Goal: Task Accomplishment & Management: Use online tool/utility

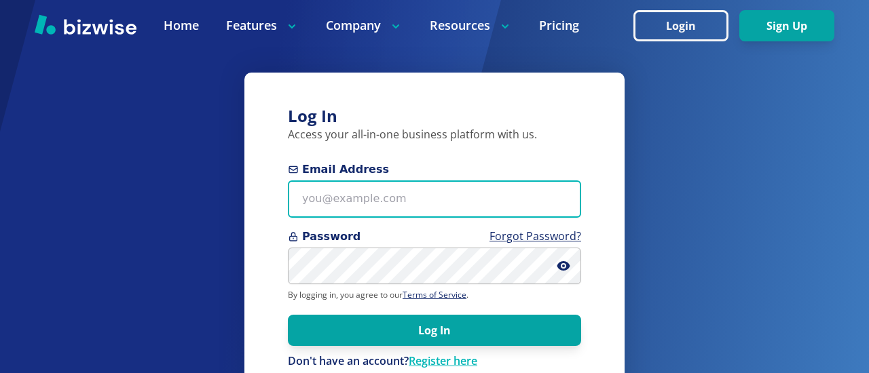
click at [307, 206] on input "Email Address" at bounding box center [434, 199] width 293 height 37
type input "[EMAIL_ADDRESS][PERSON_NAME][DOMAIN_NAME]"
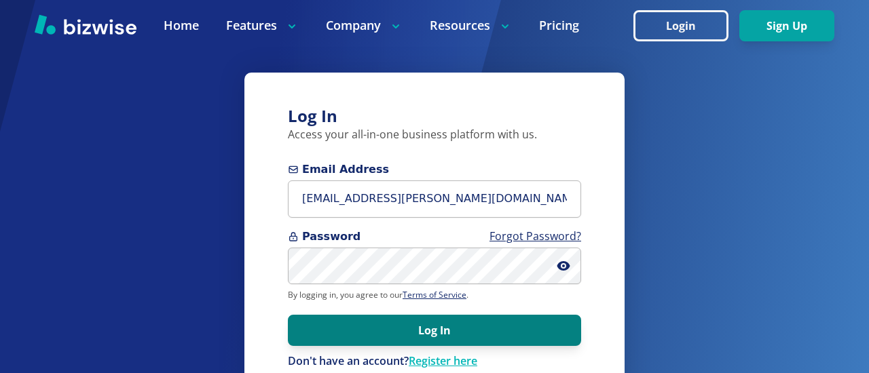
click at [390, 335] on button "Log In" at bounding box center [434, 330] width 293 height 31
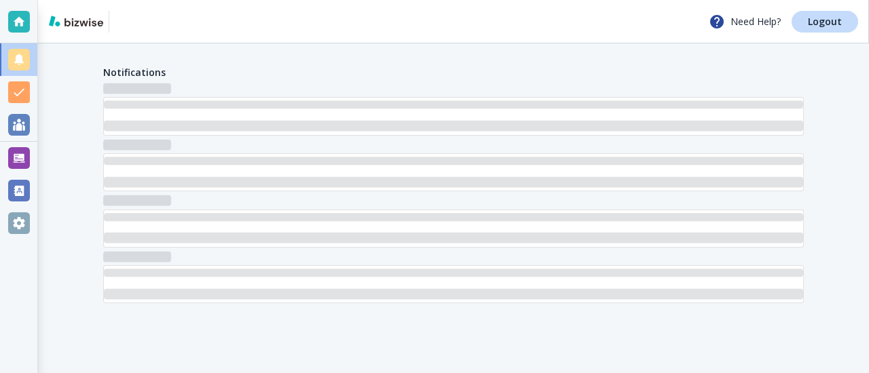
click at [390, 335] on main "Notifications" at bounding box center [453, 208] width 831 height 330
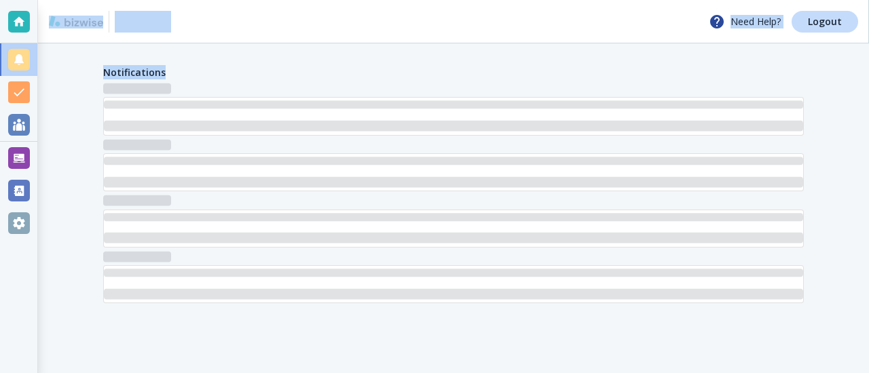
click at [390, 335] on main "Notifications" at bounding box center [453, 208] width 831 height 330
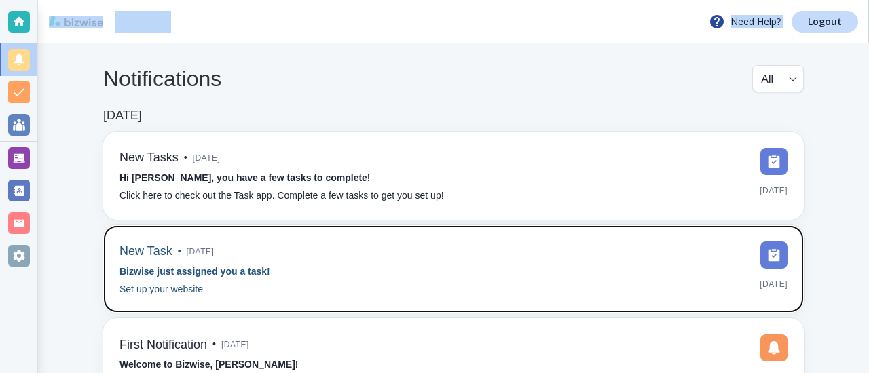
click at [283, 272] on div "New Task • 6 months ago Bizwise just assigned you a task! Set up your website M…" at bounding box center [453, 270] width 668 height 56
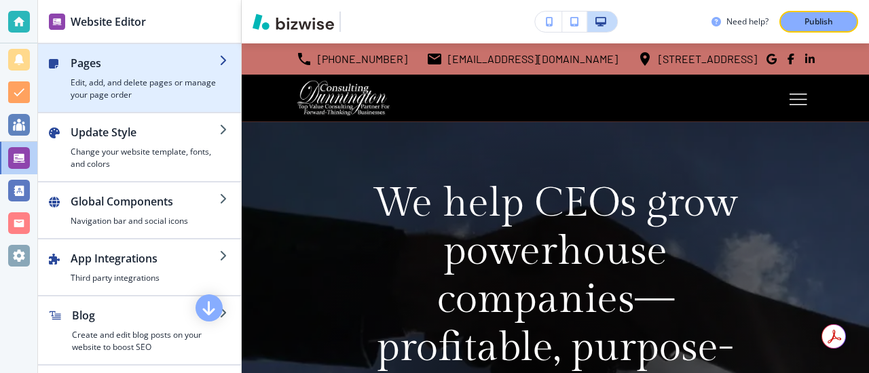
click at [74, 56] on h2 "Pages" at bounding box center [145, 63] width 149 height 16
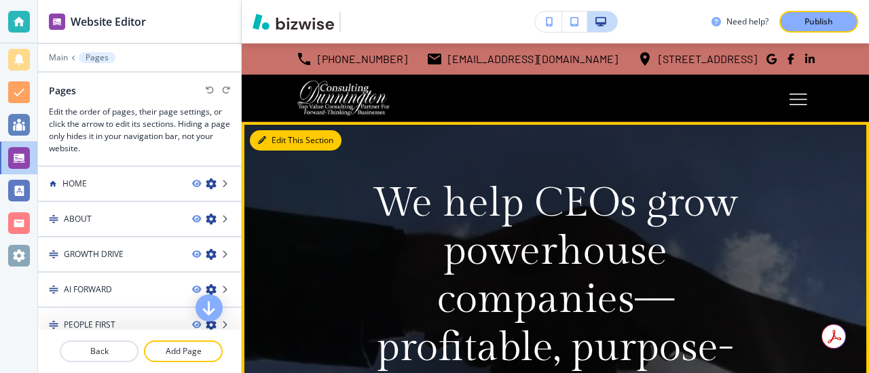
click at [278, 143] on button "Edit This Section" at bounding box center [296, 140] width 92 height 20
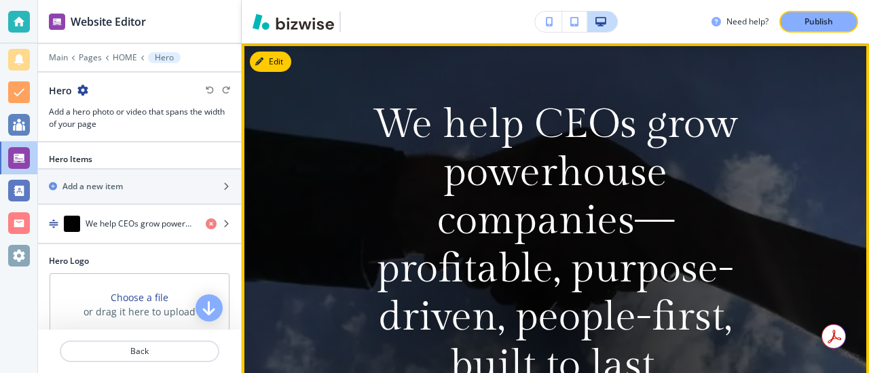
scroll to position [115, 0]
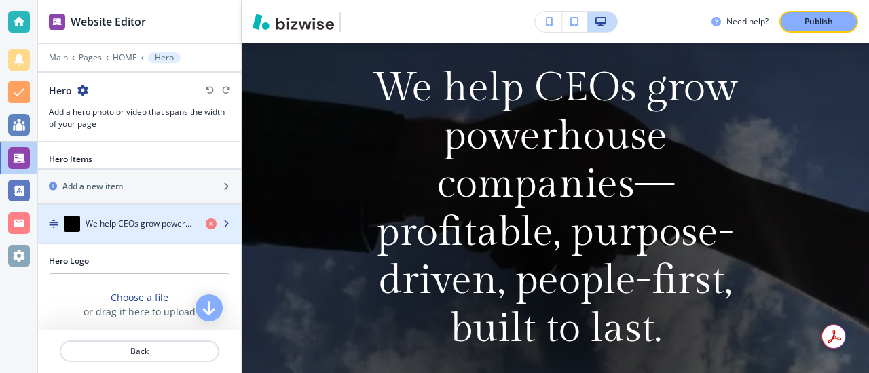
click at [182, 227] on h4 "We help CEOs grow powerhouse companies—profitable, purpose-driven, people-first…" at bounding box center [140, 224] width 109 height 12
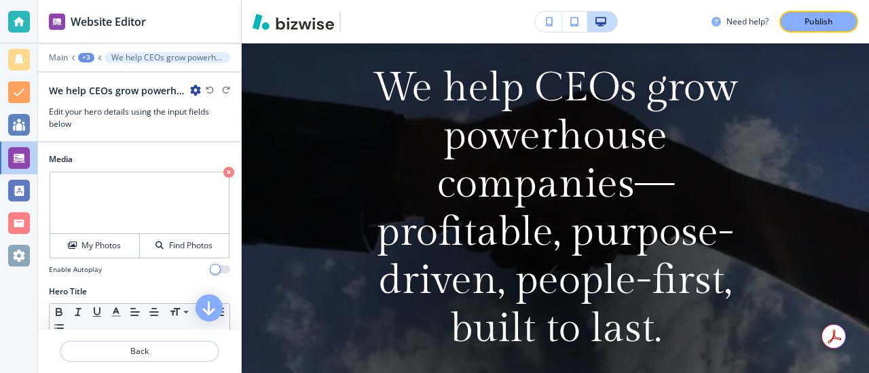
click at [168, 96] on h2 "We help CEOs grow powerhouse companies—profitable, purpose-driven, people-first…" at bounding box center [117, 91] width 136 height 14
click at [185, 59] on p "We help CEOs grow powerhouse companies—profitable, purpose-driven, people-first…" at bounding box center [167, 58] width 112 height 10
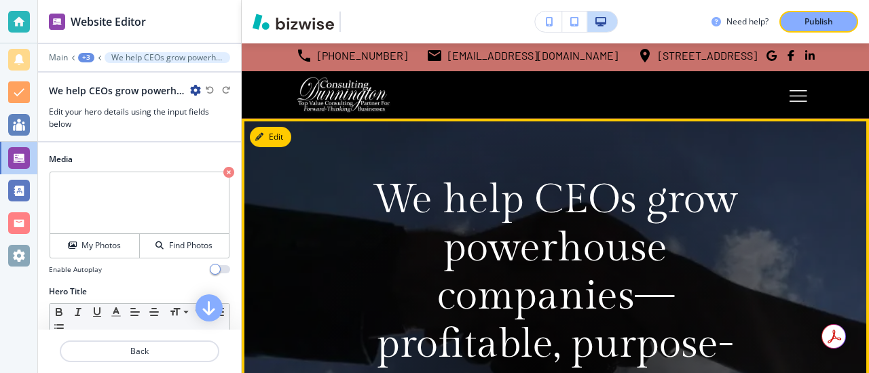
scroll to position [0, 0]
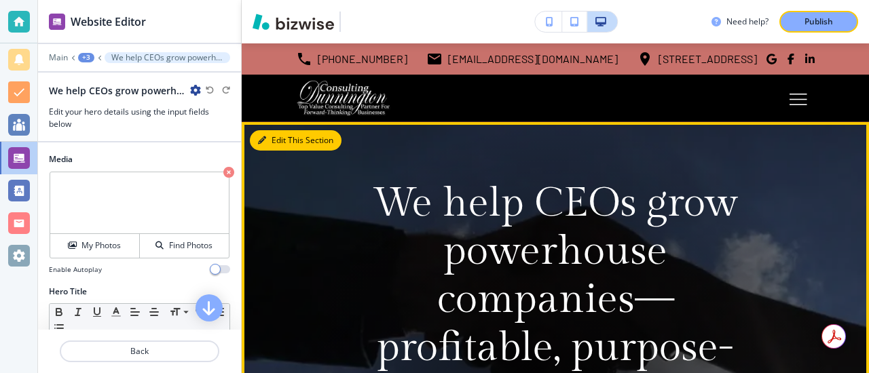
click at [279, 142] on button "Edit This Section" at bounding box center [296, 140] width 92 height 20
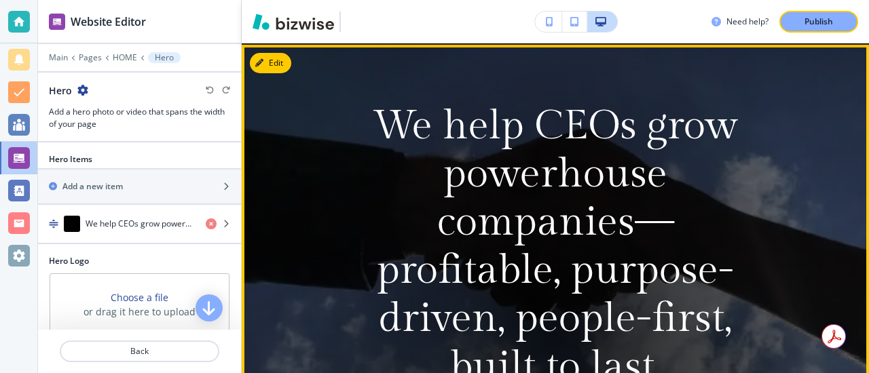
scroll to position [79, 0]
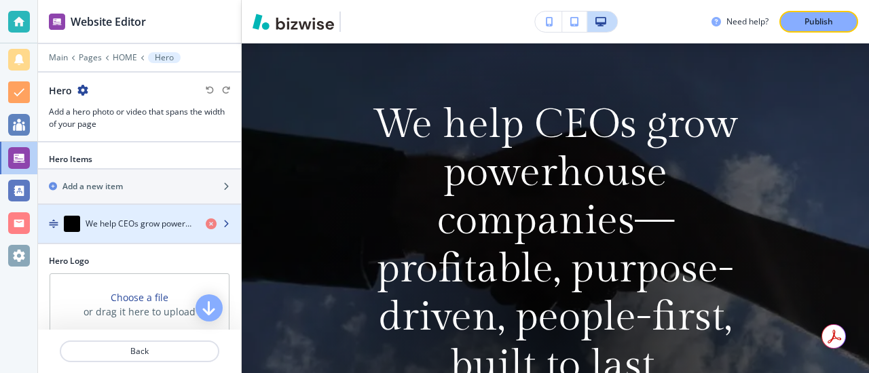
click at [181, 225] on h4 "We help CEOs grow powerhouse companies—profitable, purpose-driven, people-first…" at bounding box center [140, 224] width 109 height 12
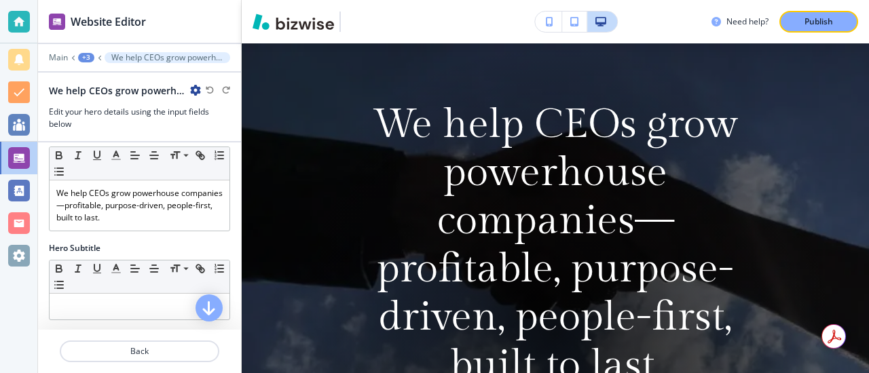
scroll to position [158, 0]
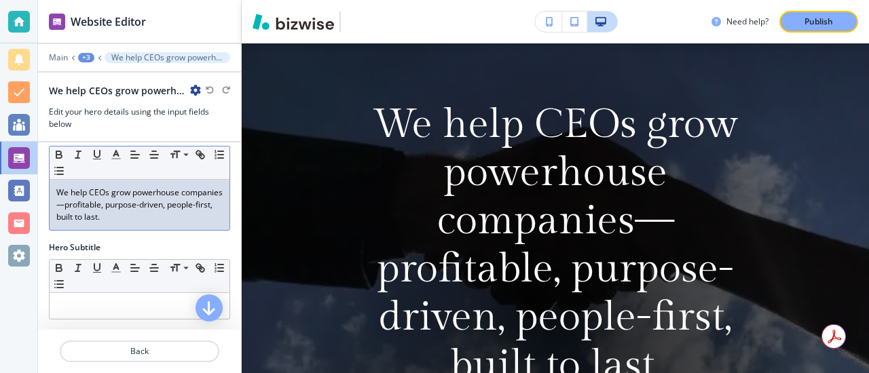
click at [107, 218] on p "We help CEOs grow powerhouse companies—profitable, purpose-driven, people-first…" at bounding box center [139, 205] width 166 height 37
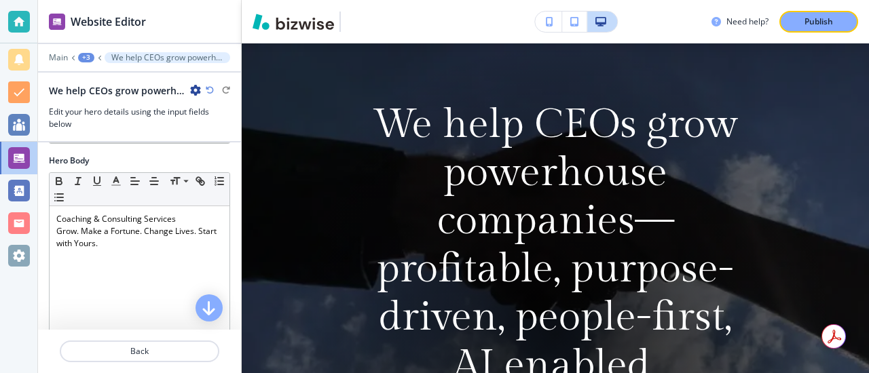
scroll to position [339, 0]
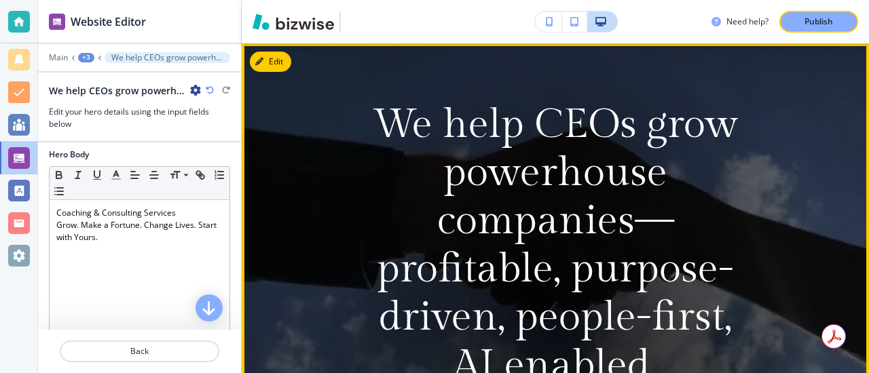
click at [269, 194] on video at bounding box center [555, 332] width 627 height 579
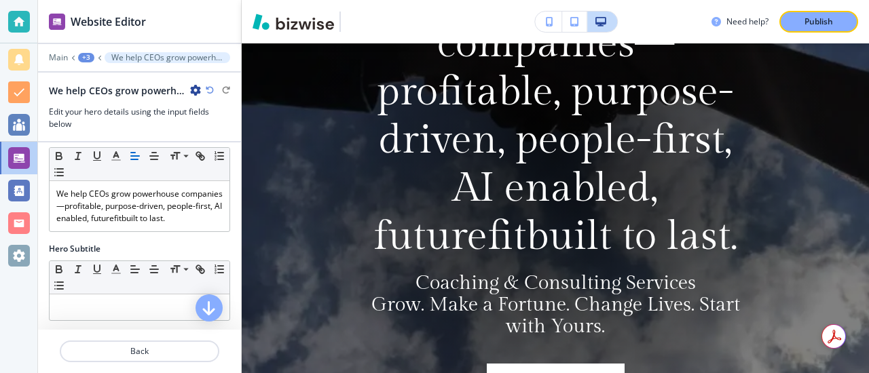
scroll to position [155, 0]
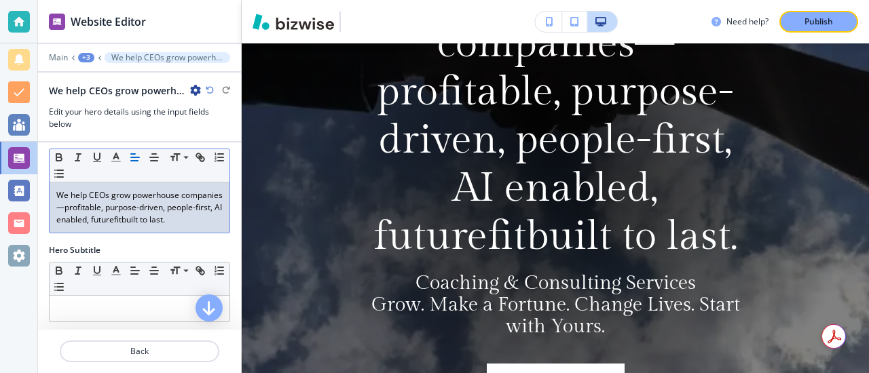
click at [178, 219] on p "We help CEOs grow powerhouse companies—profitable, purpose-driven, people-first…" at bounding box center [139, 207] width 166 height 37
click at [68, 226] on p "We help CEOs grow powerhouse companies—profitable, purpose-driven, people-first…" at bounding box center [139, 207] width 166 height 37
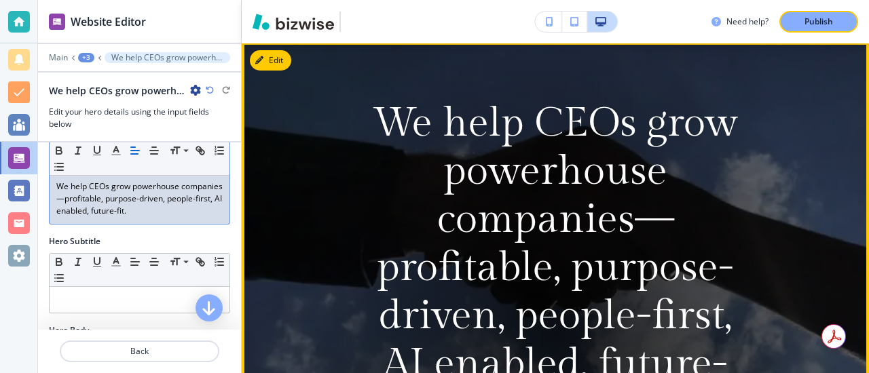
scroll to position [81, 0]
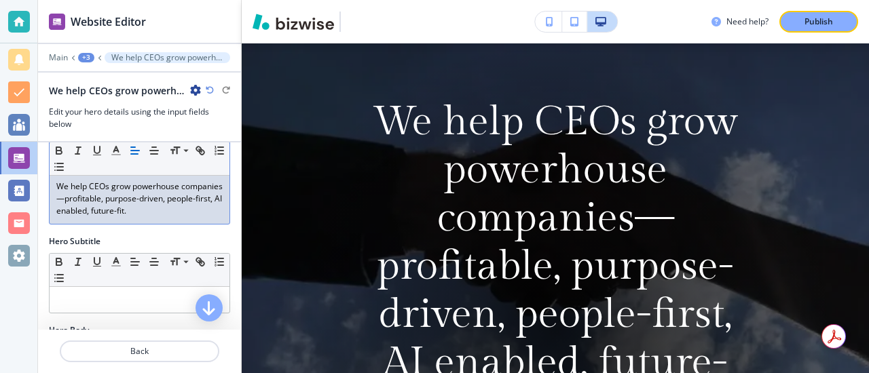
click at [161, 240] on div "Hero Subtitle" at bounding box center [139, 242] width 181 height 12
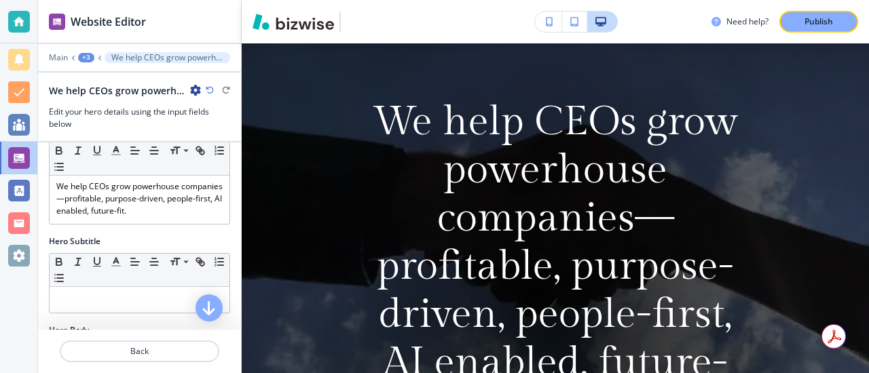
click at [161, 240] on div "Hero Subtitle" at bounding box center [139, 242] width 181 height 12
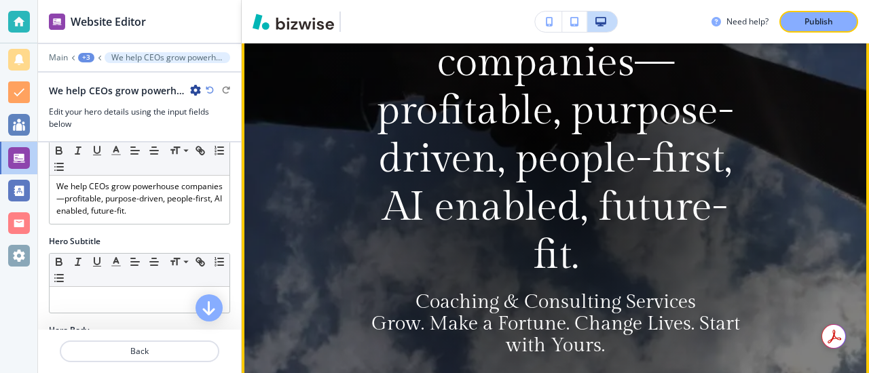
scroll to position [234, 0]
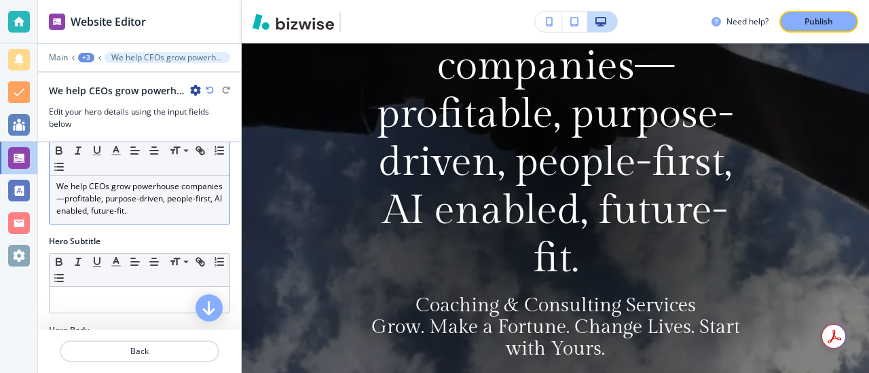
click at [145, 215] on p "We help CEOs grow powerhouse companies—profitable, purpose-driven, people-first…" at bounding box center [139, 199] width 166 height 37
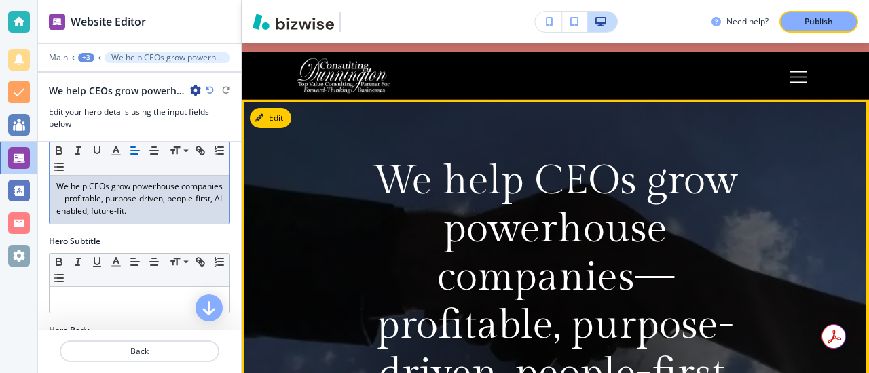
scroll to position [16, 0]
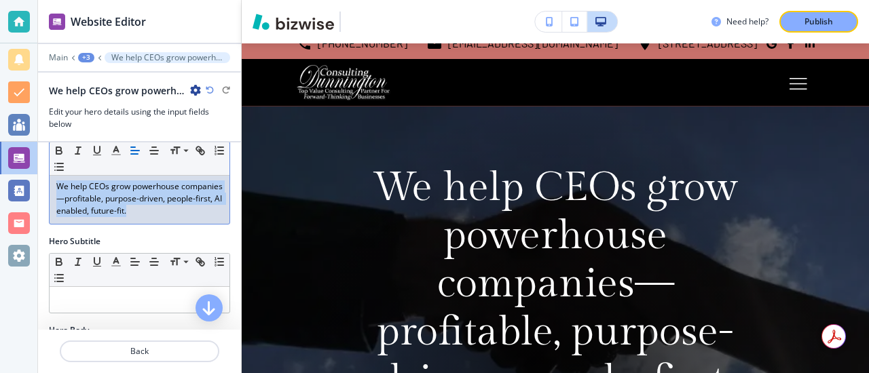
drag, startPoint x: 56, startPoint y: 183, endPoint x: 185, endPoint y: 248, distance: 145.1
click at [185, 248] on div "Media My Photos Find Photos Enable Autoplay Hero Title Small Normal Large Huge …" at bounding box center [139, 236] width 203 height 187
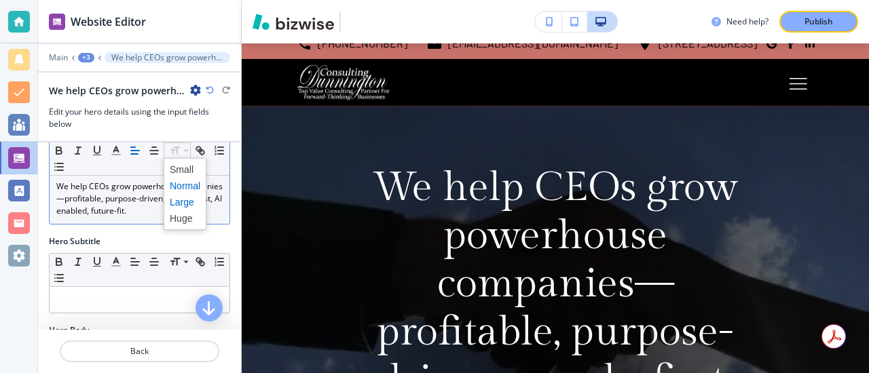
click at [177, 200] on span at bounding box center [185, 202] width 31 height 16
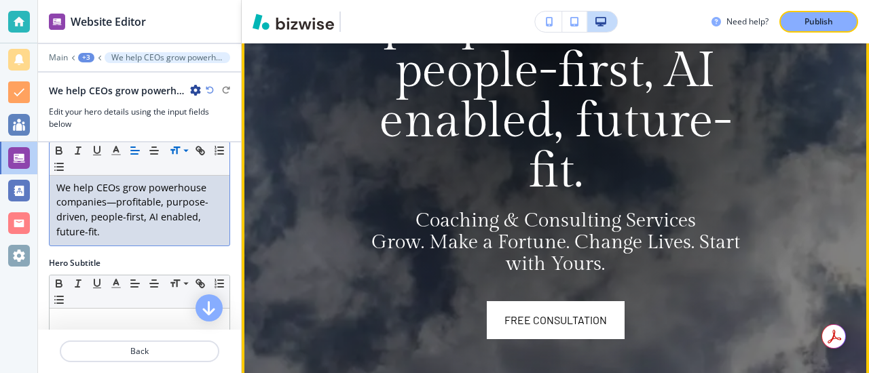
scroll to position [435, 0]
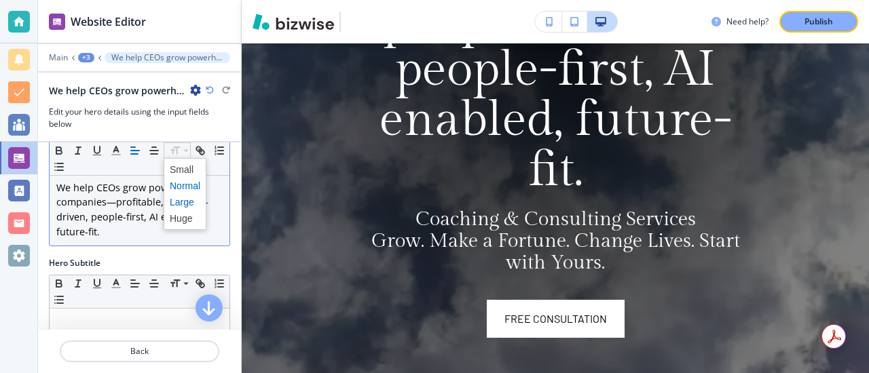
click at [180, 180] on span at bounding box center [185, 186] width 31 height 16
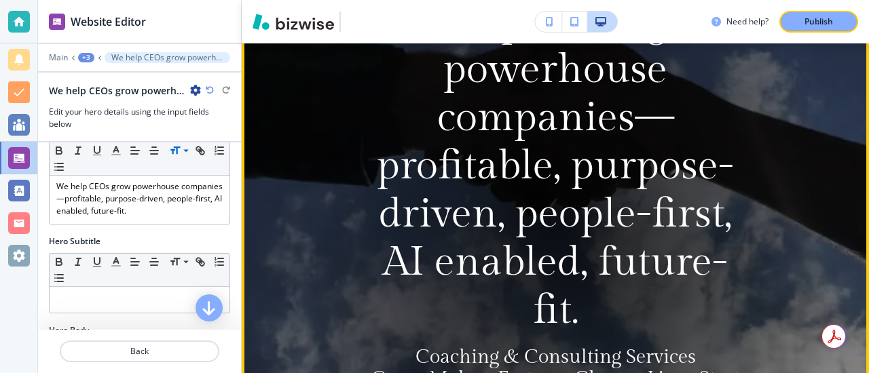
scroll to position [189, 0]
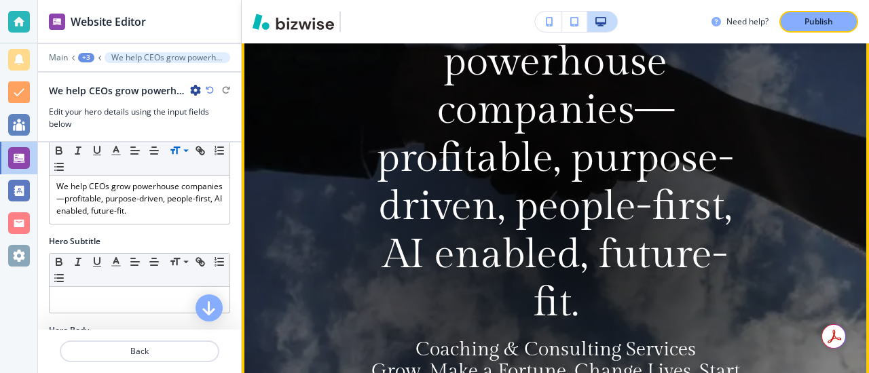
click at [277, 201] on div at bounding box center [555, 222] width 579 height 579
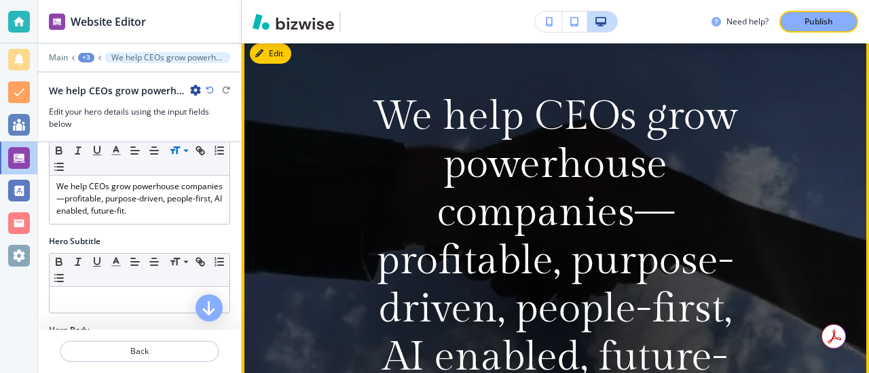
scroll to position [107, 0]
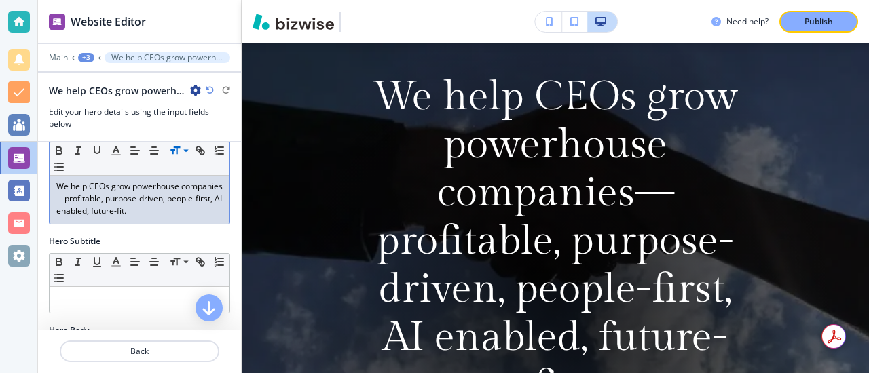
click at [181, 189] on p "We help CEOs grow powerhouse companies—profitable, purpose-driven, people-first…" at bounding box center [139, 199] width 166 height 37
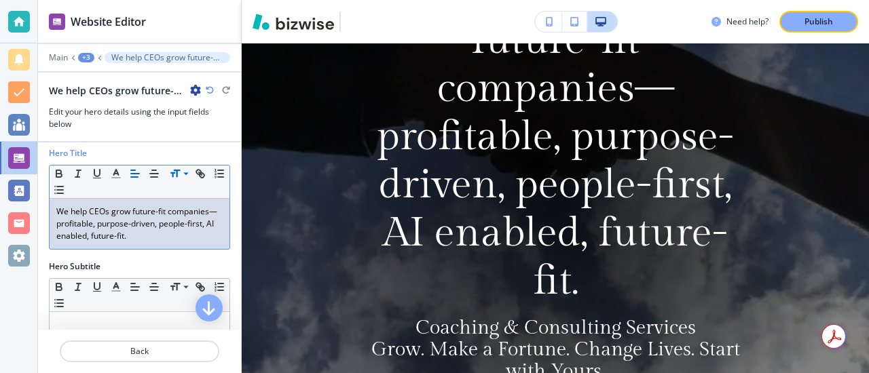
scroll to position [145, 0]
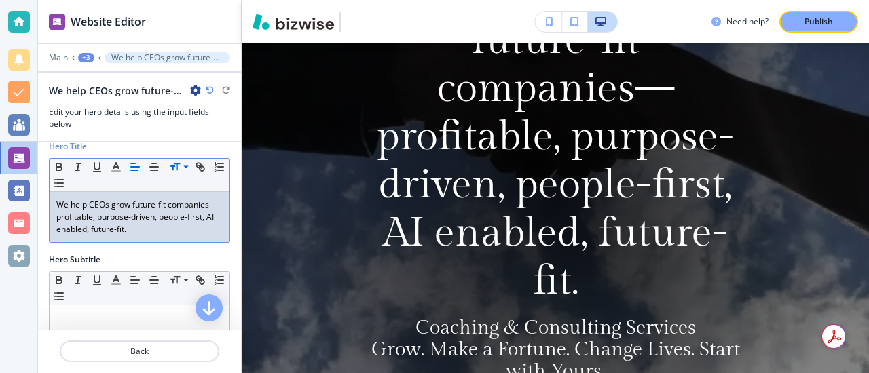
click at [141, 235] on p "We help CEOs grow future-fit companies—profitable, purpose-driven, people-first…" at bounding box center [139, 217] width 166 height 37
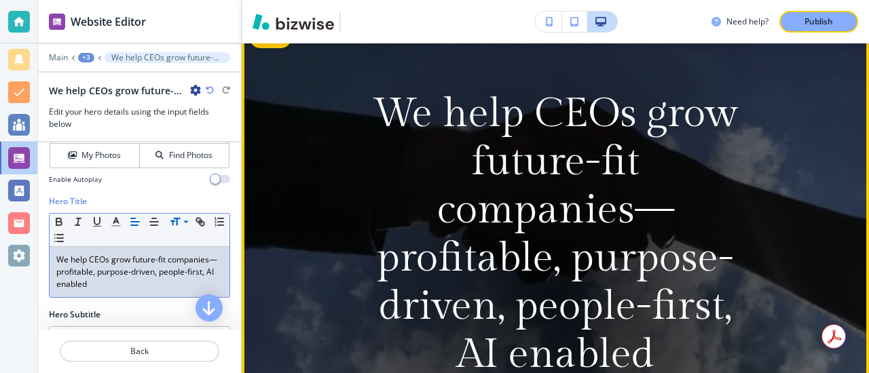
scroll to position [99, 0]
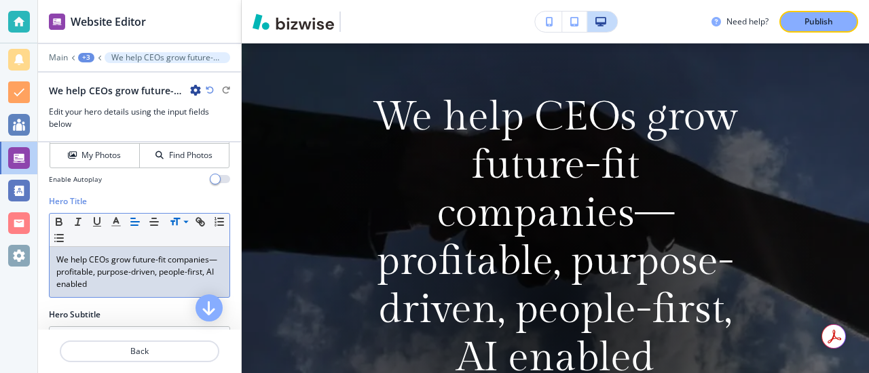
click at [133, 261] on p "We help CEOs grow future-fit companies—profitable, purpose-driven, people-first…" at bounding box center [139, 272] width 166 height 37
click at [124, 191] on div "Media My Photos Find Photos Enable Autoplay" at bounding box center [139, 129] width 203 height 132
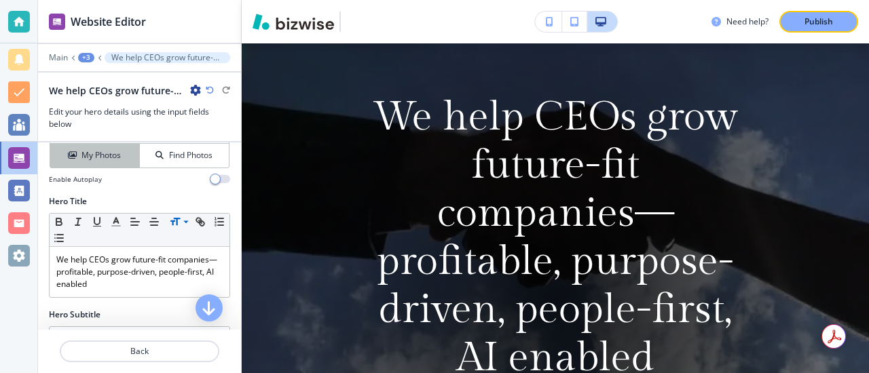
click at [109, 161] on h4 "My Photos" at bounding box center [100, 155] width 39 height 12
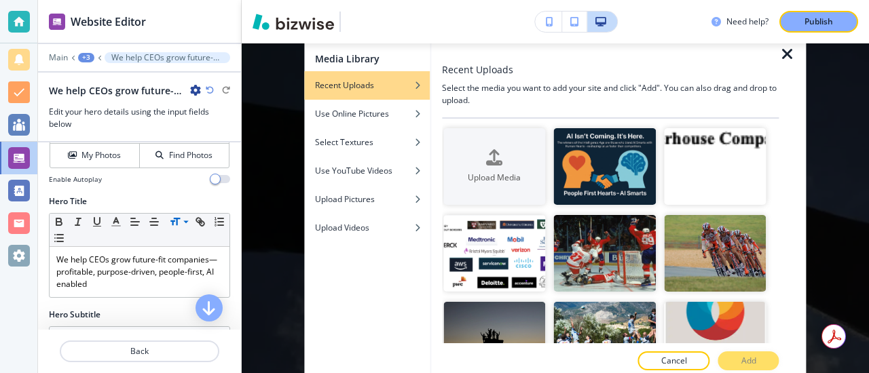
click at [111, 95] on h2 "We help CEOs grow future-fit companies—profitable, purpose-driven, people-first…" at bounding box center [117, 91] width 136 height 14
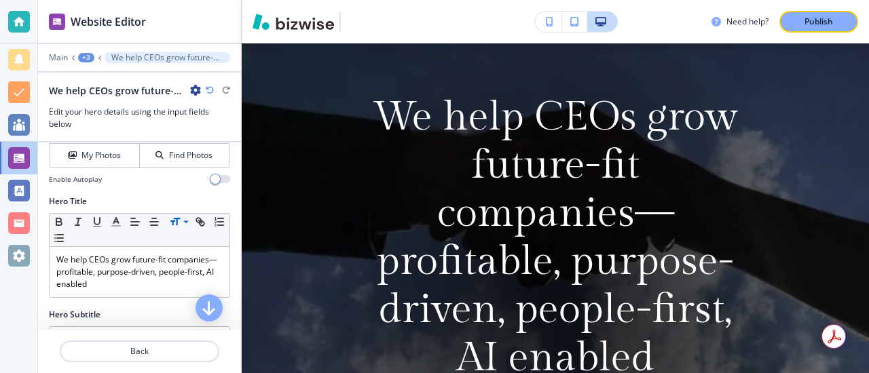
click at [111, 95] on h2 "We help CEOs grow future-fit companies—profitable, purpose-driven, people-first…" at bounding box center [117, 91] width 136 height 14
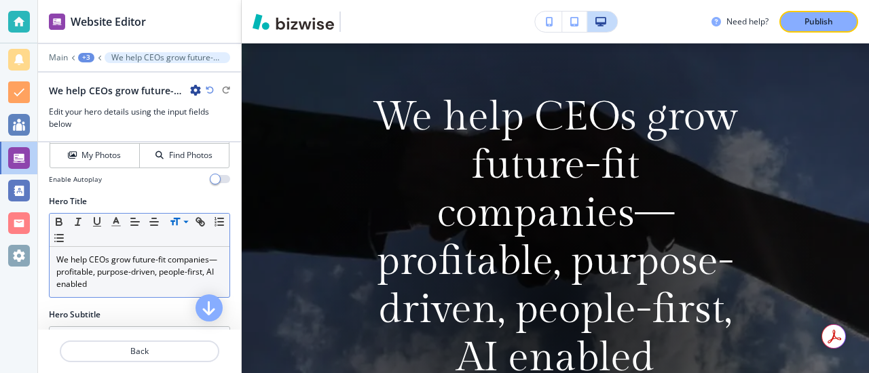
click at [110, 260] on p "We help CEOs grow future-fit companies—profitable, purpose-driven, people-first…" at bounding box center [139, 272] width 166 height 37
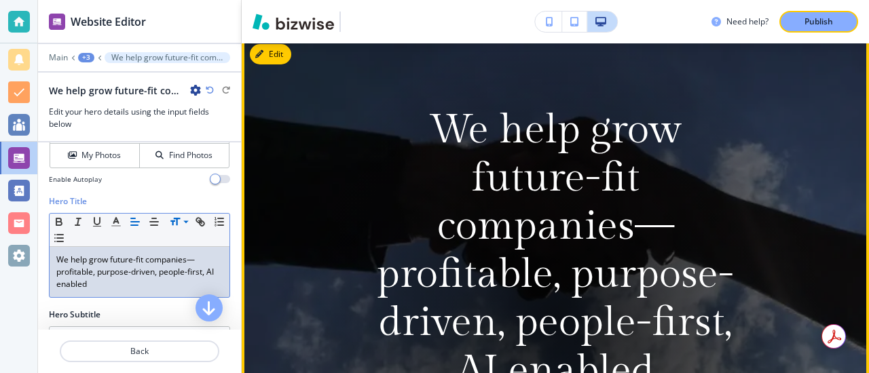
scroll to position [93, 0]
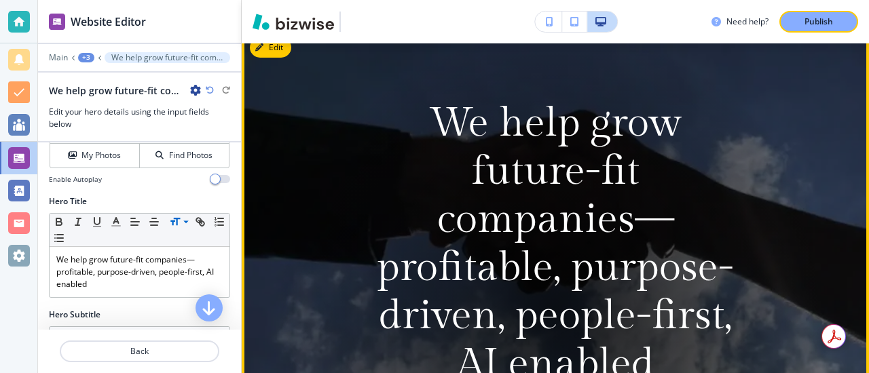
click at [278, 127] on video at bounding box center [555, 307] width 627 height 557
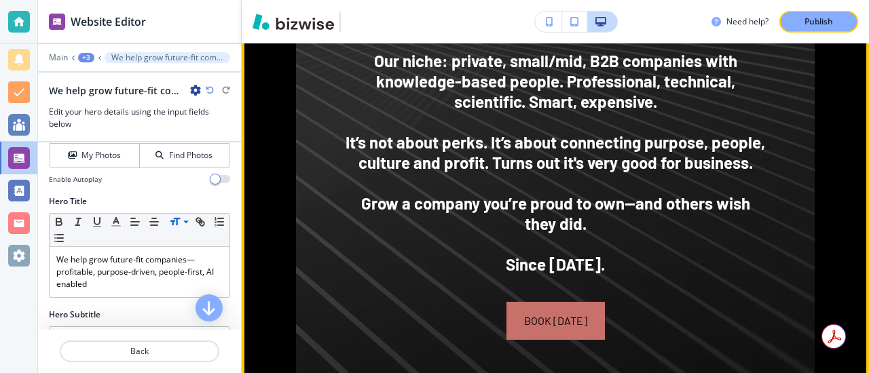
scroll to position [1323, 0]
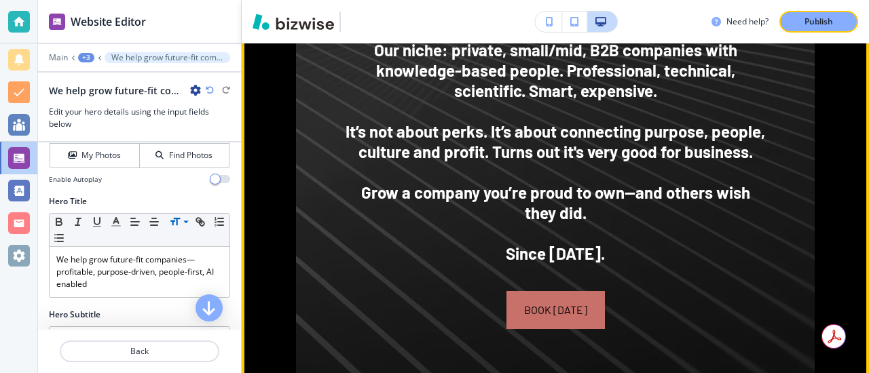
click at [285, 103] on div "GOALS, VALUES, MINDSET ﻿ Grow profit. Gain Freedom. Build Impact You’re Proud O…" at bounding box center [555, 4] width 627 height 965
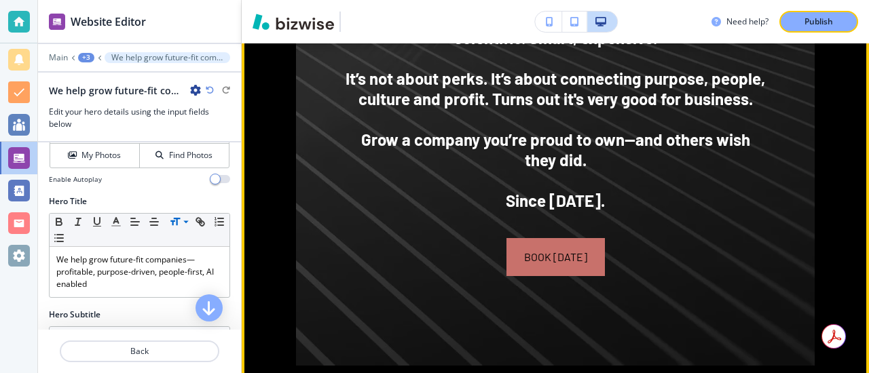
scroll to position [1382, 0]
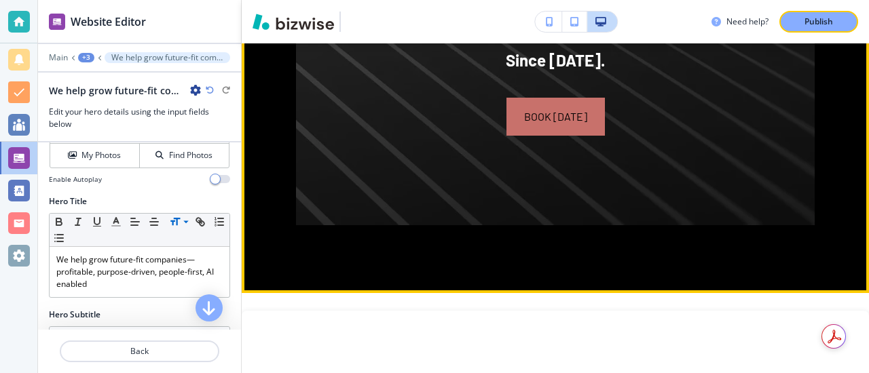
scroll to position [1513, 0]
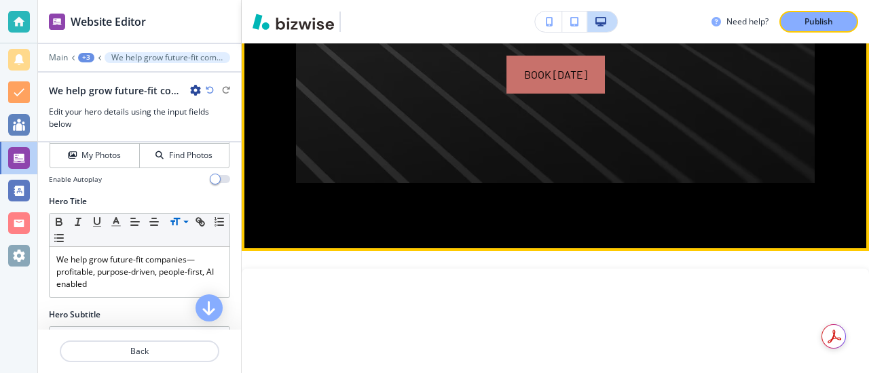
scroll to position [1561, 0]
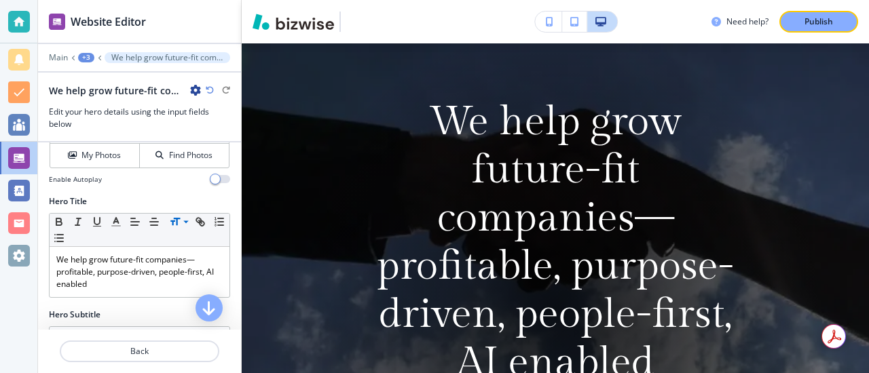
scroll to position [114, 0]
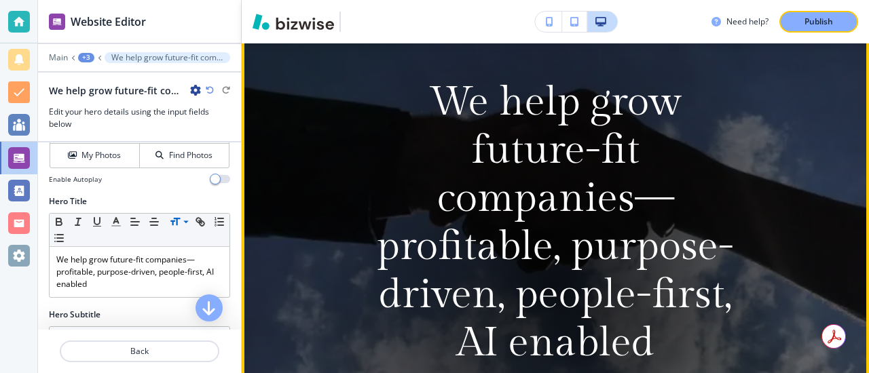
click at [289, 145] on video at bounding box center [555, 286] width 627 height 557
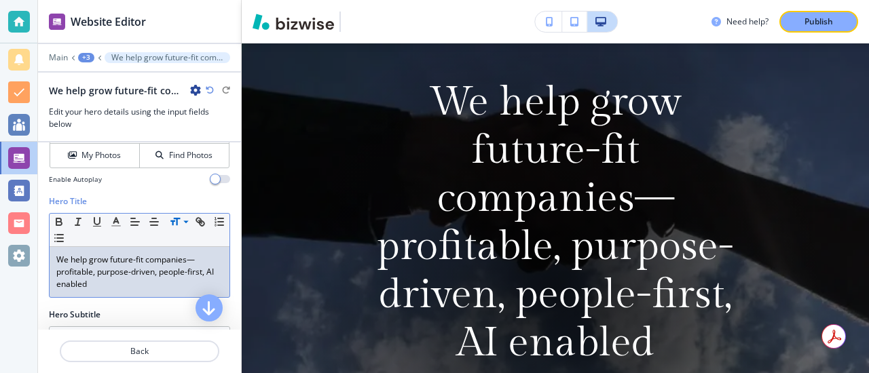
click at [109, 265] on p "We help grow future-fit companies—profitable, purpose-driven, people-first, AI …" at bounding box center [139, 272] width 166 height 37
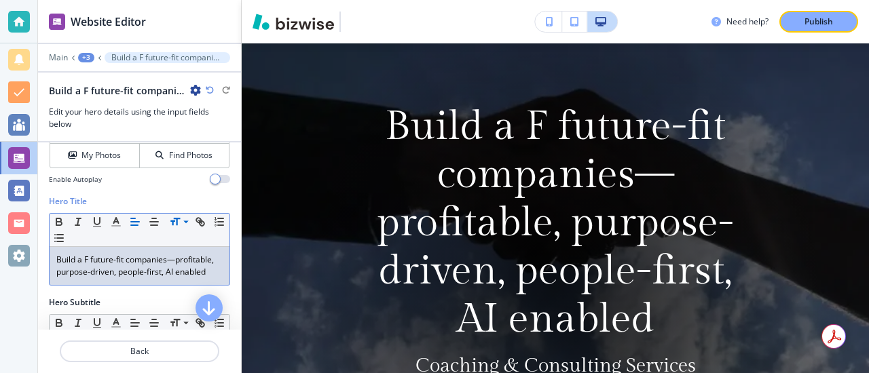
click at [92, 261] on p "Build a F future-fit companies—profitable, purpose-driven, people-first, AI ena…" at bounding box center [139, 266] width 166 height 24
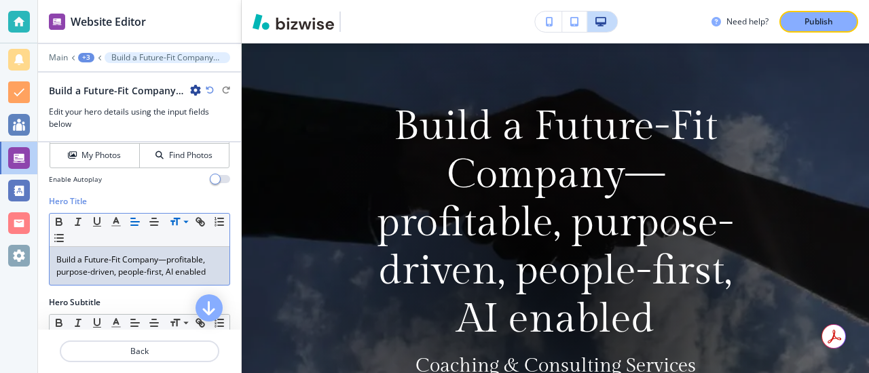
click at [112, 307] on div "Hero Subtitle" at bounding box center [139, 303] width 181 height 12
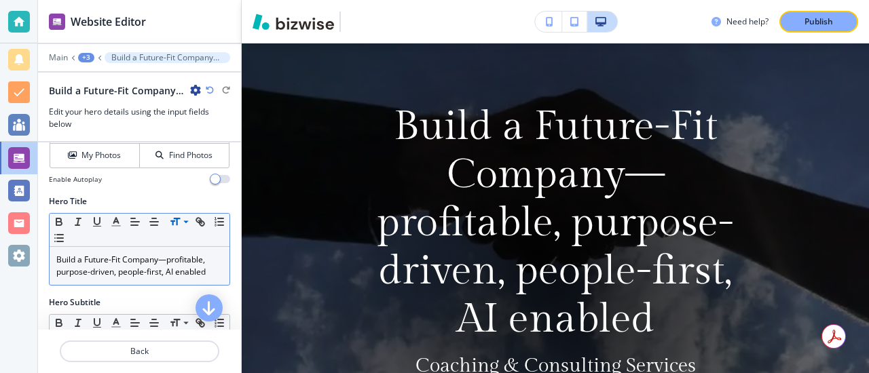
click at [172, 263] on p "Build a Future-Fit Company—profitable, purpose-driven, people-first, AI enabled" at bounding box center [139, 266] width 166 height 24
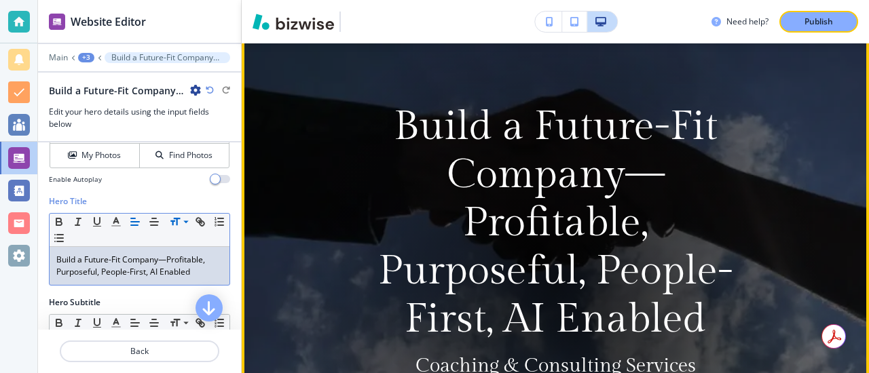
click at [566, 176] on p "Build a Future-Fit Company—Profitable, Purposeful, People-First, AI Enabled" at bounding box center [555, 223] width 369 height 241
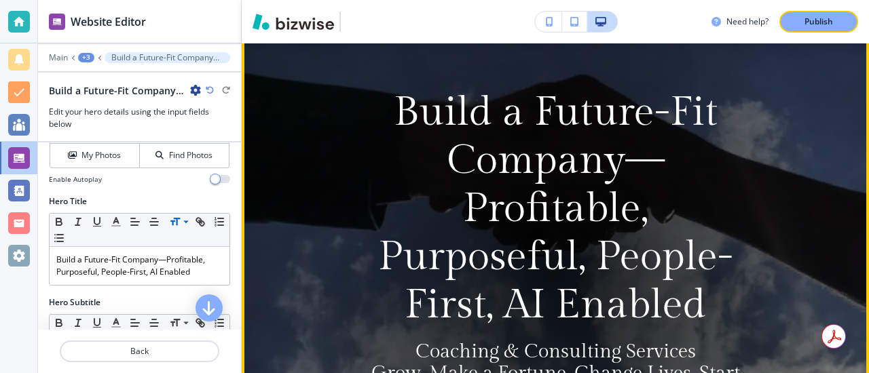
scroll to position [141, 0]
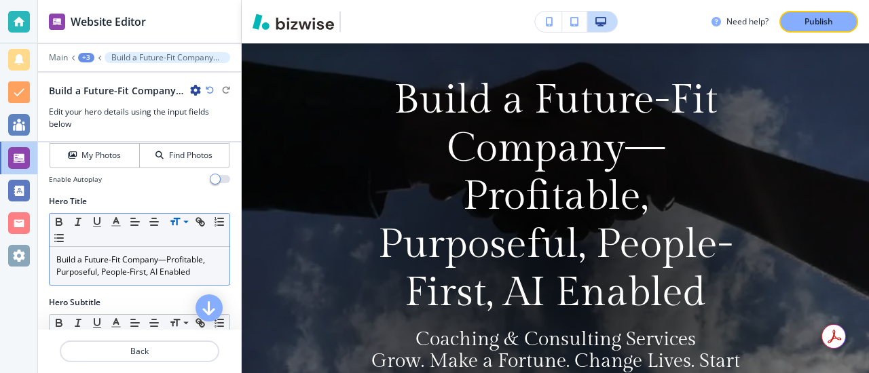
click at [100, 272] on p "Build a Future-Fit Company—Profitable, Purposeful, People-First, AI Enabled" at bounding box center [139, 266] width 166 height 24
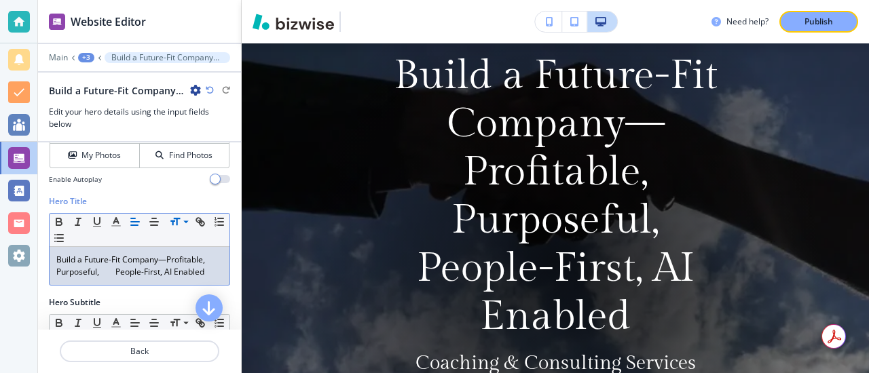
click at [164, 272] on p "Build a Future-Fit Company—Profitable, Purposeful, People-First, AI Enabled" at bounding box center [139, 266] width 166 height 24
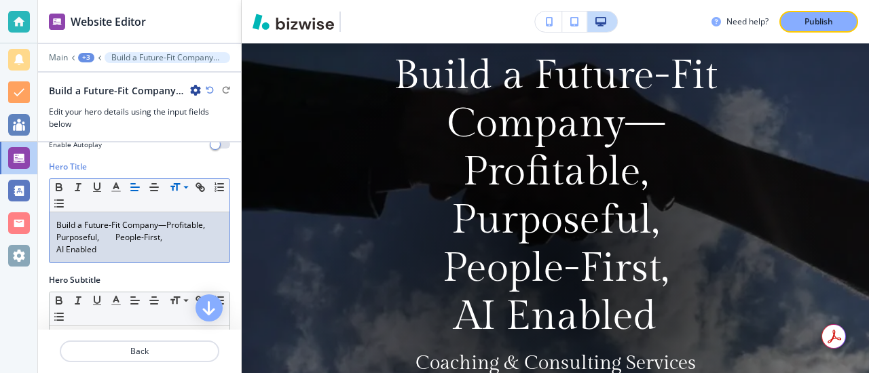
scroll to position [124, 0]
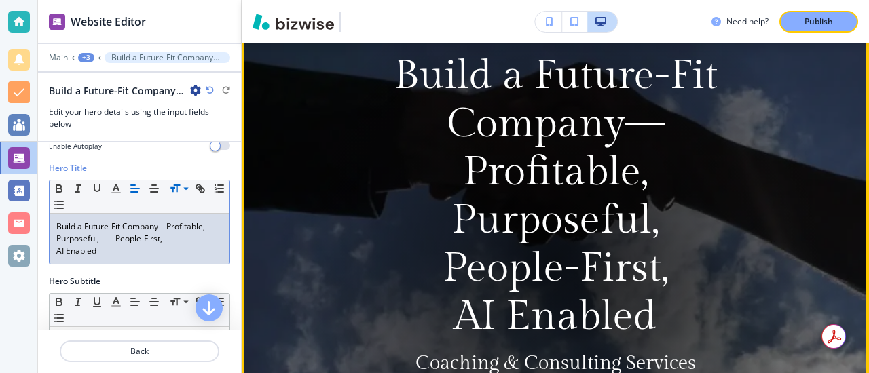
click at [283, 221] on div at bounding box center [555, 260] width 557 height 557
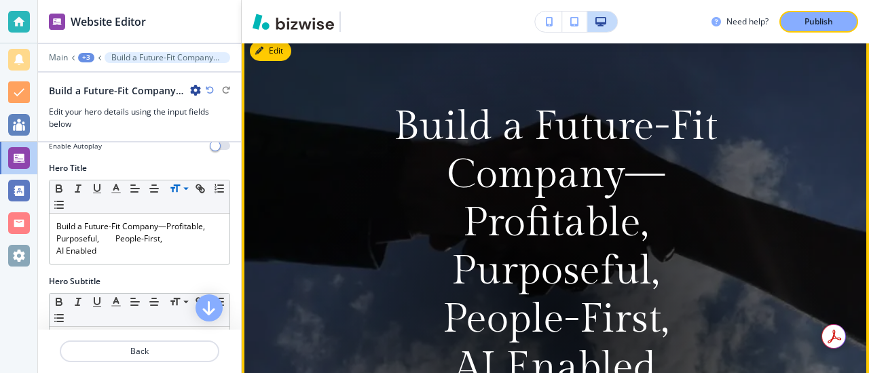
scroll to position [100, 0]
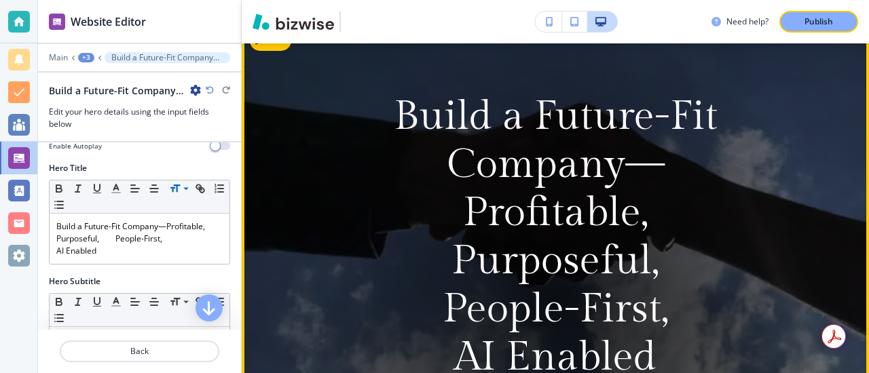
click at [283, 219] on video at bounding box center [555, 300] width 627 height 557
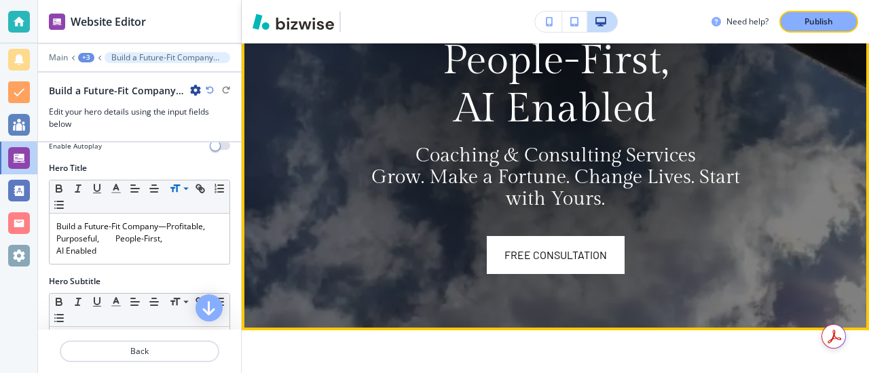
scroll to position [352, 0]
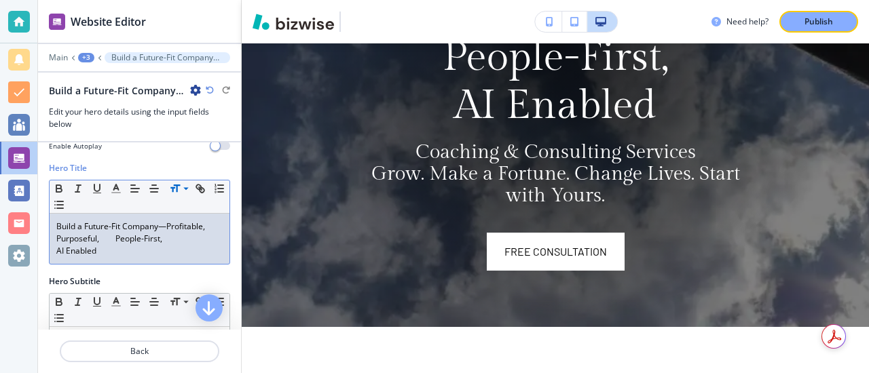
click at [68, 253] on p "AI Enabled" at bounding box center [139, 251] width 166 height 12
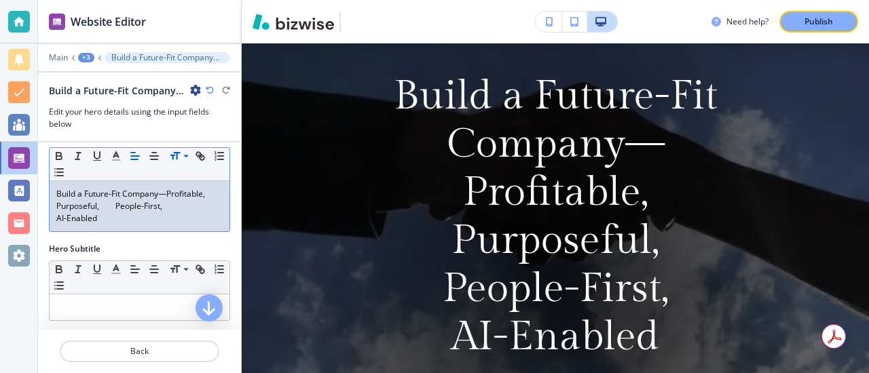
scroll to position [158, 0]
click at [67, 187] on p "Build a Future-Fit Company—Profitable, Purposeful, People-First," at bounding box center [139, 199] width 166 height 24
click at [77, 194] on p "Build a Future-Fit Company—Profitable, Purposeful, People-First," at bounding box center [139, 199] width 166 height 24
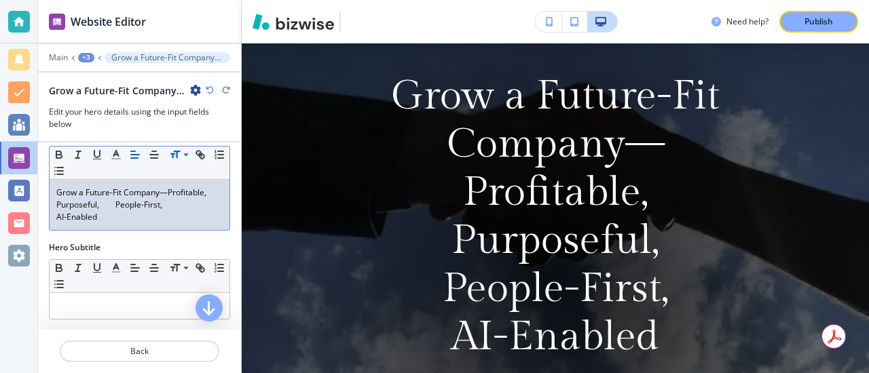
click at [66, 183] on div "Grow a Future-Fit Company—Profitable, Purposeful, People-First, AI-Enabled" at bounding box center [140, 205] width 180 height 50
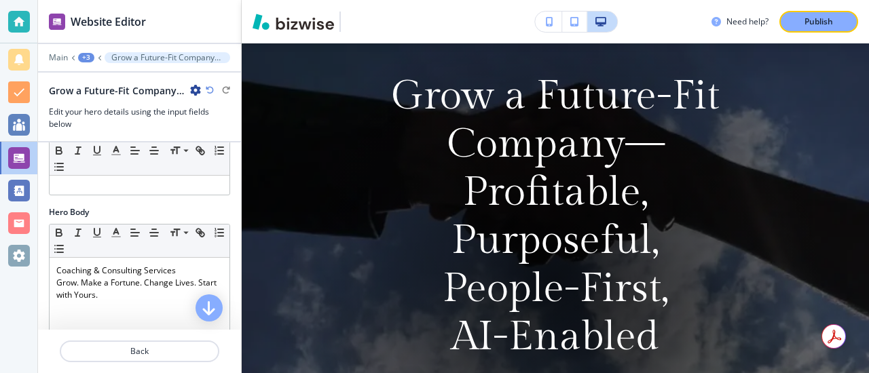
scroll to position [284, 0]
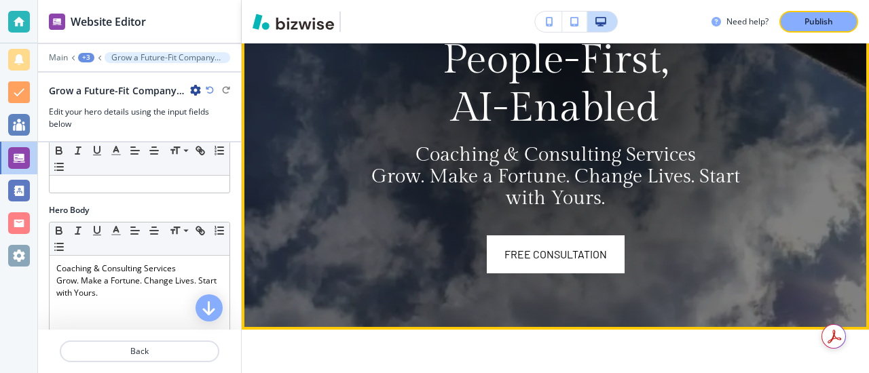
click at [245, 96] on video at bounding box center [555, 51] width 627 height 557
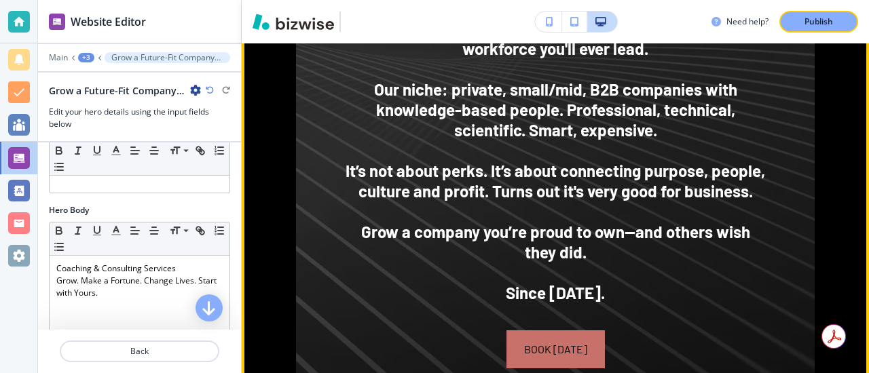
scroll to position [1285, 0]
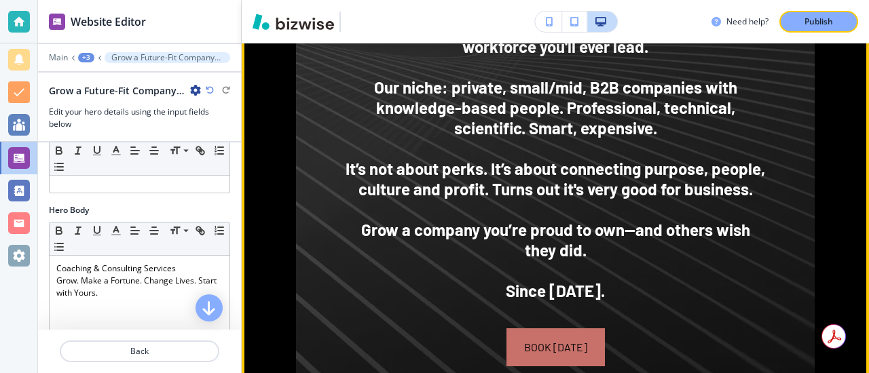
click at [335, 155] on img at bounding box center [555, 41] width 519 height 829
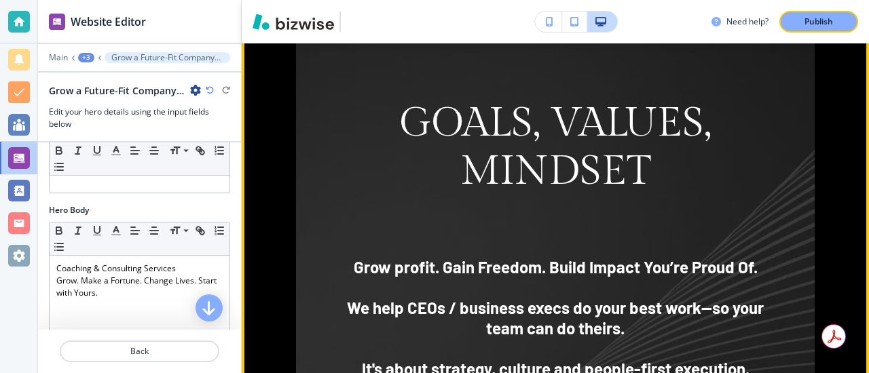
scroll to position [893, 0]
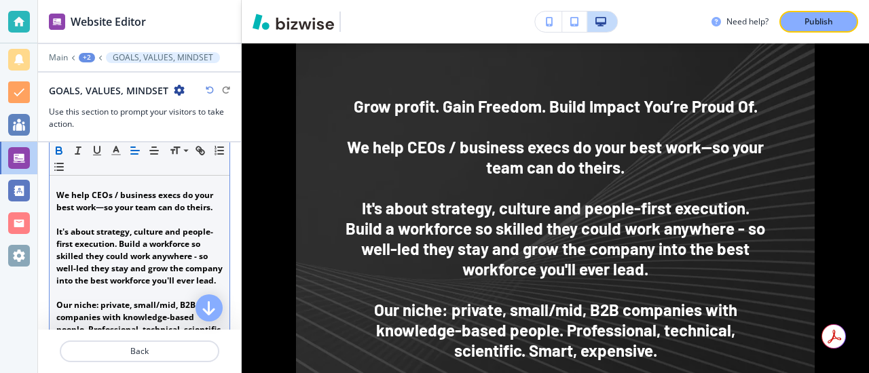
scroll to position [256, 0]
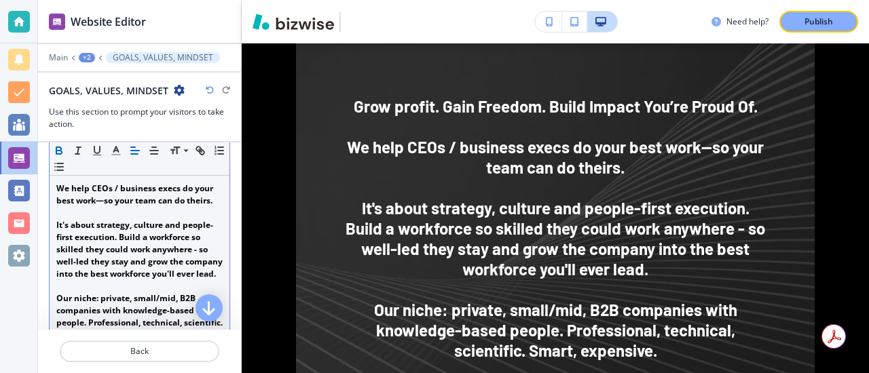
click at [116, 238] on strong "It's about strategy, culture and people-first execution. Build a workforce so s…" at bounding box center [140, 249] width 168 height 60
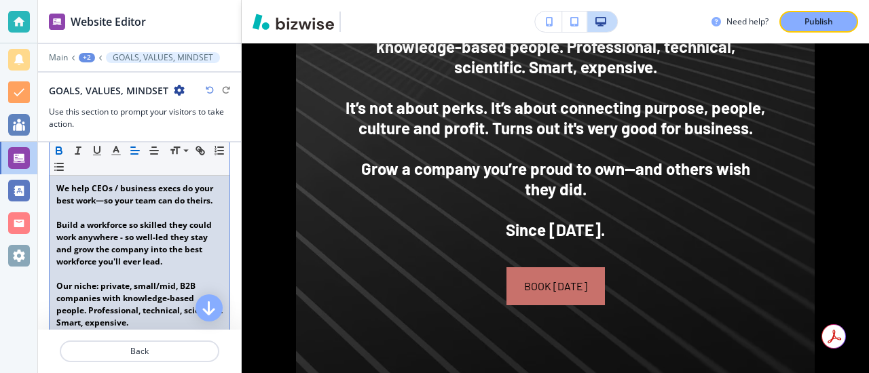
scroll to position [264, 0]
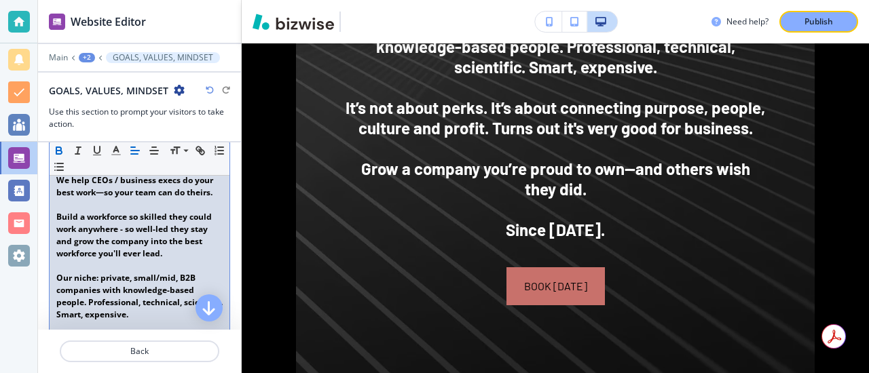
click at [151, 253] on strong "Build a workforce so skilled they could work anywhere - so well-led they stay a…" at bounding box center [135, 235] width 158 height 48
click at [167, 261] on p at bounding box center [139, 266] width 166 height 12
click at [166, 255] on p "Build a workforce so skilled they could work anywhere - so well-led they stay a…" at bounding box center [139, 235] width 166 height 49
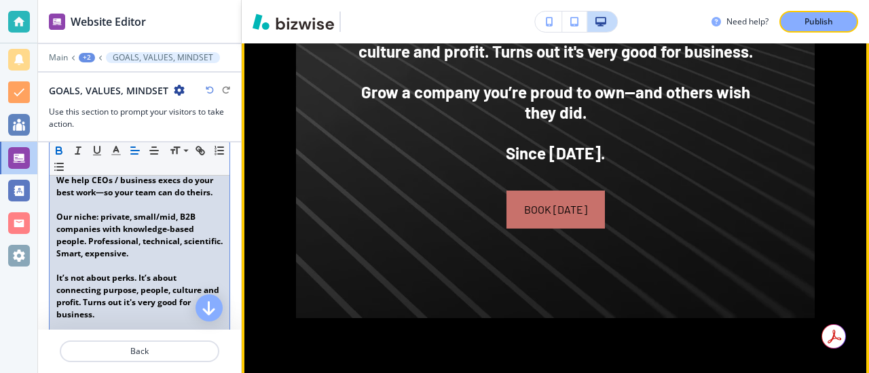
scroll to position [1309, 0]
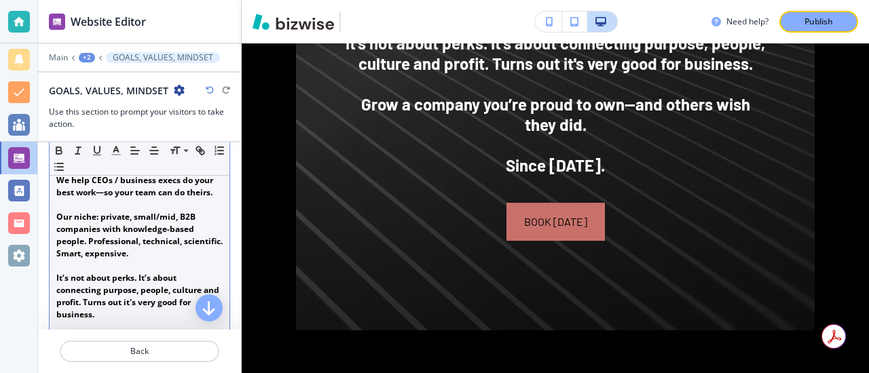
click at [104, 198] on strong "We help CEOs / business execs do your best work—so your team can do theirs." at bounding box center [135, 186] width 159 height 24
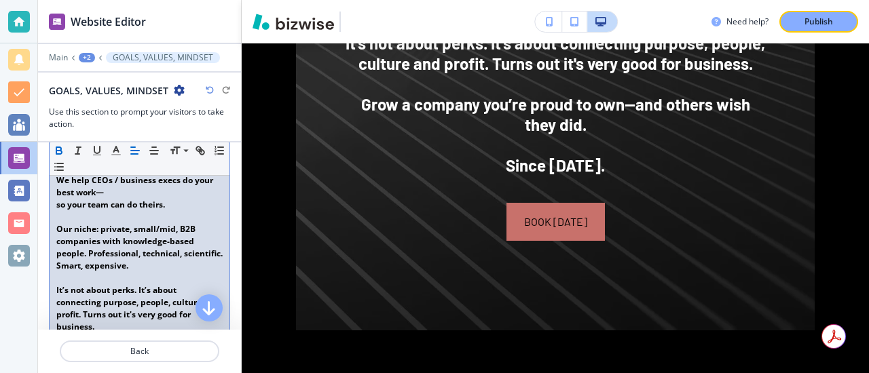
click at [108, 205] on strong "﻿ so your team can do theirs." at bounding box center [110, 205] width 109 height 12
click at [178, 236] on strong "﻿Our niche: private, small/mid, B2B companies with knowledge-based people. Prof…" at bounding box center [140, 247] width 168 height 48
click at [178, 230] on strong "﻿Our niche: private, small/mid, B2B companies with knowledge-based people. Prof…" at bounding box center [140, 247] width 168 height 48
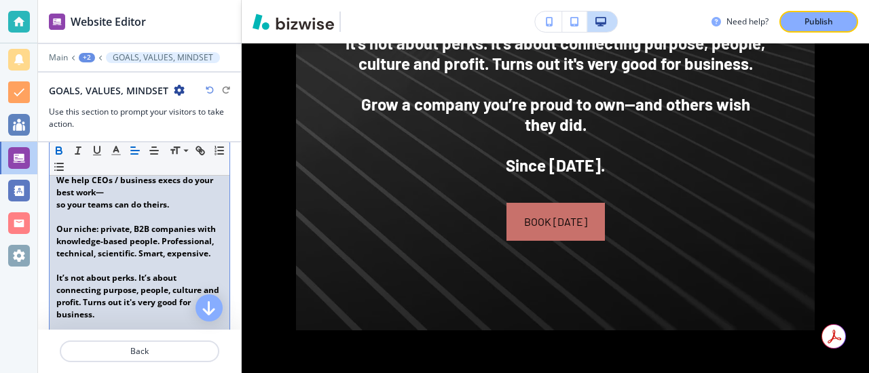
click at [141, 255] on strong "﻿Our niche: private, B2B companies with knowledge-based people. Professional, t…" at bounding box center [137, 241] width 162 height 36
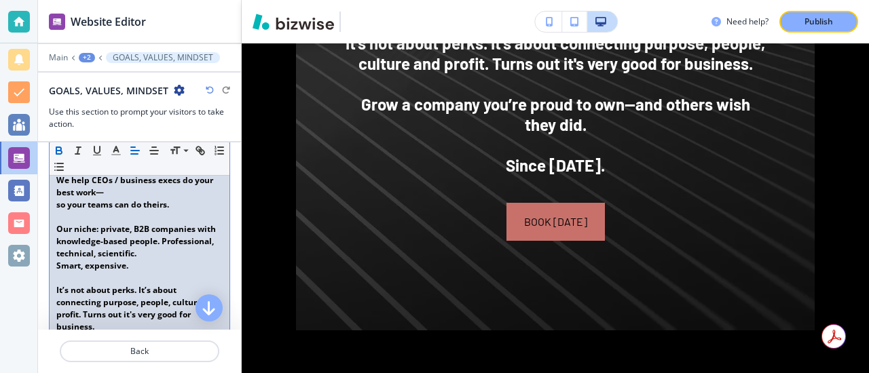
click at [56, 243] on strong "﻿Our niche: private, B2B companies with knowledge-based people. Professional, t…" at bounding box center [137, 241] width 162 height 36
click at [132, 261] on p "Smart, expensive." at bounding box center [139, 266] width 166 height 12
click at [189, 259] on strong "﻿Our niche: private, B2B companies with a knowledge-based workforce. Profession…" at bounding box center [140, 241] width 168 height 36
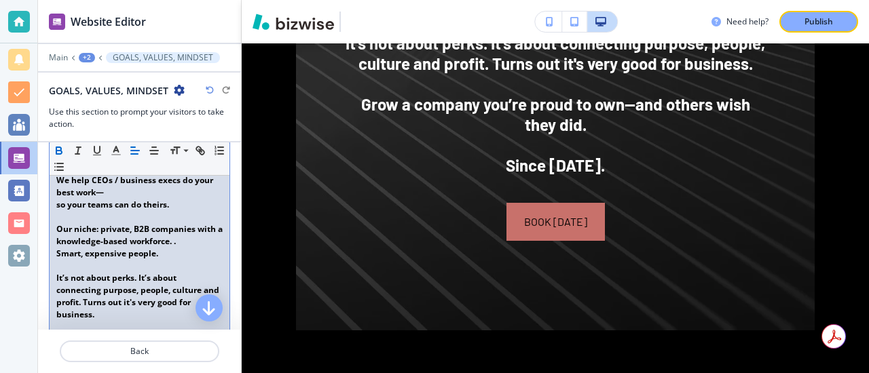
click at [173, 260] on p at bounding box center [139, 266] width 166 height 12
click at [186, 251] on p "Smart, expensive people." at bounding box center [139, 254] width 166 height 12
click at [186, 248] on p "Smart, expensive people." at bounding box center [139, 254] width 166 height 12
click at [187, 243] on p "﻿Our niche: private, B2B companies with a knowledge-based workforce. ." at bounding box center [139, 235] width 166 height 24
click at [56, 254] on strong "Smart, expensive people." at bounding box center [107, 254] width 102 height 12
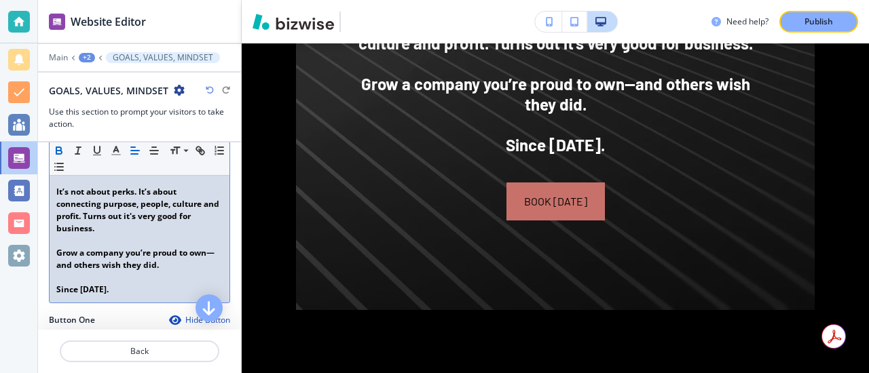
scroll to position [350, 0]
click at [84, 229] on strong "﻿It’s not about perks. It’s about connecting purpose, people, culture and profi…" at bounding box center [138, 211] width 165 height 48
click at [98, 233] on p "﻿It’s not about perks. It’s about connecting purpose, people, culture and profi…" at bounding box center [139, 211] width 166 height 49
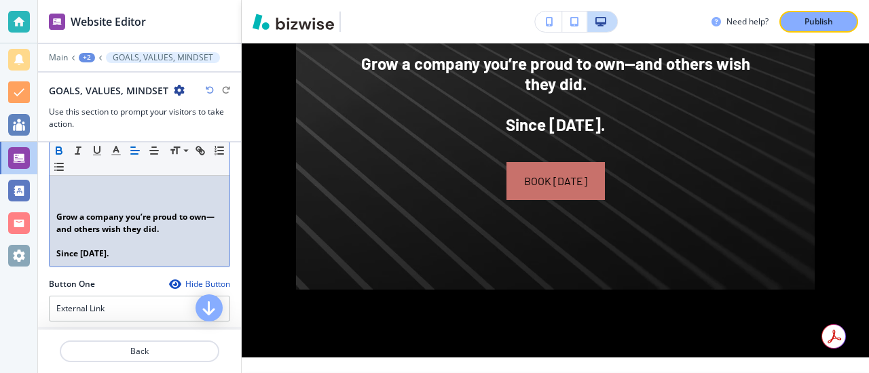
click at [102, 266] on div "Grow profit. Gain Freedom. Build Impact You’re Proud Of. We help CEOs / busines…" at bounding box center [140, 155] width 180 height 221
click at [56, 216] on strong "Grow a company you’re proud to own—and others wish they did." at bounding box center [135, 223] width 158 height 24
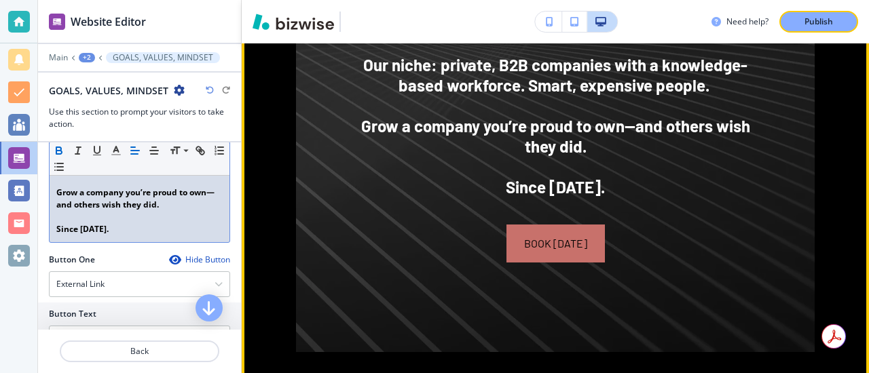
scroll to position [1202, 0]
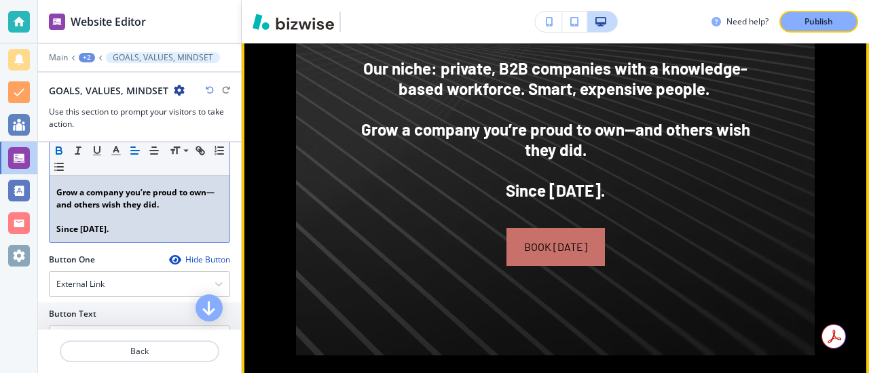
click at [330, 150] on img at bounding box center [555, 33] width 519 height 646
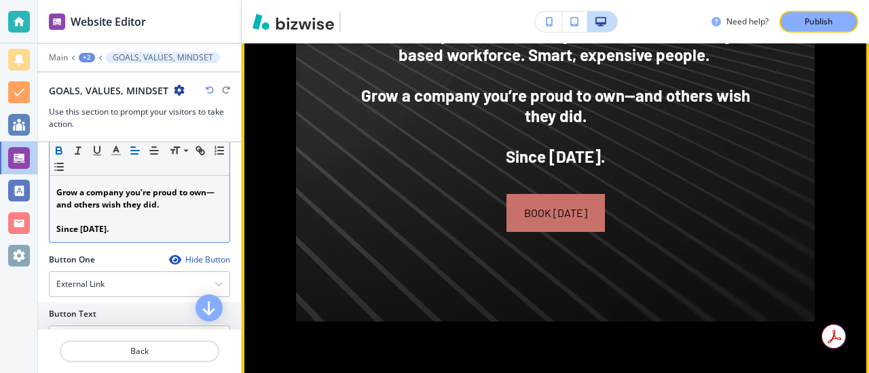
scroll to position [1254, 0]
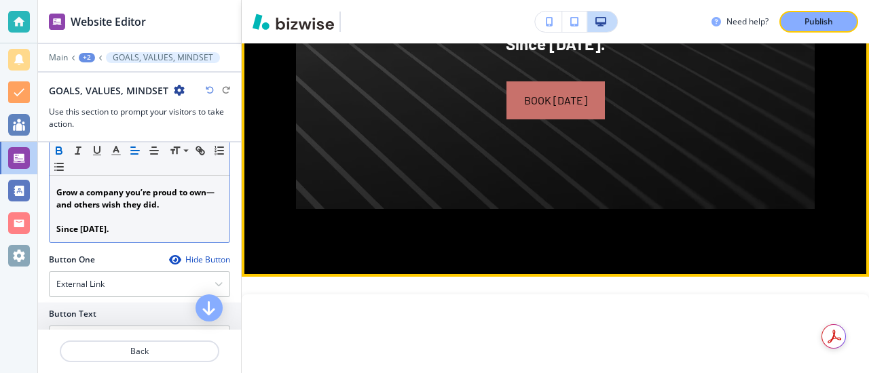
scroll to position [1354, 0]
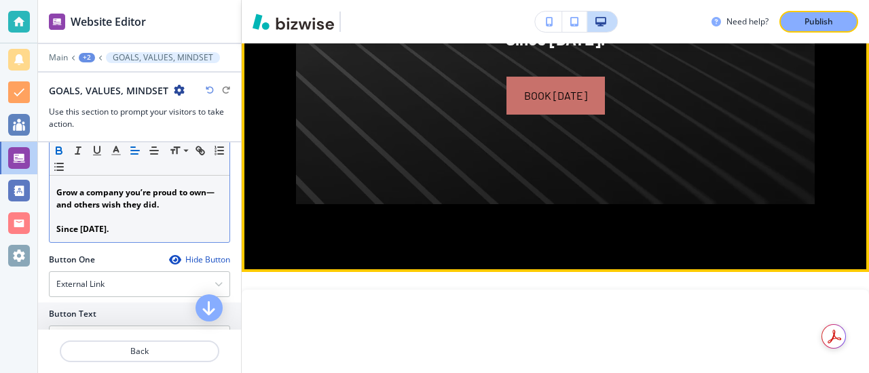
click at [405, 50] on p "Since 2001." at bounding box center [555, 39] width 421 height 20
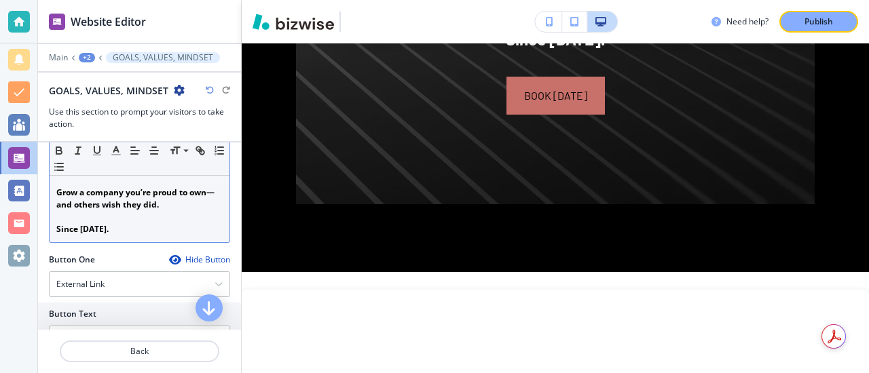
click at [125, 197] on strong "﻿Grow a company you’re proud to own—and others wish they did." at bounding box center [135, 199] width 158 height 24
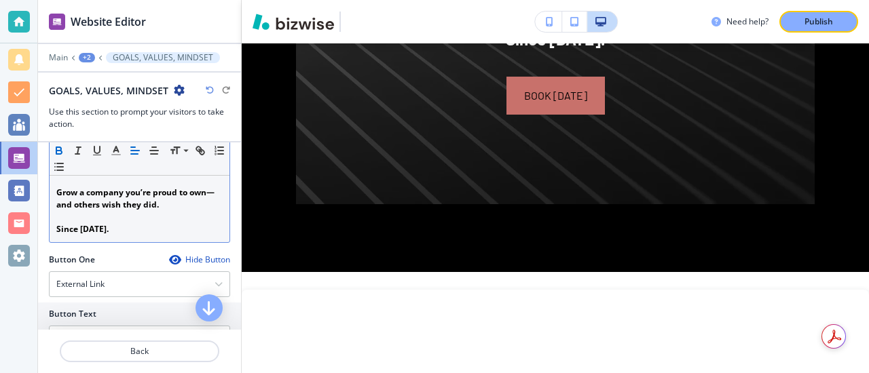
click at [206, 194] on strong "﻿Grow a company you’re proud to own—and others wish they did." at bounding box center [135, 199] width 158 height 24
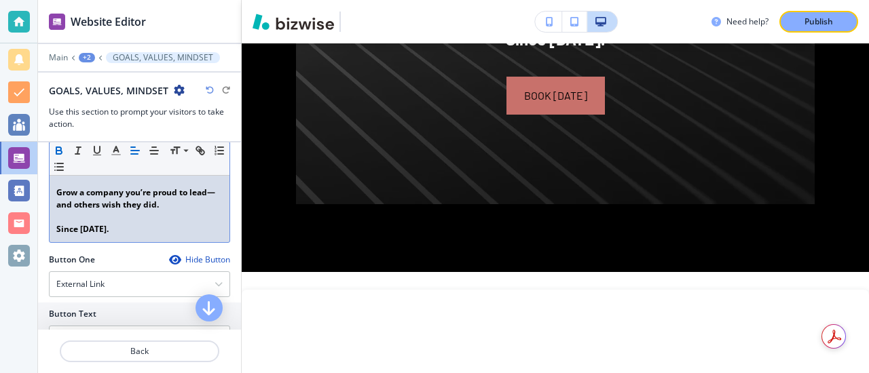
click at [158, 208] on strong "﻿Grow a company you’re proud to lead—and others wish they did." at bounding box center [135, 199] width 159 height 24
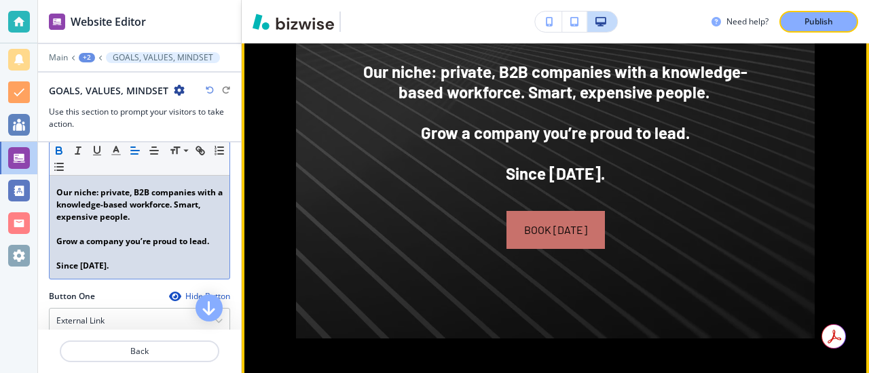
scroll to position [1198, 0]
click at [307, 200] on img at bounding box center [555, 26] width 519 height 625
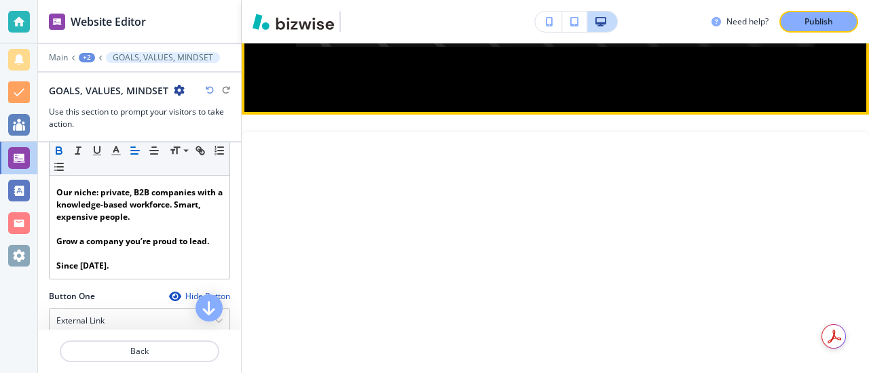
scroll to position [1481, 0]
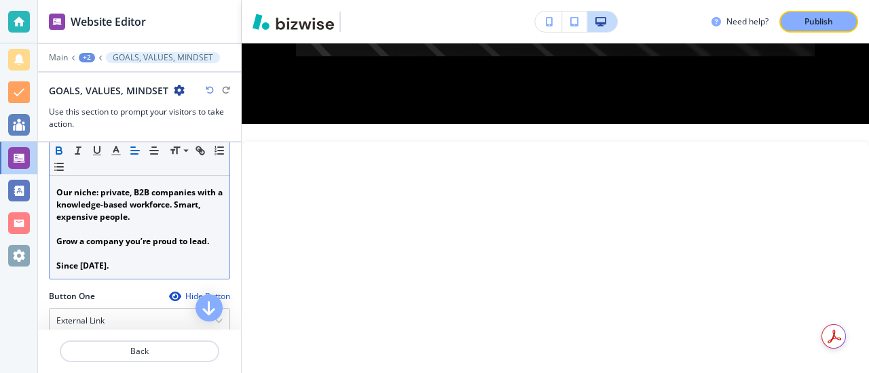
click at [101, 266] on p "Since 2001." at bounding box center [139, 266] width 166 height 12
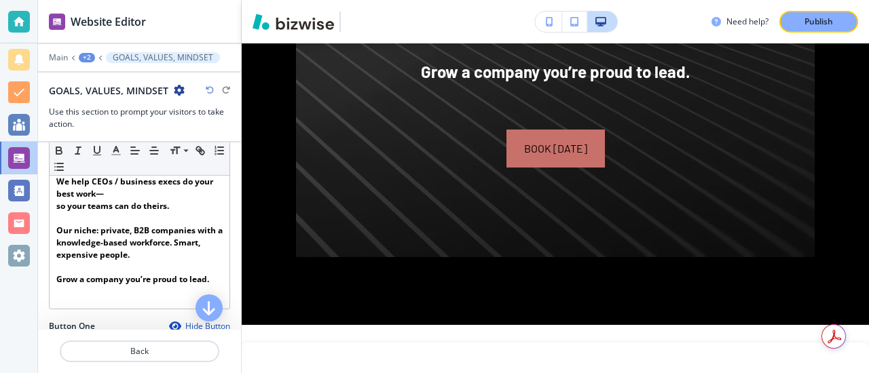
scroll to position [275, 0]
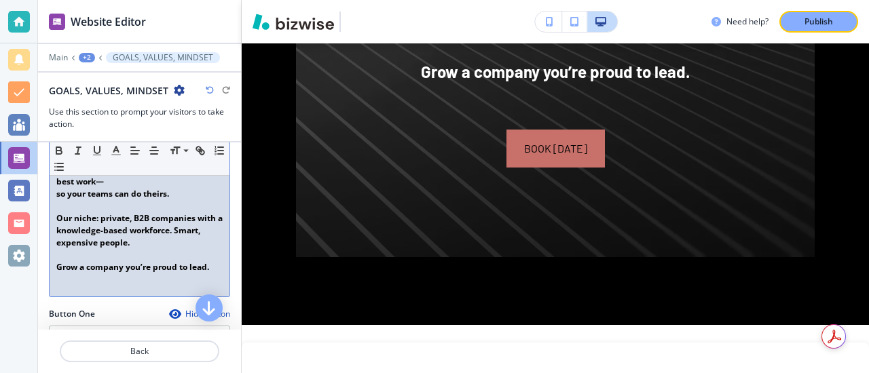
click at [209, 272] on strong "﻿Grow a company you’re proud to lead." at bounding box center [132, 267] width 153 height 12
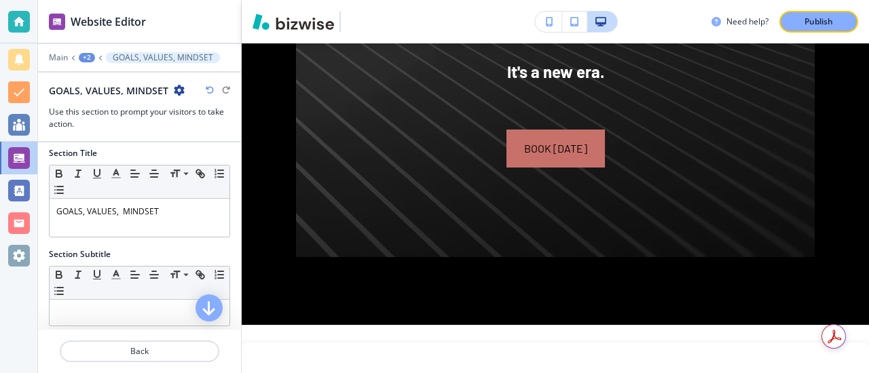
scroll to position [3, 0]
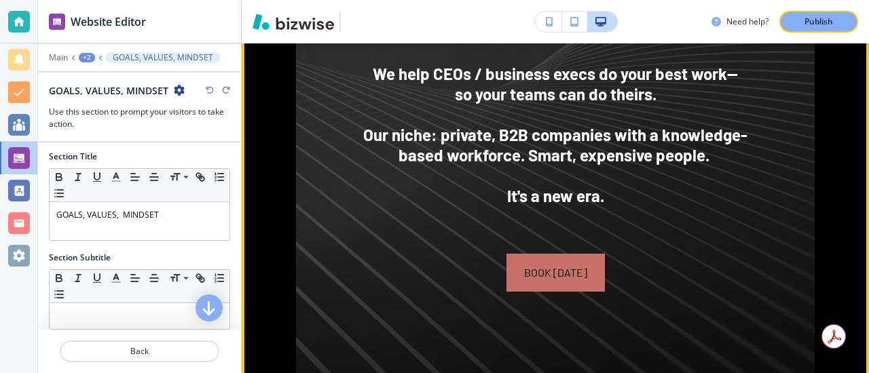
scroll to position [1147, 0]
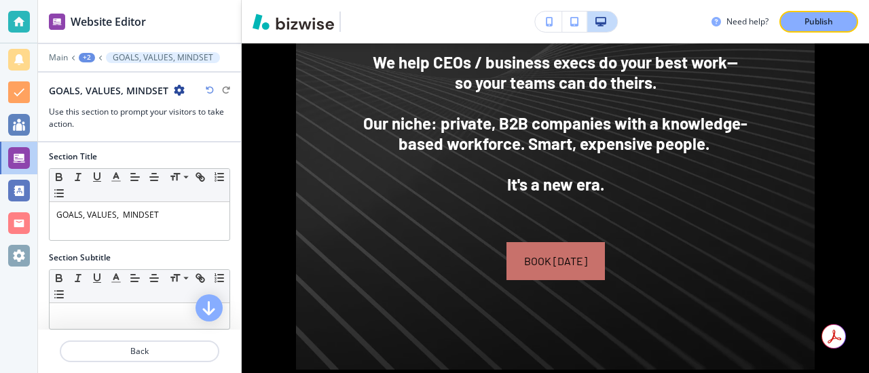
click at [164, 94] on h2 "GOALS, VALUES, MINDSET﻿" at bounding box center [108, 91] width 119 height 14
click at [166, 92] on h2 "GOALS, VALUES, MINDSET﻿" at bounding box center [108, 91] width 119 height 14
click at [164, 90] on h2 "GOALS, VALUES, MINDSET﻿" at bounding box center [108, 91] width 119 height 14
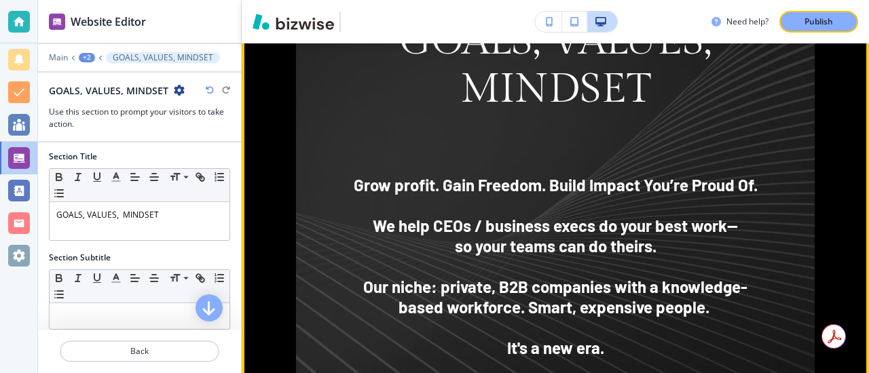
scroll to position [983, 0]
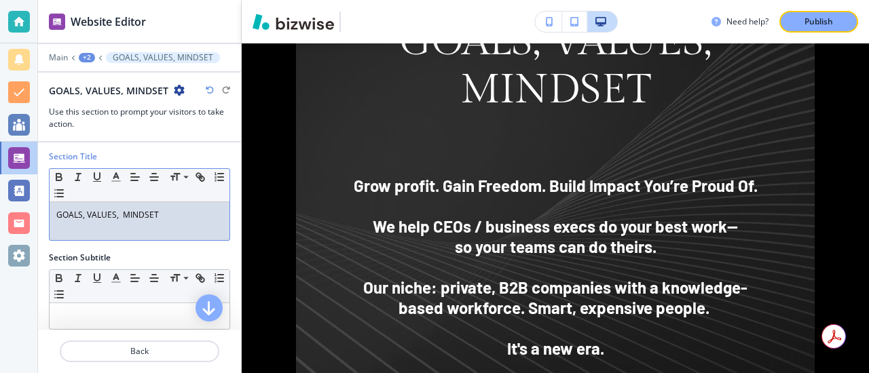
click at [156, 217] on p "GOALS, VALUES, MINDSET" at bounding box center [139, 215] width 166 height 12
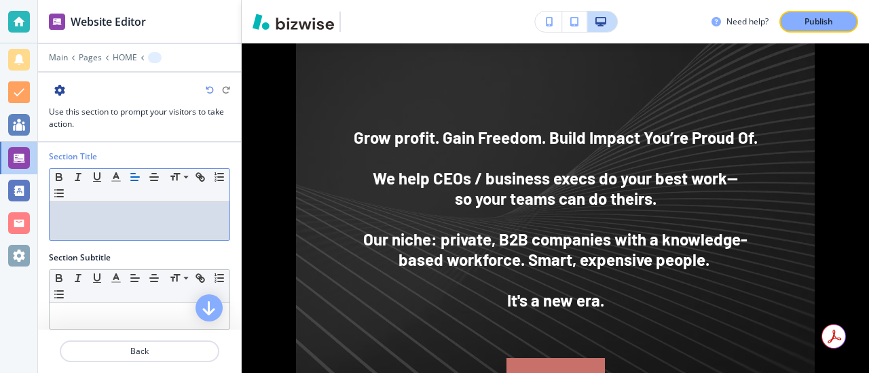
click at [224, 258] on div "Section Subtitle" at bounding box center [139, 258] width 181 height 12
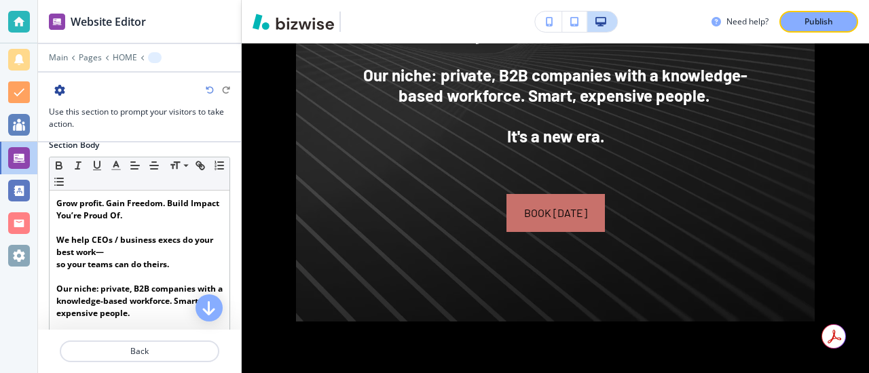
scroll to position [206, 0]
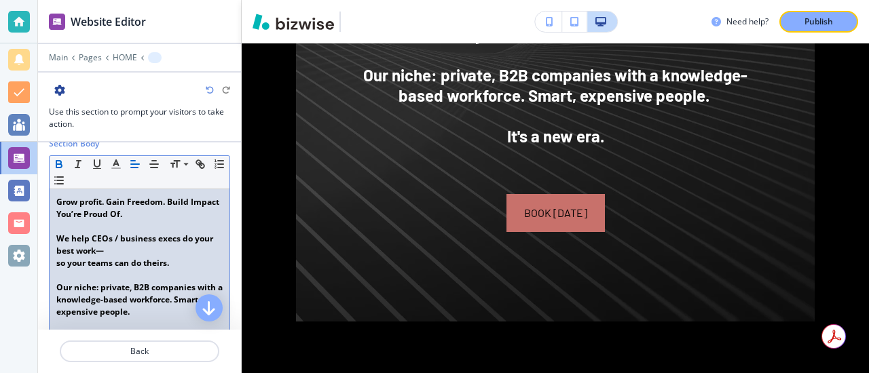
click at [107, 248] on p "We help CEOs / business execs do your best work—" at bounding box center [139, 245] width 166 height 24
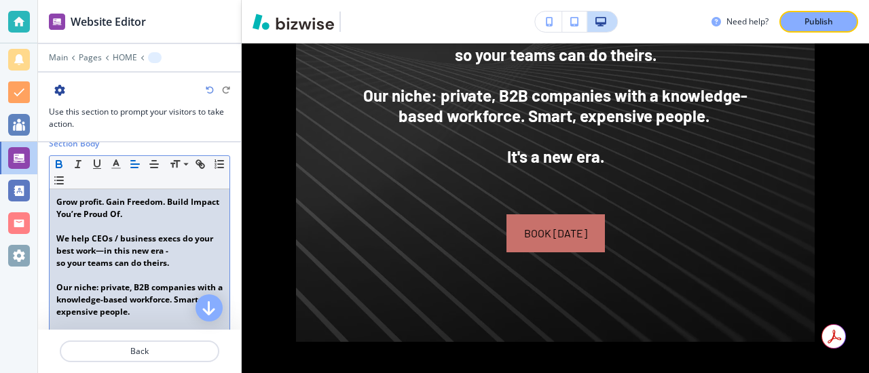
click at [57, 265] on strong "so your teams can do theirs." at bounding box center [112, 263] width 113 height 12
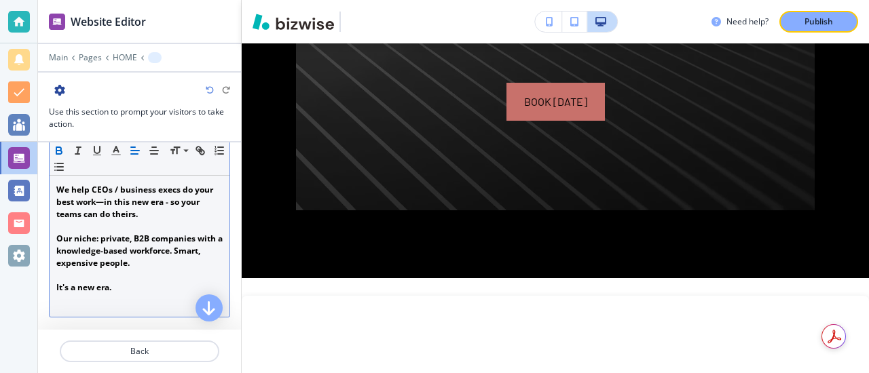
scroll to position [255, 0]
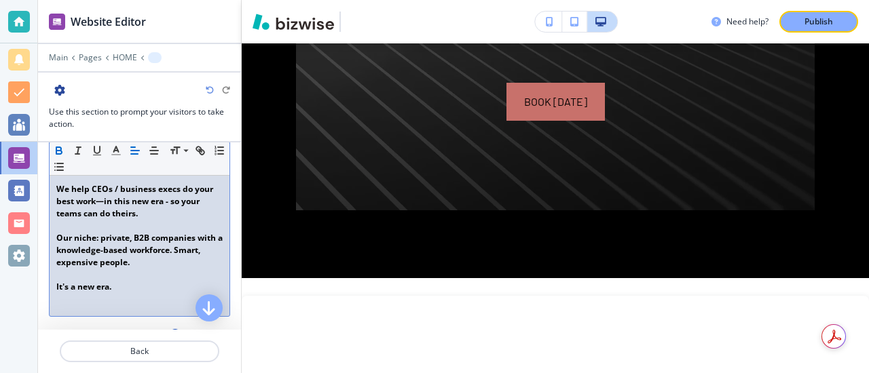
click at [116, 293] on p at bounding box center [139, 299] width 166 height 12
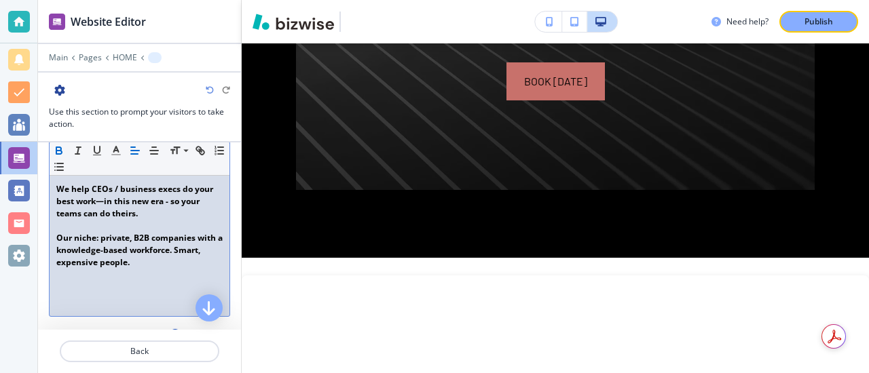
click at [164, 209] on p "We help CEOs / business execs do your best work—in this new era - so your teams…" at bounding box center [139, 201] width 166 height 37
click at [163, 206] on strong "We help CEOs / business execs do your best work—in this new era - so your teams…" at bounding box center [135, 201] width 159 height 36
click at [113, 216] on strong "﻿ so your teams can do theirs." at bounding box center [112, 214] width 113 height 12
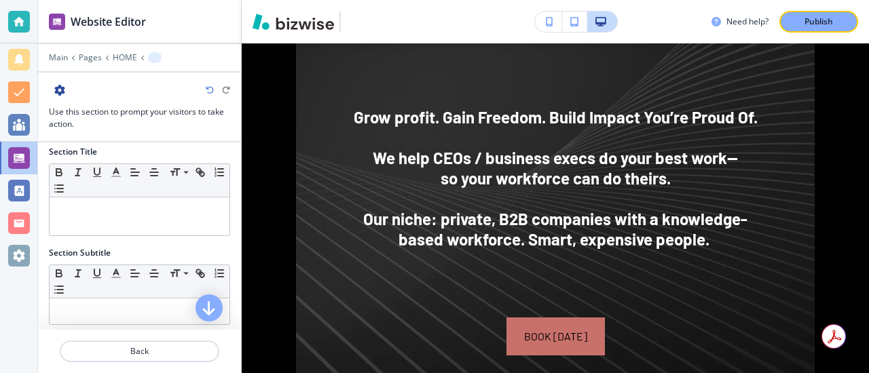
scroll to position [0, 0]
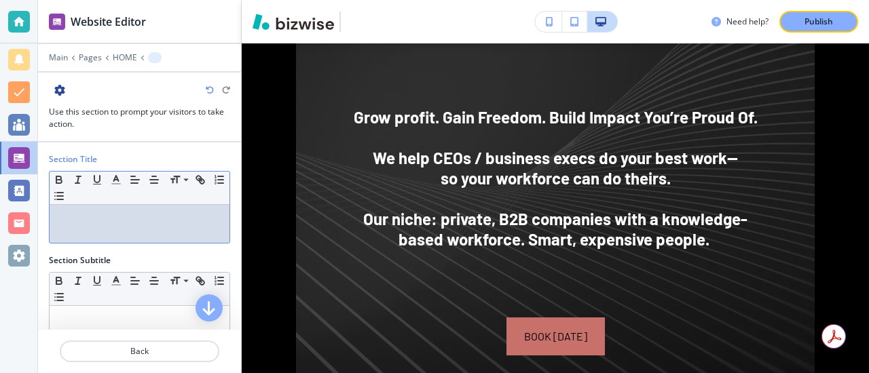
click at [61, 217] on p at bounding box center [139, 218] width 166 height 12
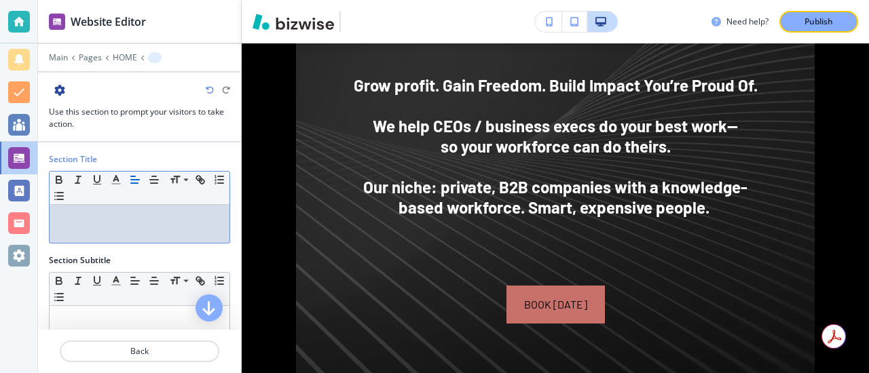
scroll to position [1033, 0]
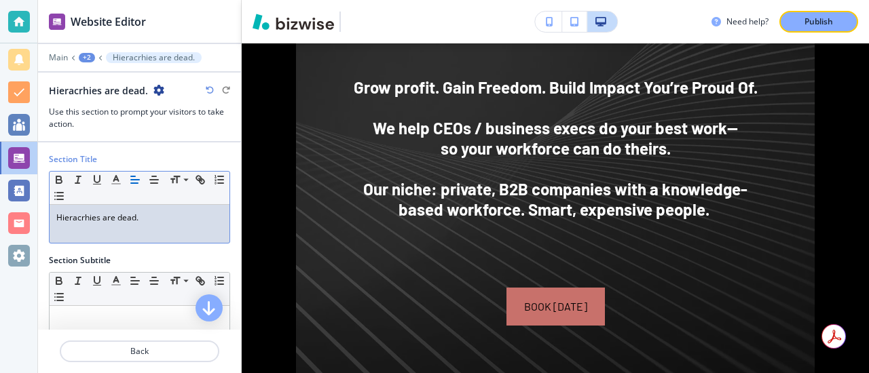
click at [96, 252] on div "Section Title Small Normal Large Huge Hieracrhies are dead. ﻿" at bounding box center [139, 203] width 203 height 101
click at [79, 217] on p "Hieracrhies are dead." at bounding box center [139, 218] width 166 height 12
click at [164, 232] on p "﻿" at bounding box center [139, 230] width 166 height 12
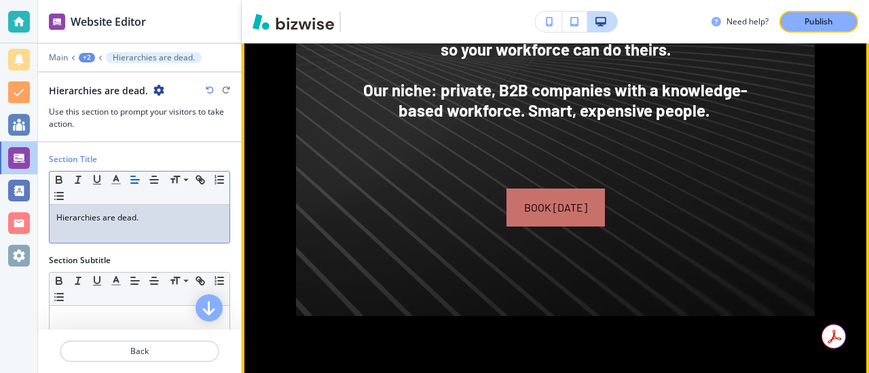
scroll to position [1131, 0]
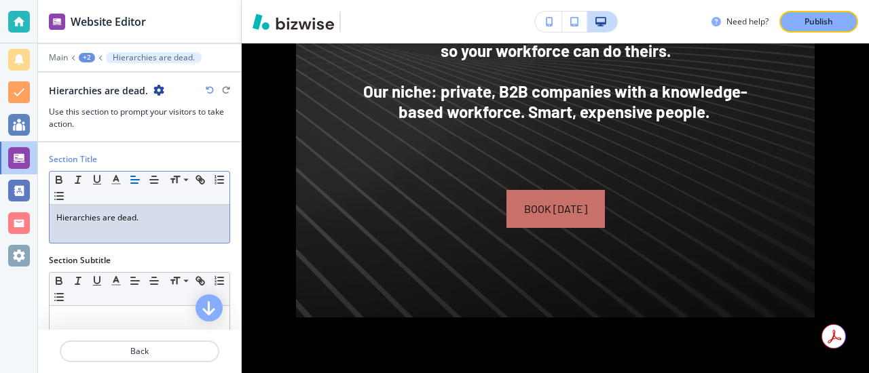
click at [54, 220] on div "Hierarchies are dead. ﻿" at bounding box center [140, 224] width 180 height 38
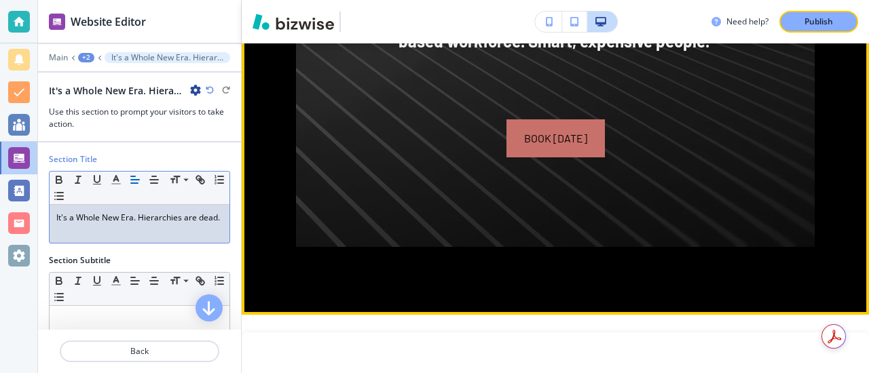
scroll to position [1257, 0]
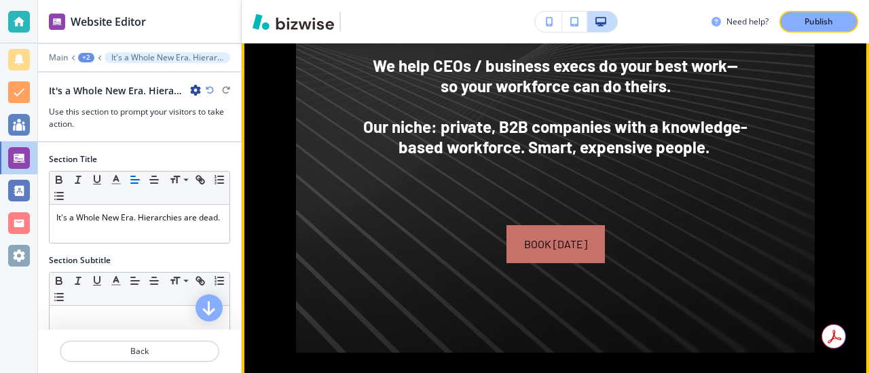
scroll to position [1143, 0]
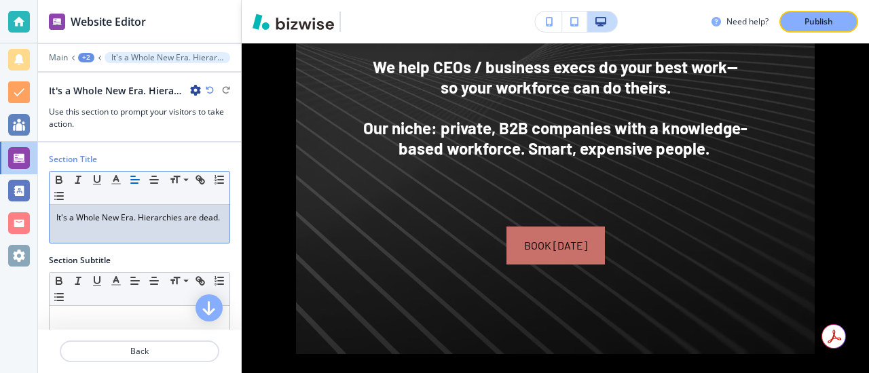
click at [221, 223] on p "It's a Whole New Era. Hierarchies are dead." at bounding box center [139, 218] width 166 height 12
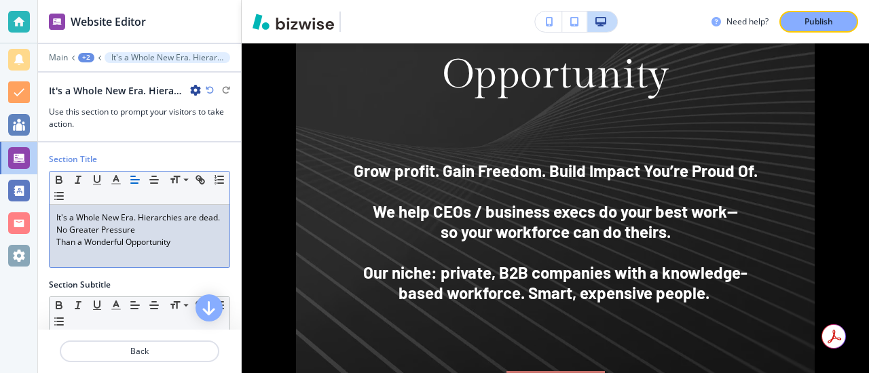
click at [221, 223] on p "It's a Whole New Era. Hierarchies are dead." at bounding box center [139, 218] width 166 height 12
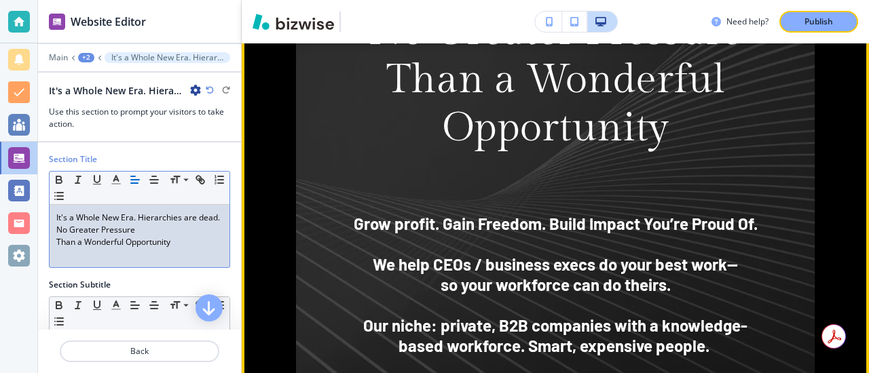
scroll to position [1096, 0]
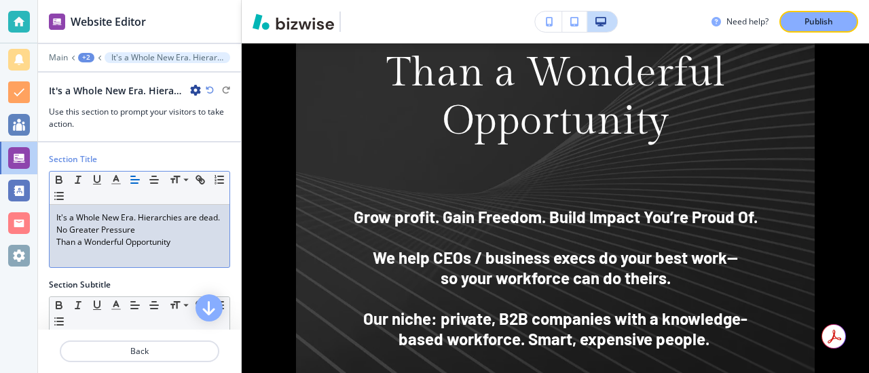
click at [201, 219] on p "It's a Whole New Era. Hierarchies are dead." at bounding box center [139, 218] width 166 height 12
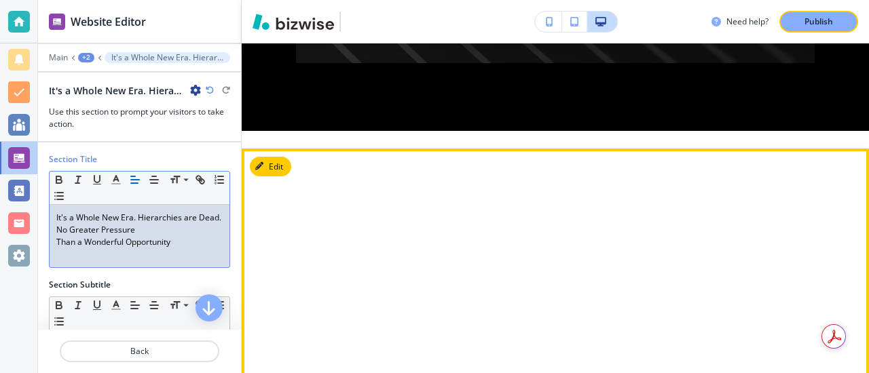
scroll to position [1567, 0]
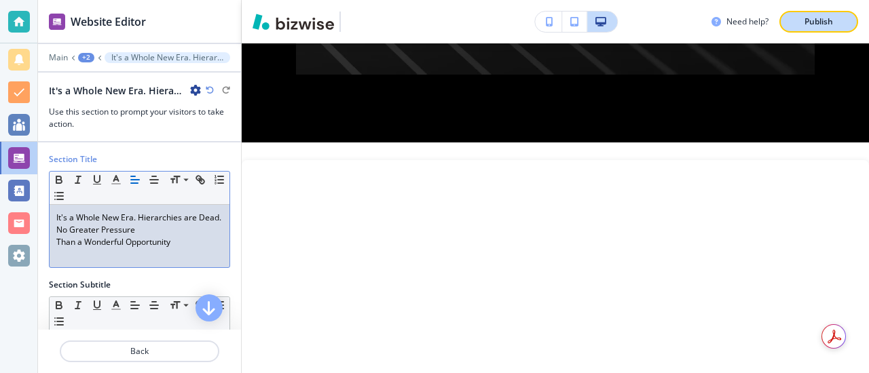
click at [817, 23] on p "Publish" at bounding box center [819, 22] width 29 height 12
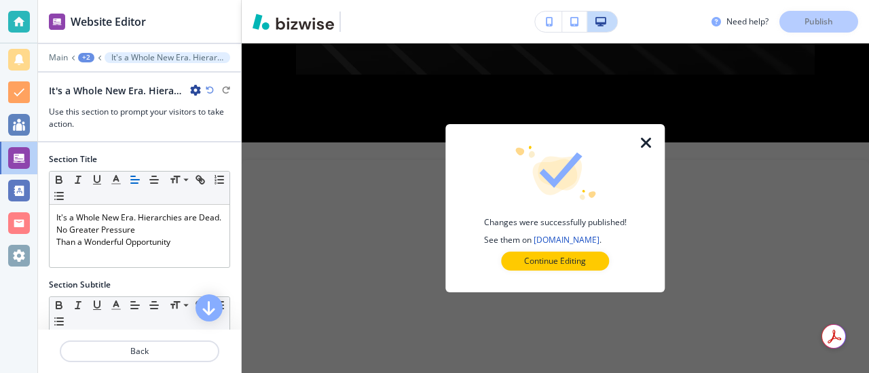
click at [646, 140] on icon "button" at bounding box center [646, 143] width 16 height 16
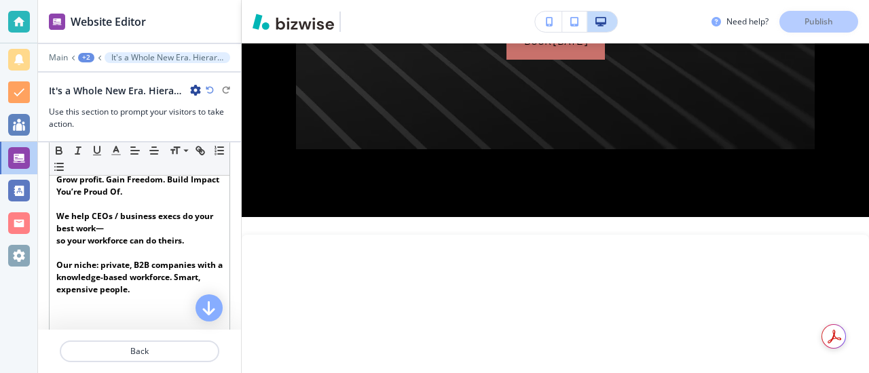
scroll to position [256, 0]
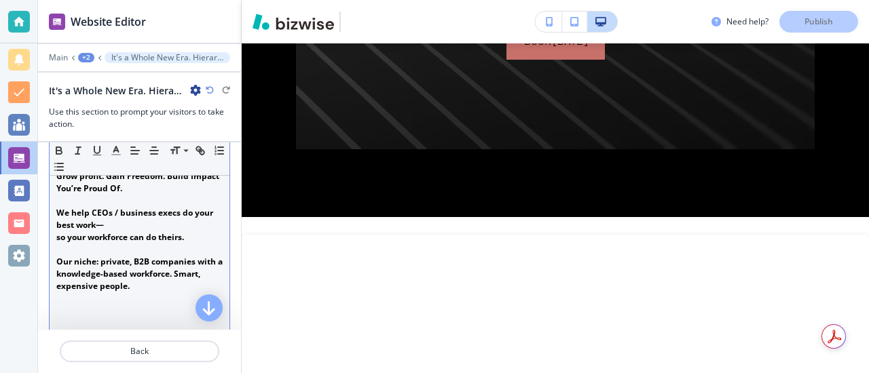
click at [179, 280] on p "﻿Our niche: private, B2B companies with a knowledge-based workforce. Smart, exp…" at bounding box center [139, 274] width 166 height 37
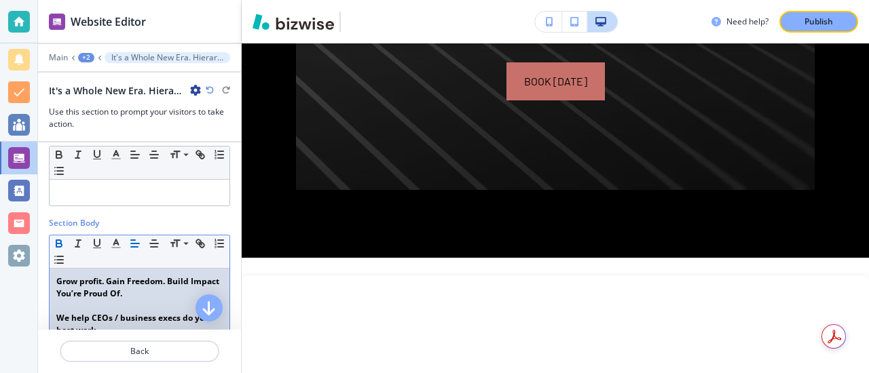
scroll to position [99, 0]
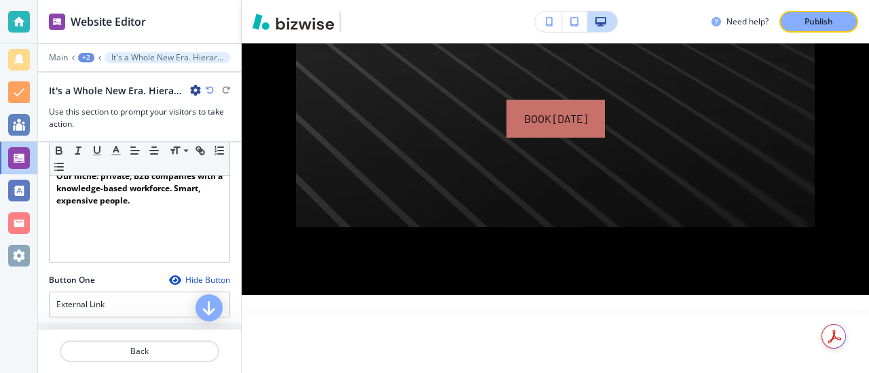
scroll to position [350, 0]
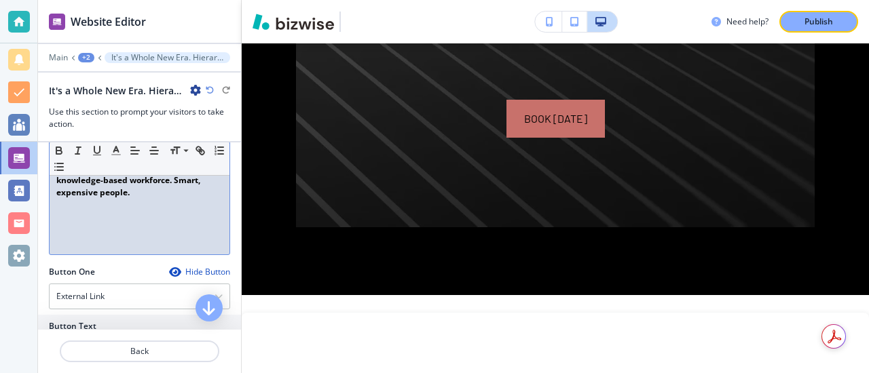
click at [145, 191] on p "﻿Our niche: private, B2B companies with a knowledge-based workforce. Smart, exp…" at bounding box center [139, 180] width 166 height 37
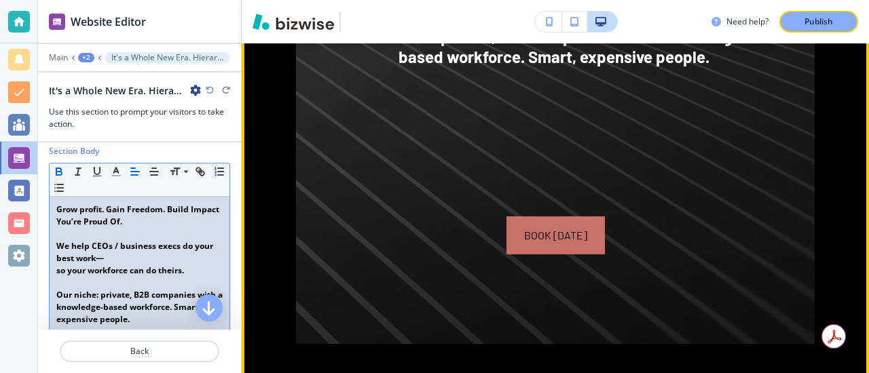
scroll to position [1395, 0]
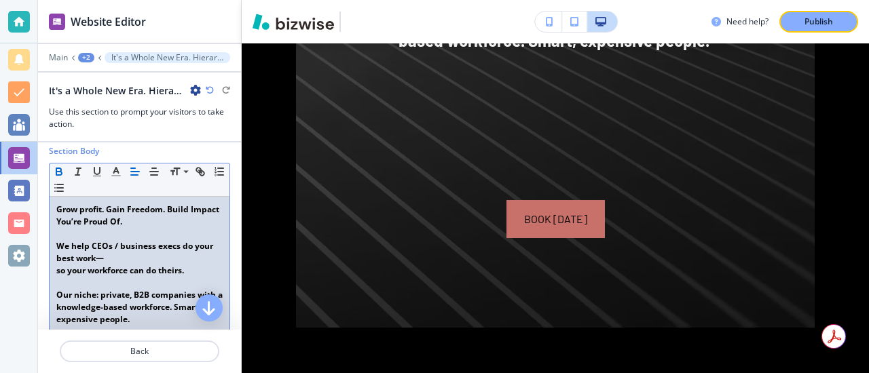
drag, startPoint x: 55, startPoint y: 210, endPoint x: 126, endPoint y: 223, distance: 72.4
click at [126, 223] on div "Grow profit. Gain Freedom. Build Impact You’re Proud Of. We help CEOs / busines…" at bounding box center [140, 301] width 180 height 209
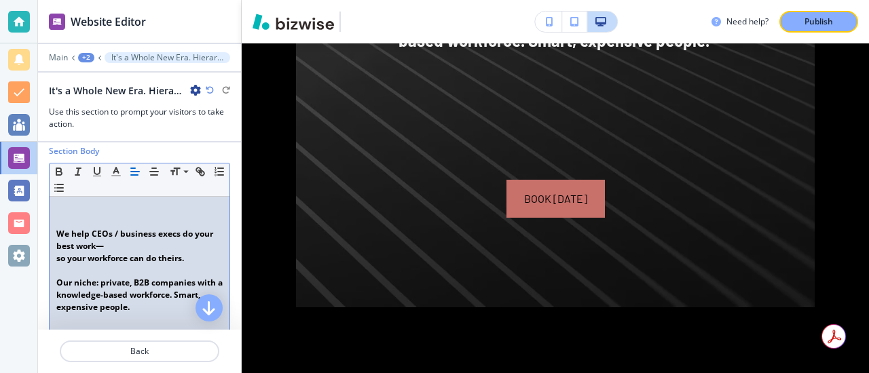
click at [56, 234] on div "We help CEOs / business execs do your best work— so your workforce can do their…" at bounding box center [140, 295] width 180 height 197
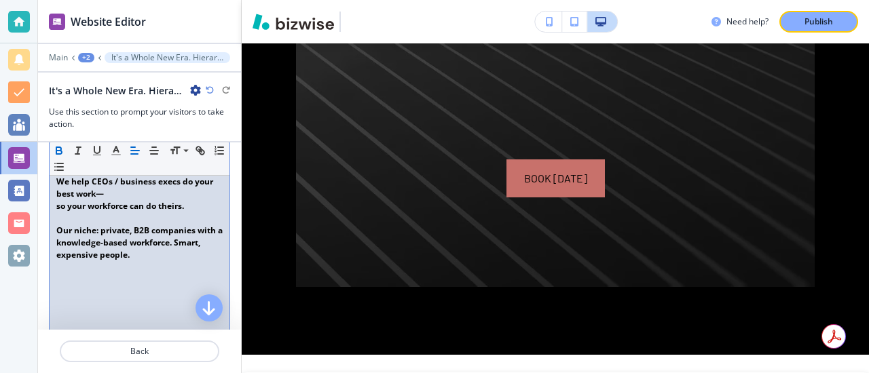
scroll to position [271, 0]
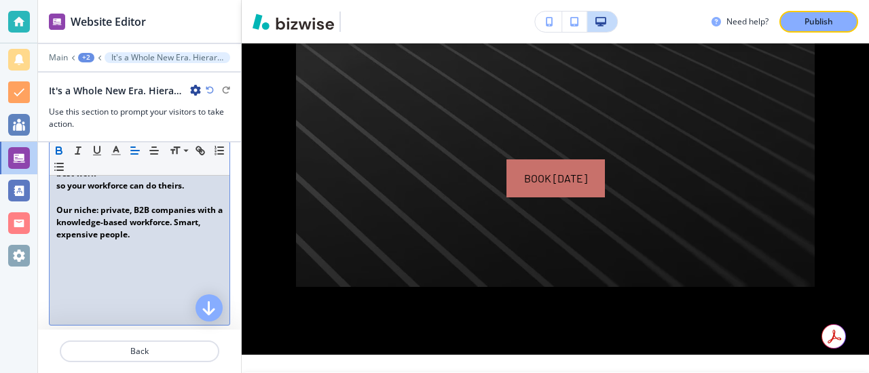
click at [134, 236] on p "﻿Our niche: private, B2B companies with a knowledge-based workforce. Smart, exp…" at bounding box center [139, 222] width 166 height 37
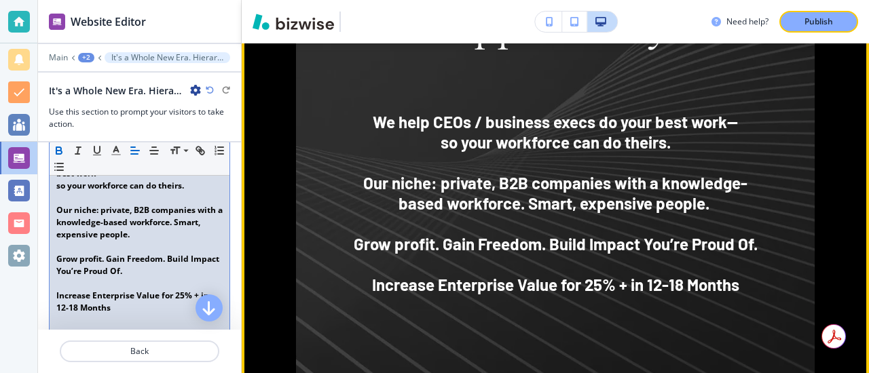
scroll to position [1198, 0]
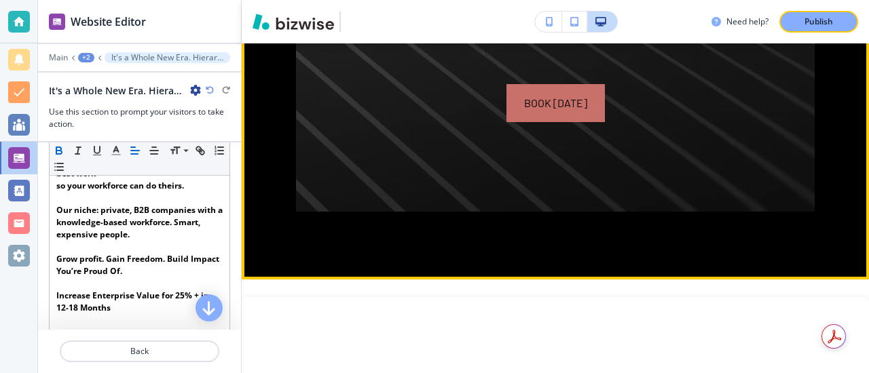
scroll to position [1553, 0]
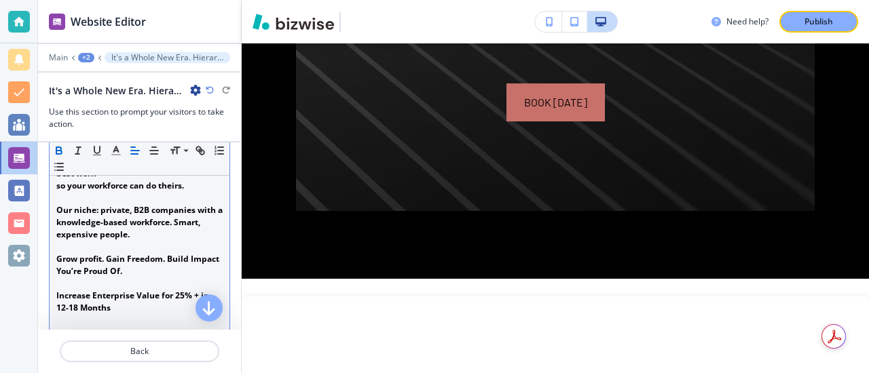
click at [168, 299] on strong "Increase Enterprise Value for 25% + in 12-18 Months" at bounding box center [133, 302] width 155 height 24
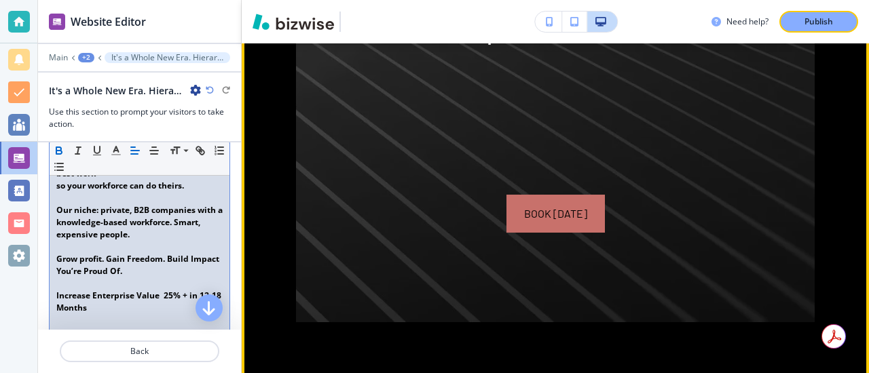
scroll to position [1444, 0]
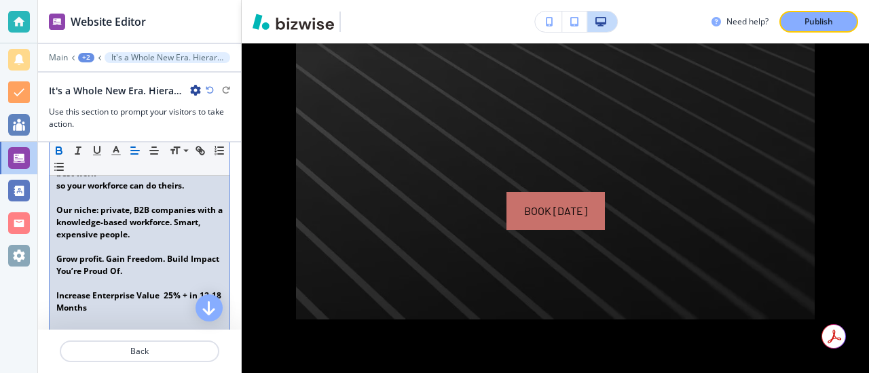
click at [130, 274] on p "﻿Grow profit. Gain Freedom. Build Impact You’re Proud Of." at bounding box center [139, 265] width 166 height 24
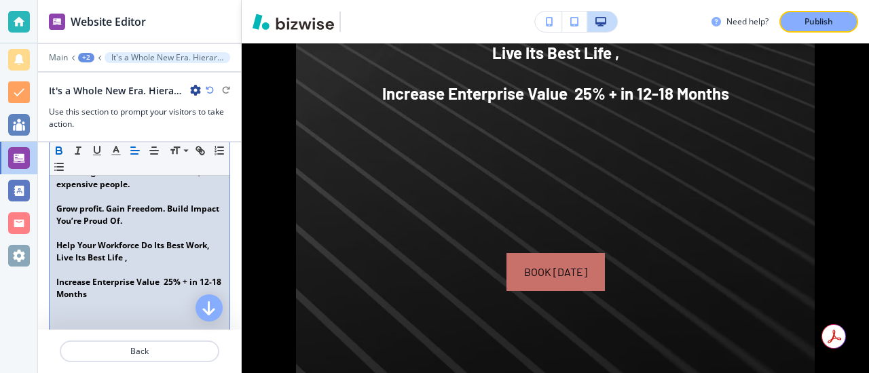
scroll to position [323, 0]
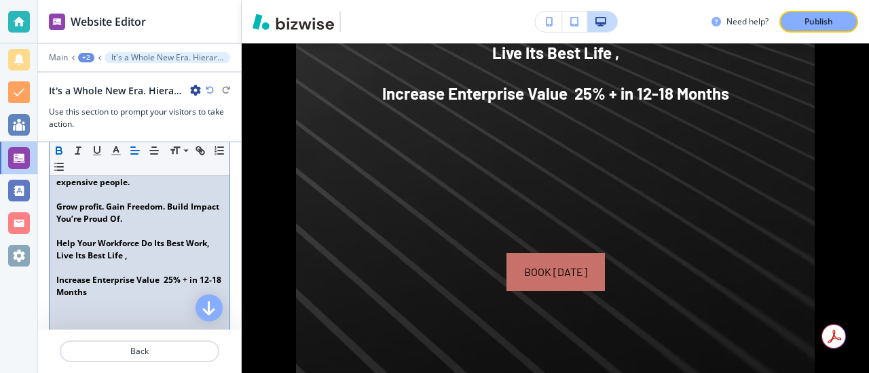
click at [62, 244] on strong "Help Your Workforce Do Its Best Work," at bounding box center [132, 244] width 153 height 12
click at [131, 256] on p "Live Its Best Life ," at bounding box center [139, 256] width 166 height 12
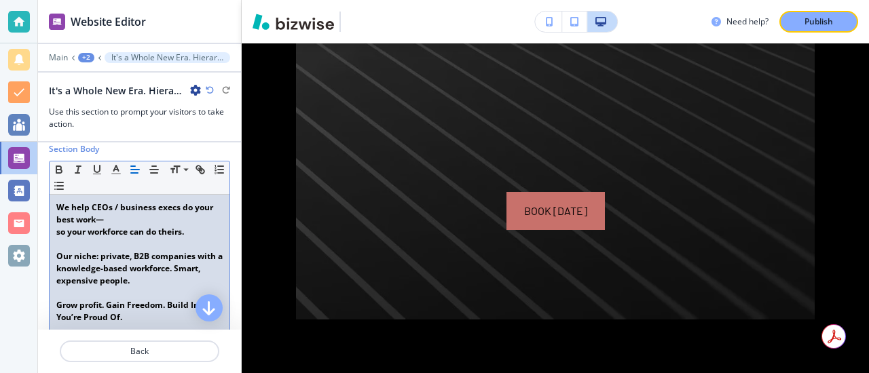
scroll to position [223, 0]
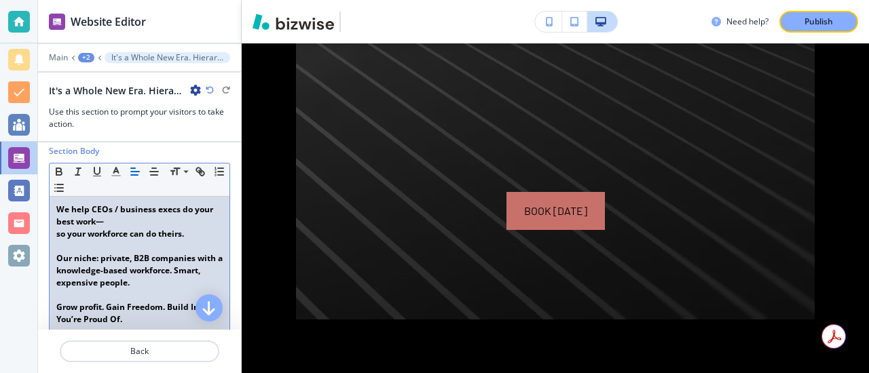
click at [65, 237] on strong "so your workforce can do theirs." at bounding box center [120, 234] width 128 height 12
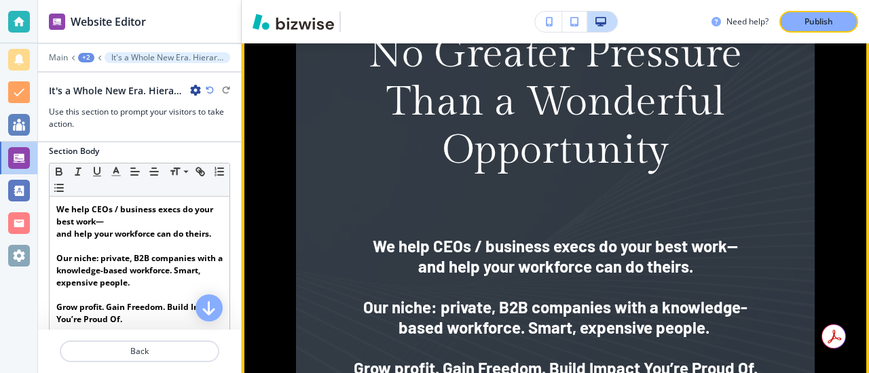
scroll to position [1065, 0]
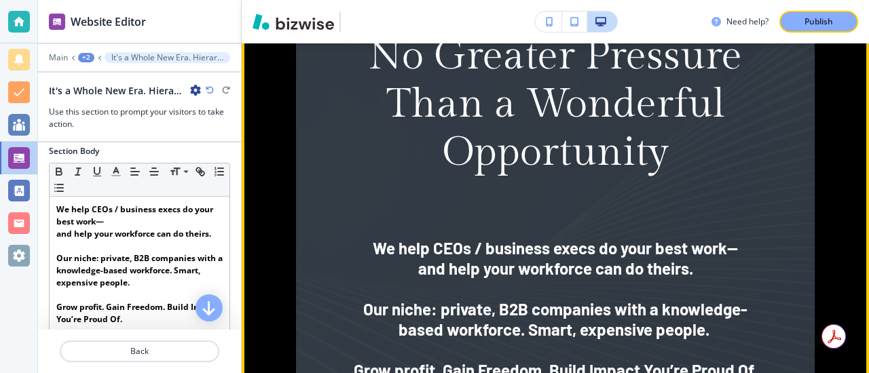
click at [314, 153] on img at bounding box center [555, 272] width 519 height 851
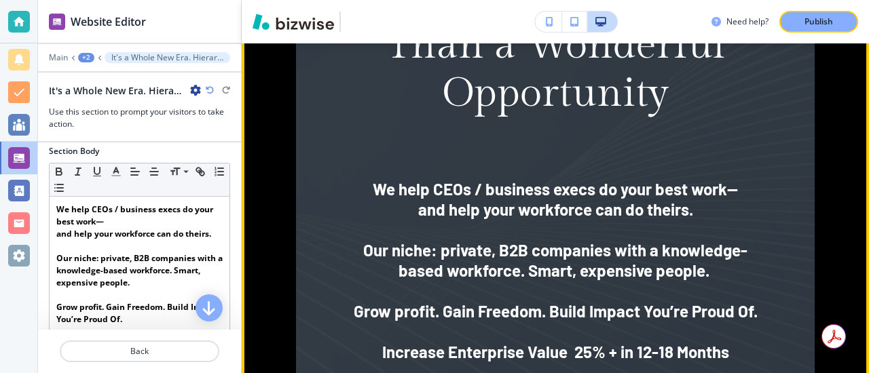
scroll to position [1139, 0]
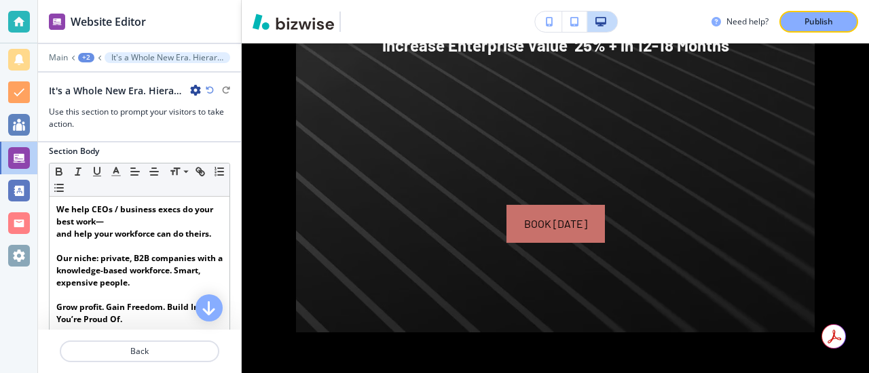
scroll to position [1425, 0]
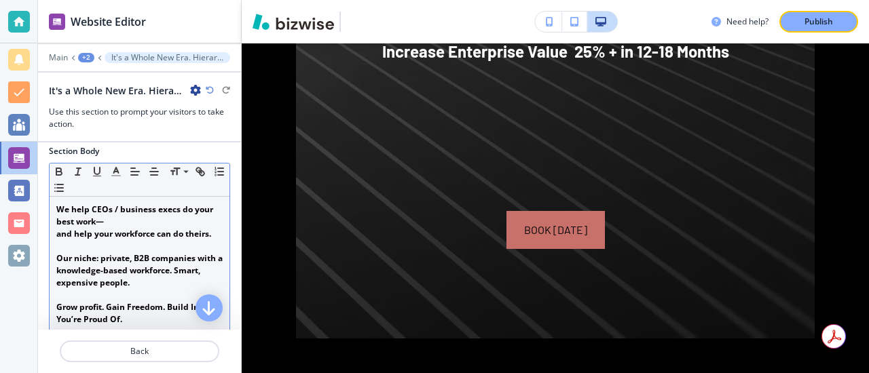
click at [174, 234] on strong "and help your workforce can do theirs." at bounding box center [133, 234] width 155 height 12
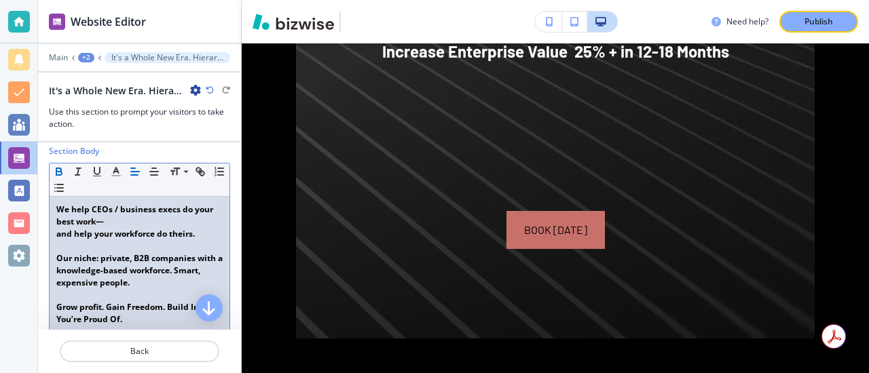
click at [182, 214] on strong "We help CEOs / business execs do your best work—" at bounding box center [135, 216] width 159 height 24
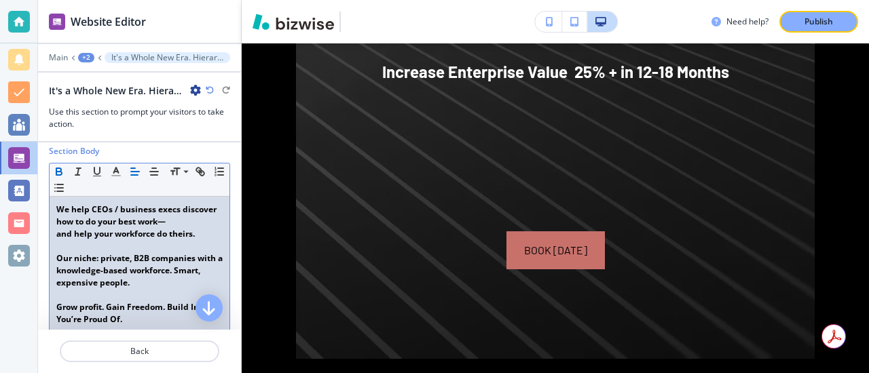
click at [55, 242] on div "We help CEOs / business execs discover how to do your best work— and help your …" at bounding box center [140, 320] width 180 height 246
click at [57, 236] on strong "and help your workforce do theirs." at bounding box center [125, 234] width 139 height 12
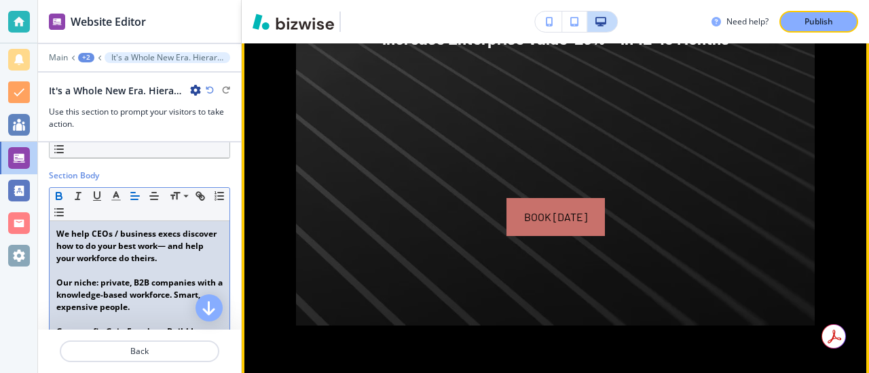
scroll to position [1448, 0]
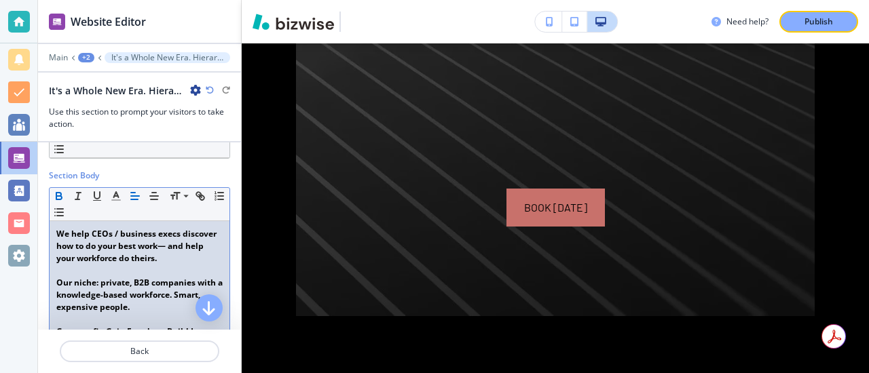
click at [115, 244] on strong "We help CEOs / business execs discover how to do your best work— and help your …" at bounding box center [137, 246] width 162 height 36
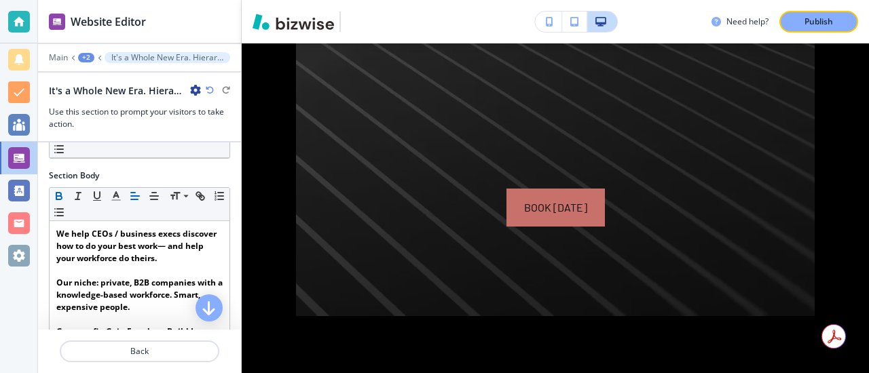
click at [231, 205] on div "Section Body Small Normal Large Huge We help CEOs / business execs discover how…" at bounding box center [139, 324] width 203 height 309
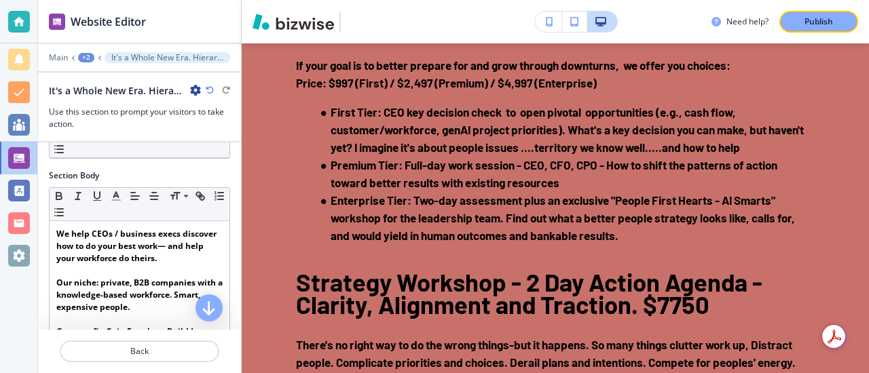
scroll to position [2472, 0]
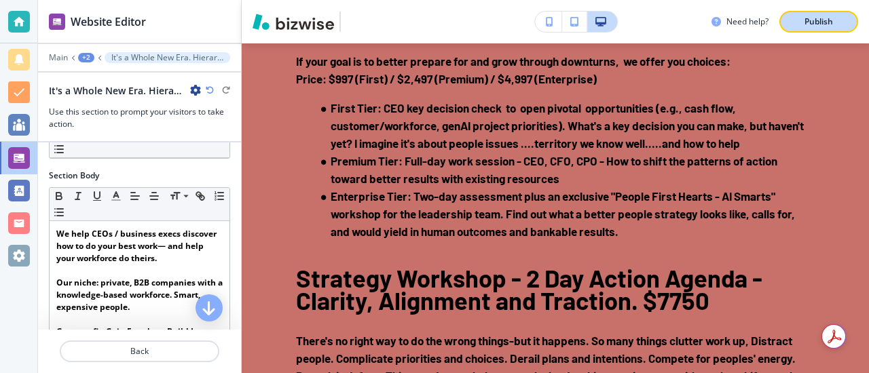
click at [811, 22] on p "Publish" at bounding box center [819, 22] width 29 height 12
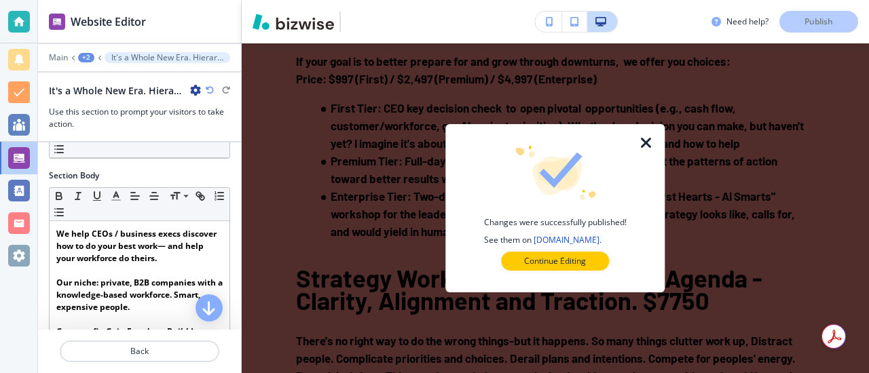
click at [646, 141] on icon "button" at bounding box center [646, 143] width 16 height 16
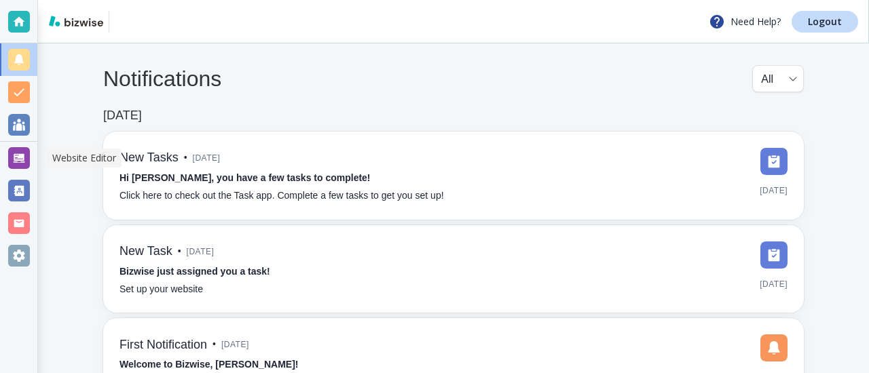
click at [22, 155] on div at bounding box center [19, 158] width 22 height 22
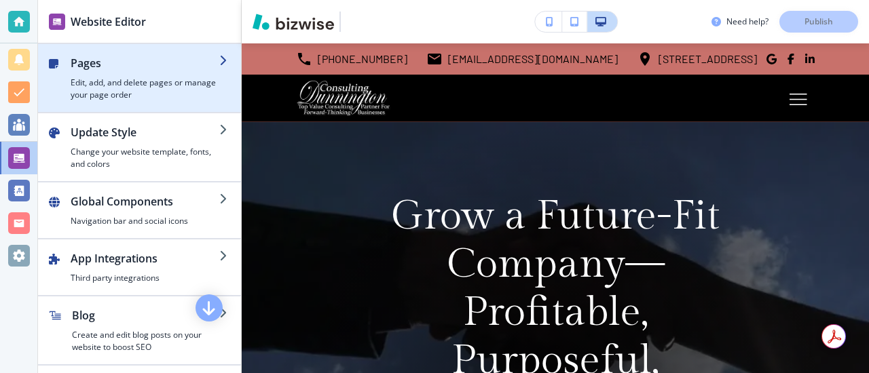
click at [75, 90] on h4 "Edit, add, and delete pages or manage your page order" at bounding box center [145, 89] width 149 height 24
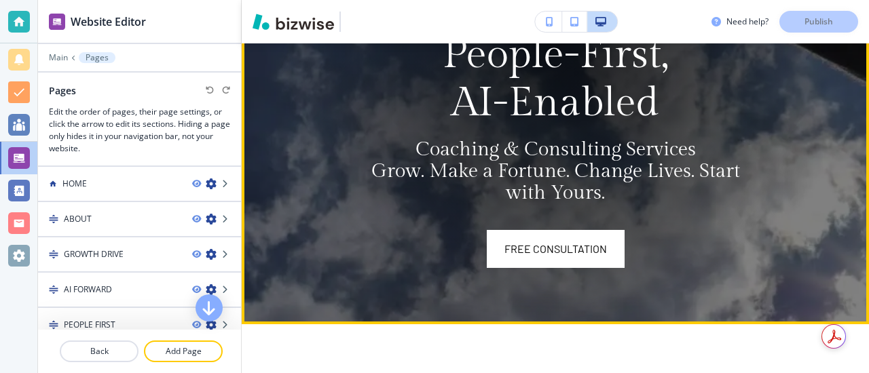
scroll to position [351, 0]
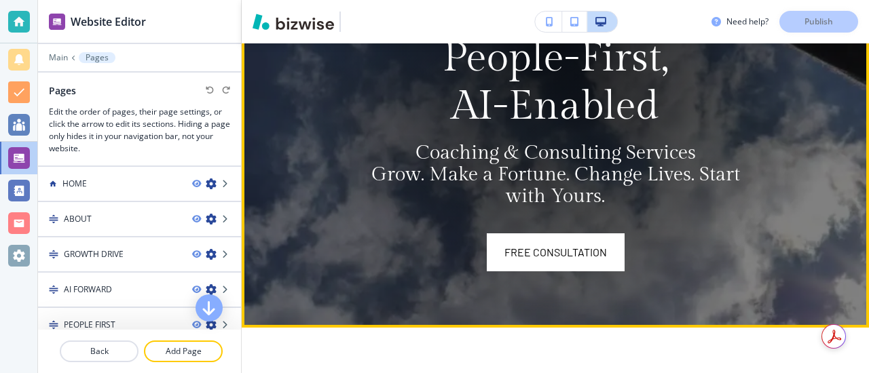
click at [477, 150] on span "Coaching & Consulting Services" at bounding box center [556, 152] width 280 height 23
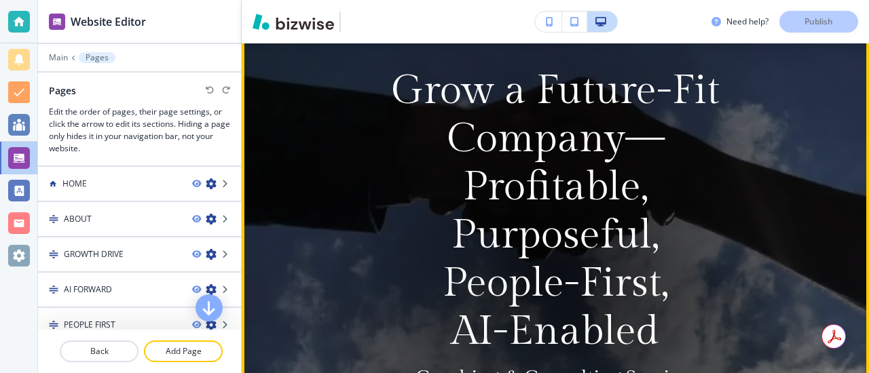
scroll to position [119, 0]
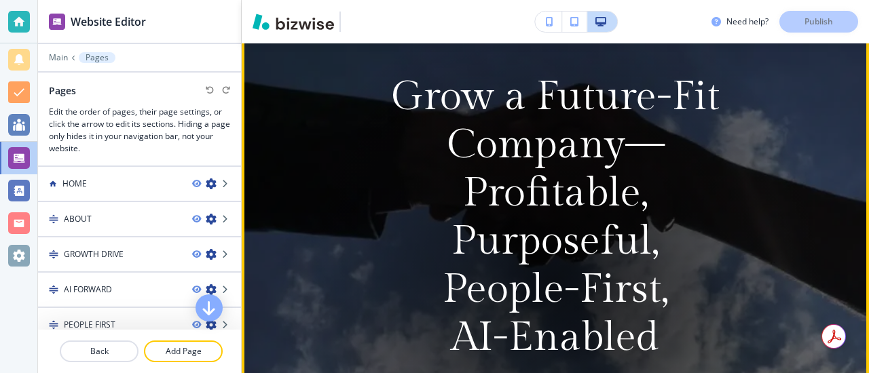
click at [445, 285] on p "Grow a Future-Fit Company—Profitable, Purposeful, People-First," at bounding box center [555, 193] width 369 height 241
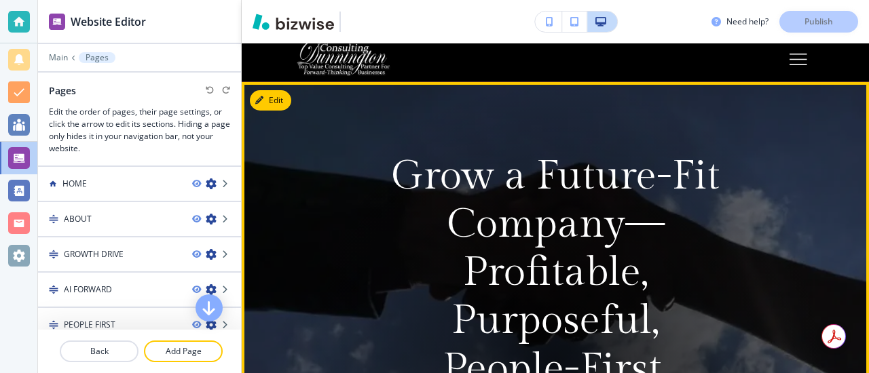
scroll to position [0, 0]
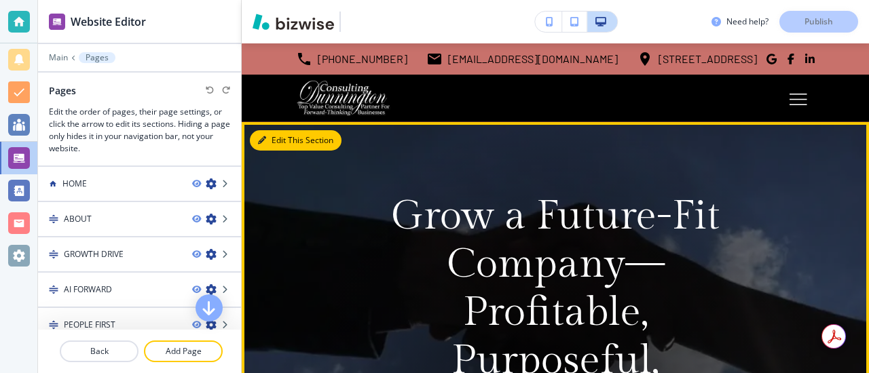
click at [273, 137] on button "Edit This Section" at bounding box center [296, 140] width 92 height 20
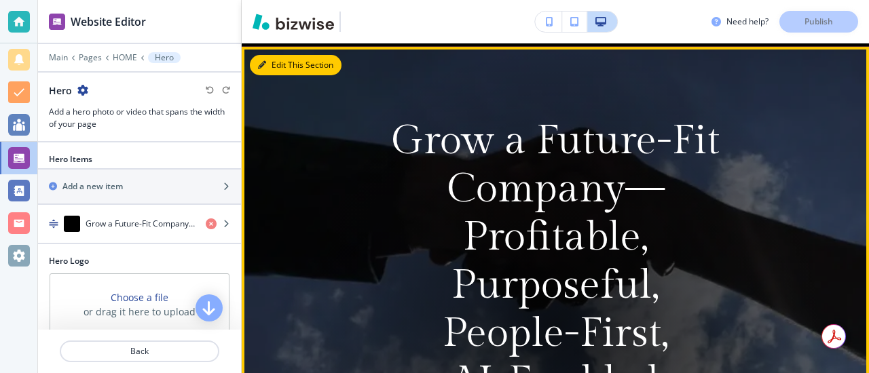
scroll to position [79, 0]
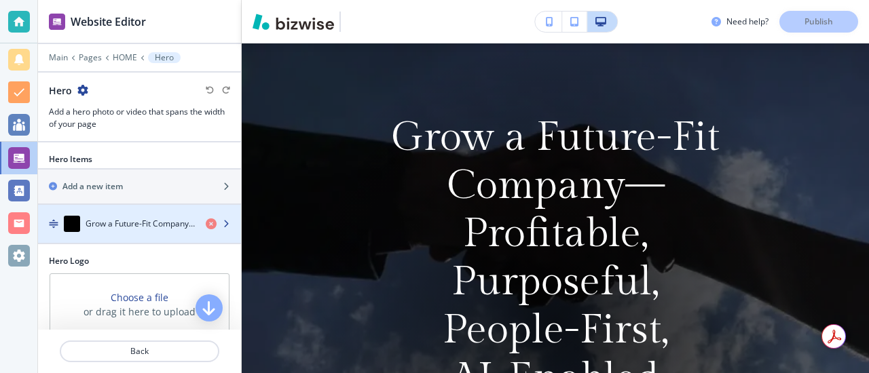
click at [193, 218] on h4 "Grow a Future-Fit Company—Profitable, Purposeful, People-First, AI-Enabled" at bounding box center [140, 224] width 109 height 12
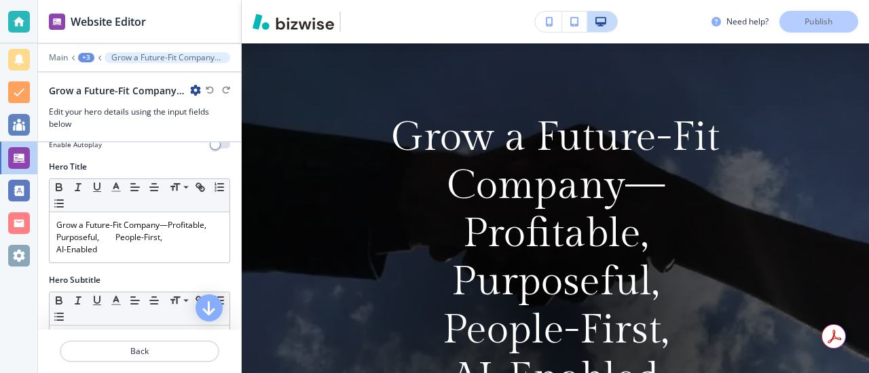
scroll to position [129, 0]
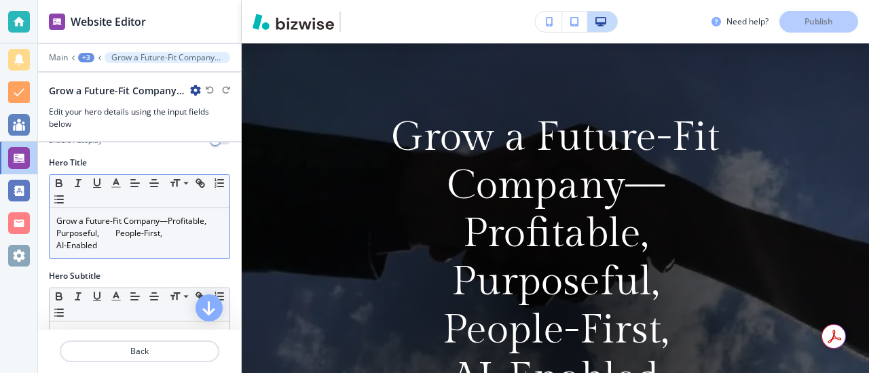
click at [174, 236] on p "Grow a Future-Fit Company—Profitable, Purposeful, People-First," at bounding box center [139, 227] width 166 height 24
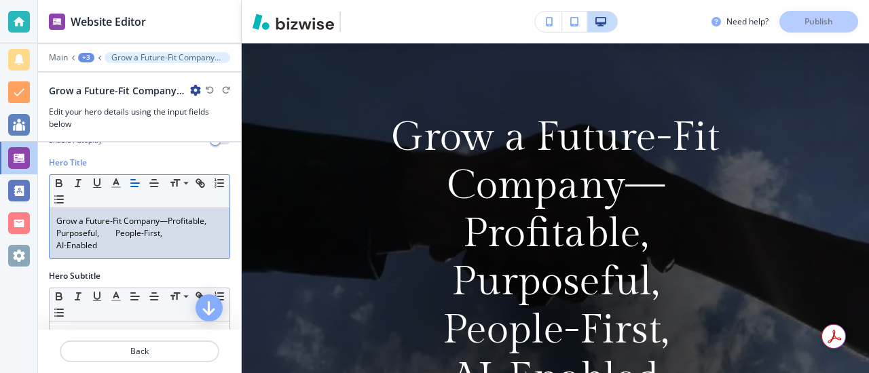
click at [114, 234] on p "Grow a Future-Fit Company—Profitable, Purposeful, People-First," at bounding box center [139, 227] width 166 height 24
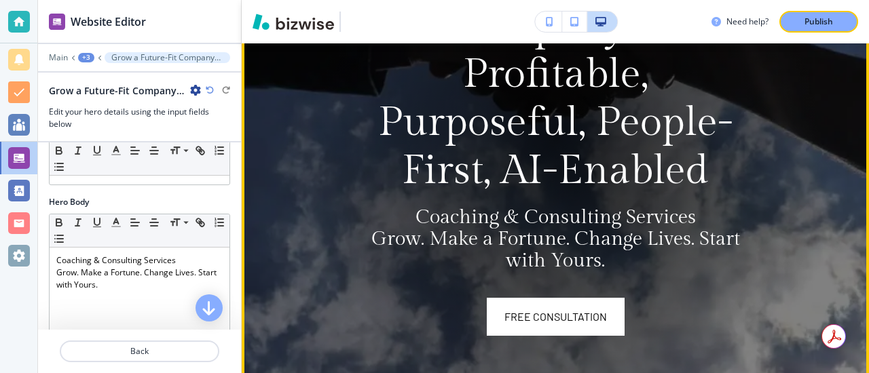
scroll to position [263, 0]
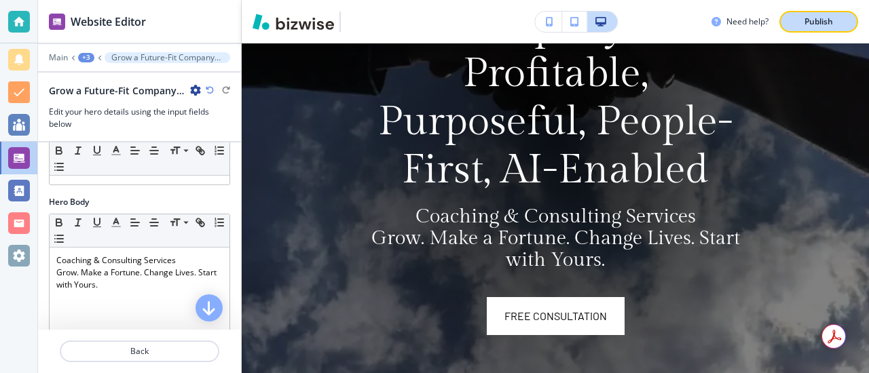
click at [819, 19] on p "Publish" at bounding box center [819, 22] width 29 height 12
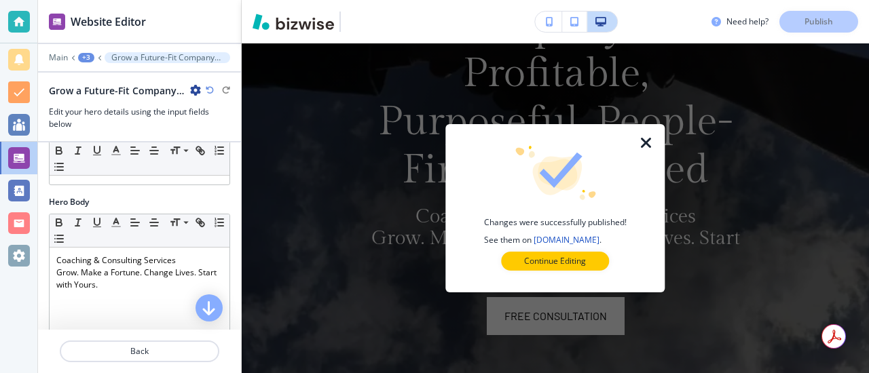
click at [648, 143] on icon "button" at bounding box center [646, 143] width 16 height 16
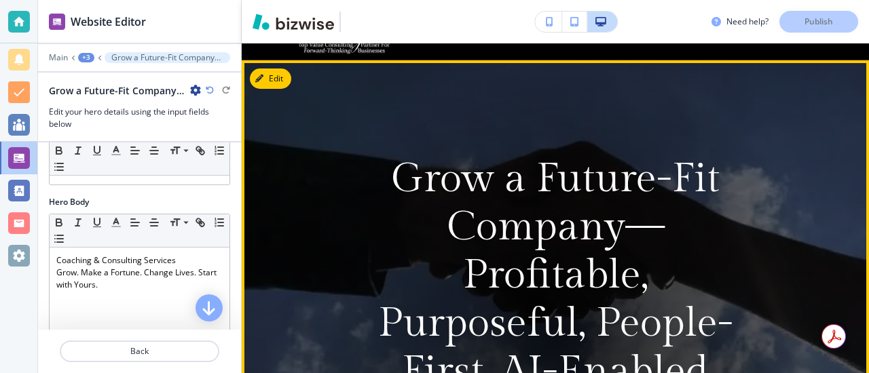
scroll to position [98, 0]
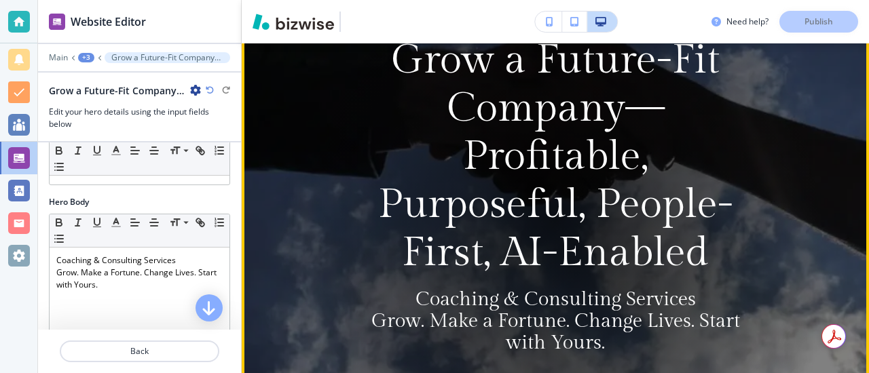
click at [796, 134] on div at bounding box center [555, 220] width 557 height 557
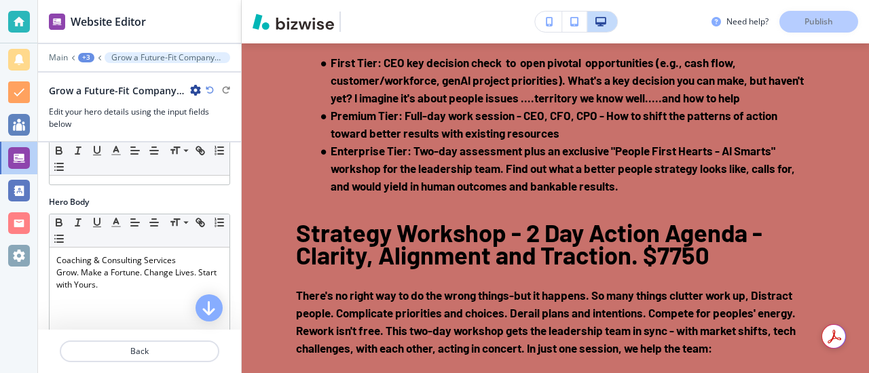
scroll to position [2521, 0]
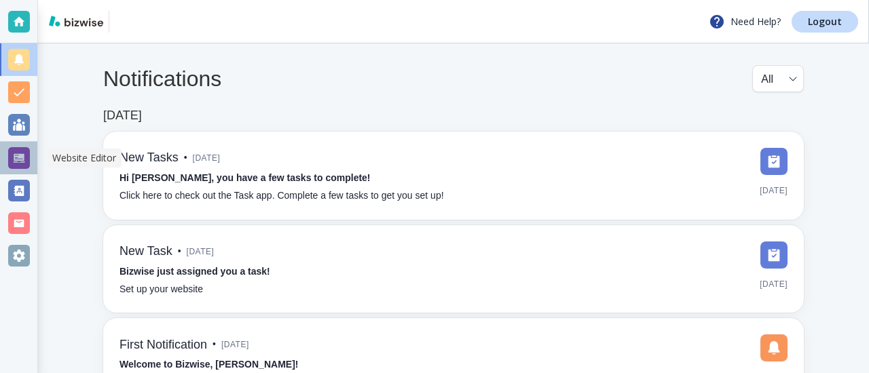
click at [21, 156] on div at bounding box center [19, 158] width 22 height 22
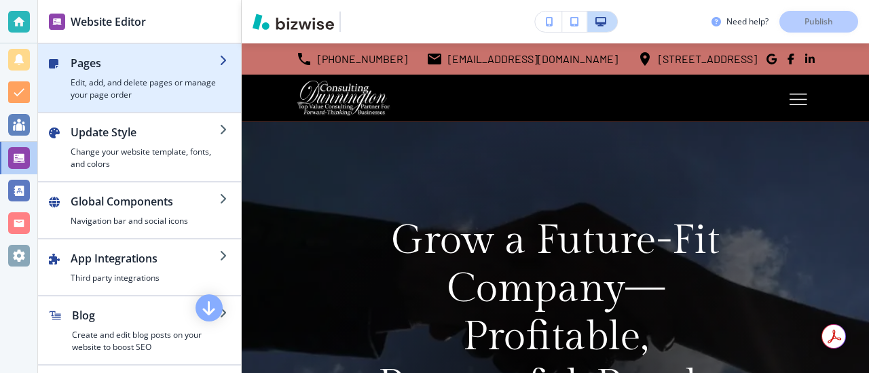
click at [92, 69] on h2 "Pages" at bounding box center [145, 63] width 149 height 16
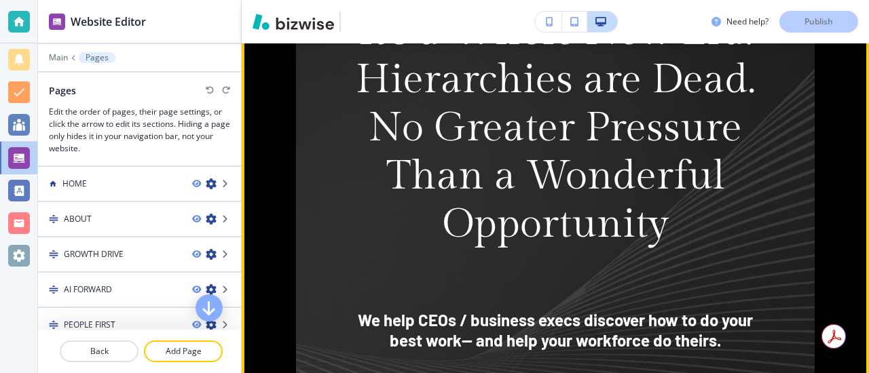
scroll to position [984, 0]
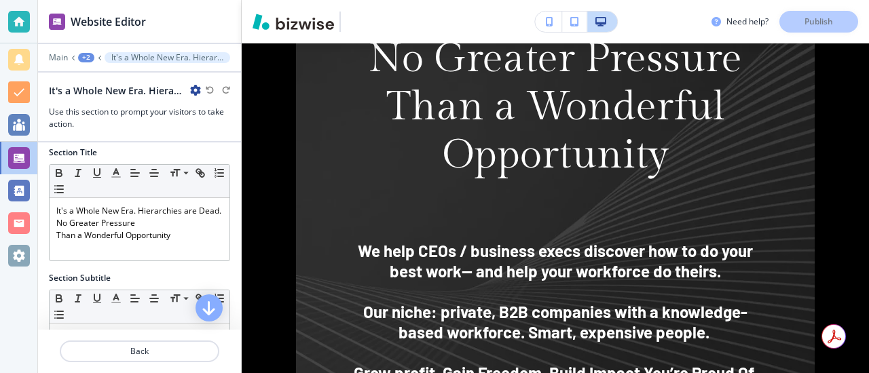
scroll to position [0, 0]
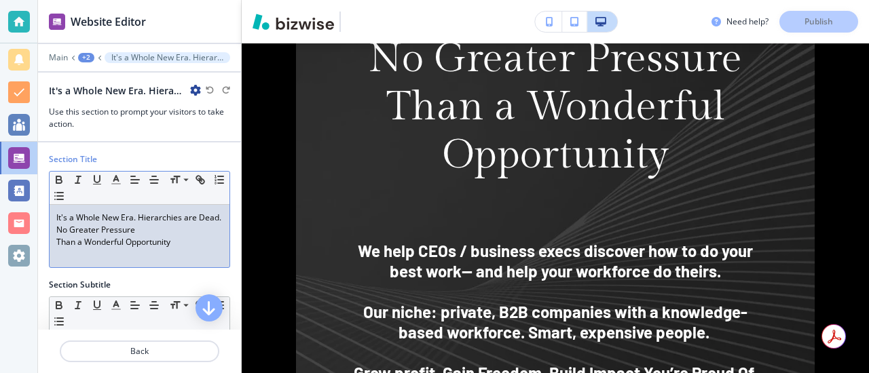
click at [137, 217] on p "It's a Whole New Era. Hierarchies are Dead." at bounding box center [139, 218] width 166 height 12
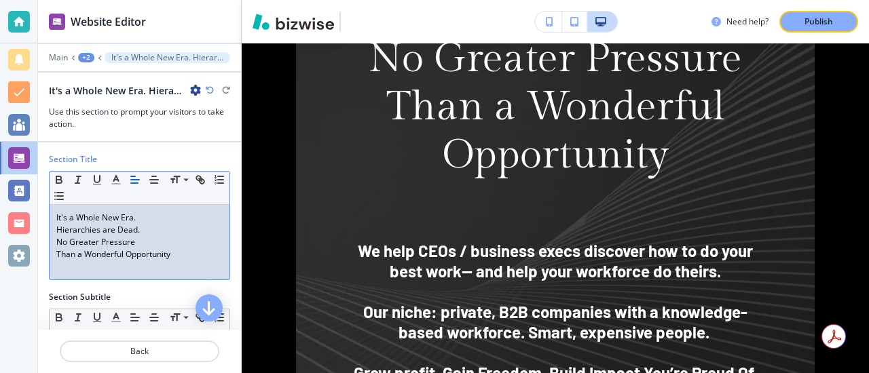
click at [145, 232] on p "Hierarchies are Dead." at bounding box center [139, 230] width 166 height 12
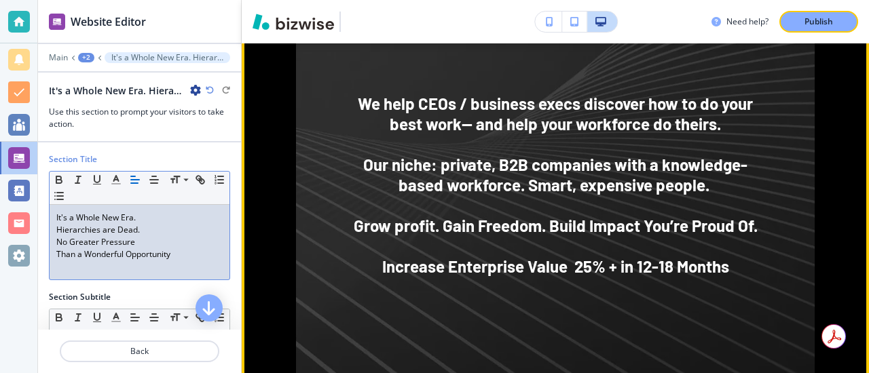
scroll to position [1208, 0]
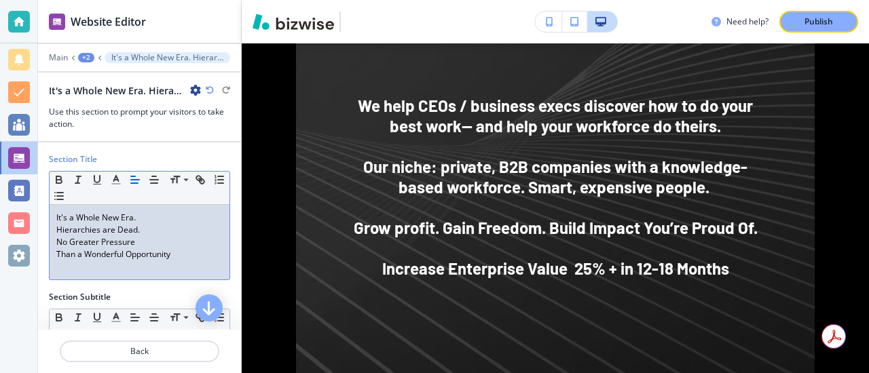
click at [179, 260] on p "Than a Wonderful Opportunity" at bounding box center [139, 254] width 166 height 12
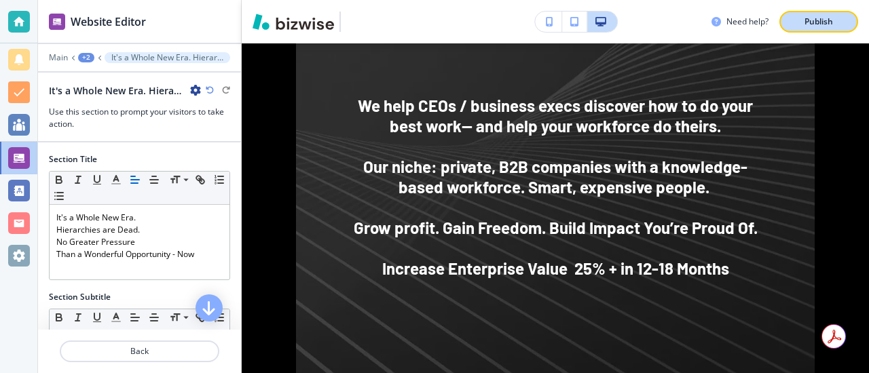
click at [816, 21] on p "Publish" at bounding box center [819, 22] width 29 height 12
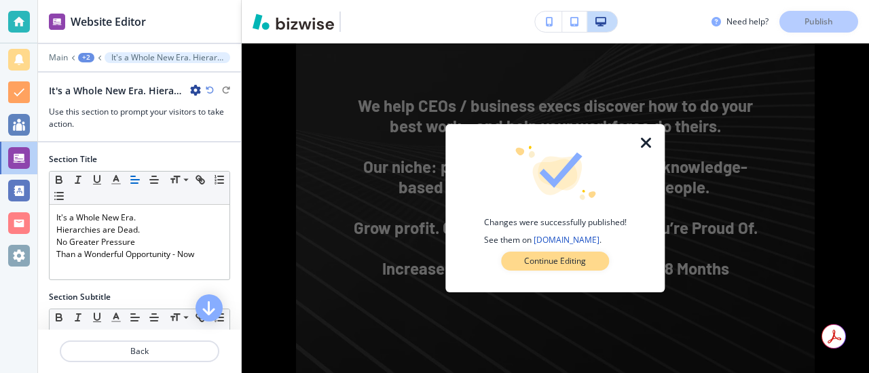
click at [549, 261] on p "Continue Editing" at bounding box center [555, 261] width 62 height 12
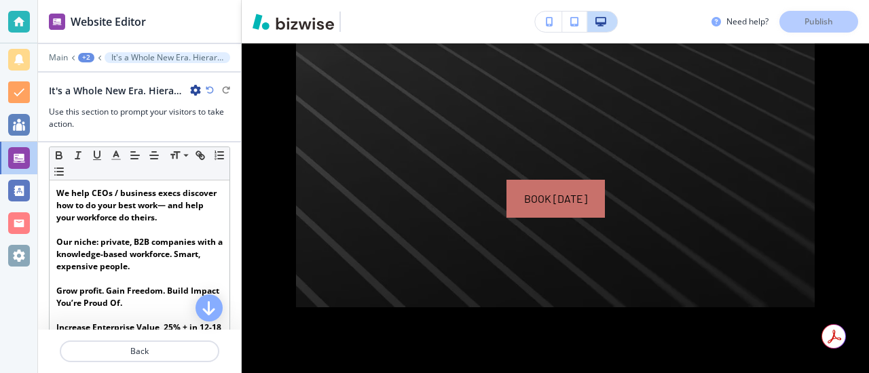
scroll to position [257, 0]
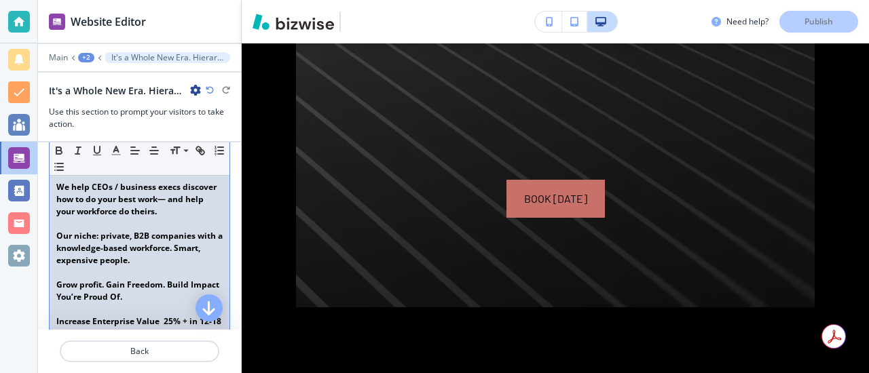
click at [171, 199] on strong "We help CEOs / business execs discover how to do your best work— and help your …" at bounding box center [137, 199] width 162 height 36
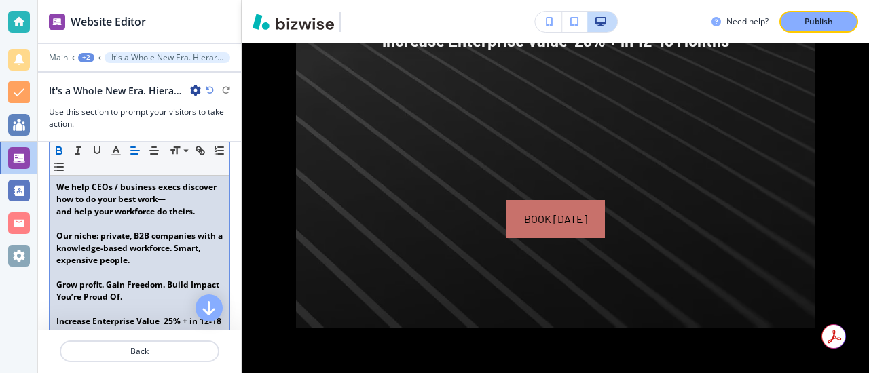
click at [107, 308] on p at bounding box center [139, 309] width 166 height 12
click at [181, 253] on strong "﻿Our niche: private, B2B companies with a knowledge-based workforce. Smart, exp…" at bounding box center [140, 248] width 168 height 36
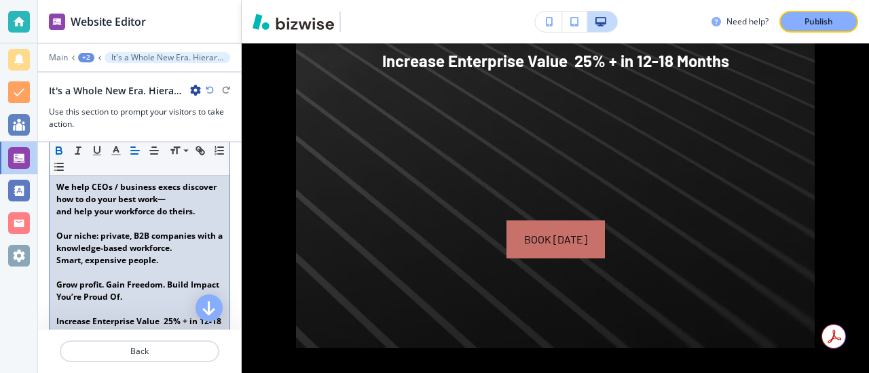
click at [115, 190] on strong "We help CEOs / business execs discover how to do your best work—" at bounding box center [137, 193] width 162 height 24
click at [56, 217] on strong "and help your workforce do theirs." at bounding box center [125, 212] width 139 height 12
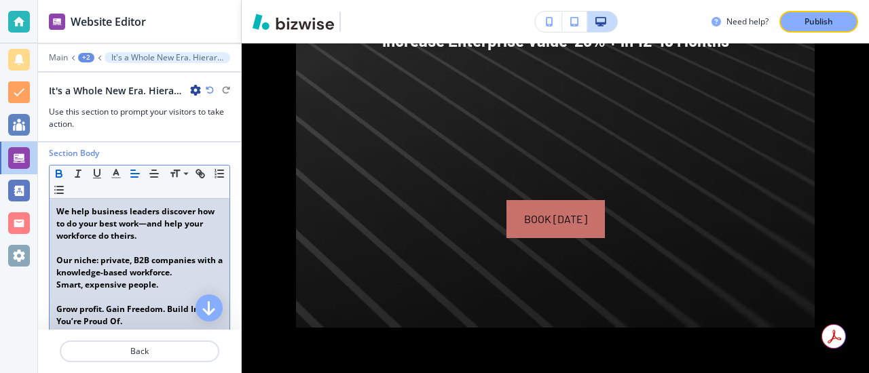
click at [56, 289] on strong "Smart, expensive people." at bounding box center [107, 285] width 102 height 12
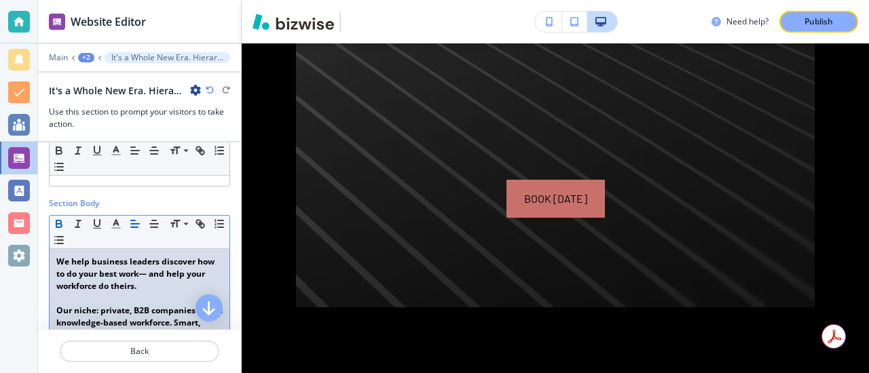
scroll to position [151, 0]
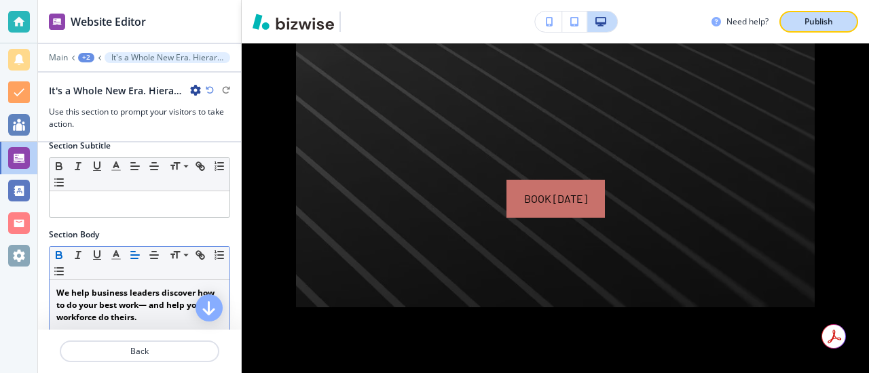
click at [816, 19] on p "Publish" at bounding box center [819, 22] width 29 height 12
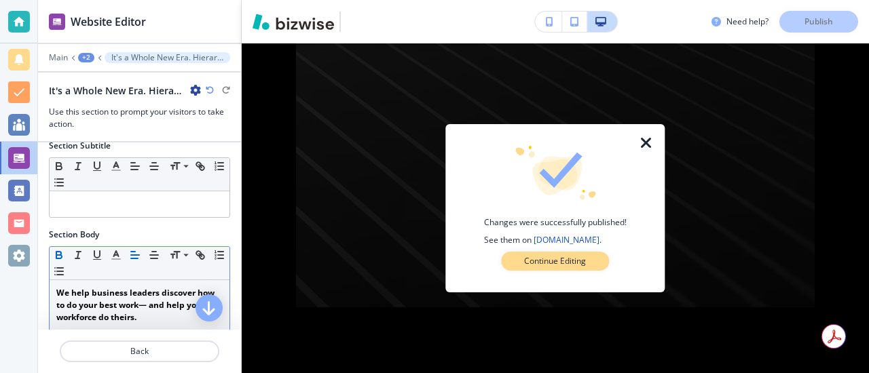
click at [544, 263] on p "Continue Editing" at bounding box center [555, 261] width 62 height 12
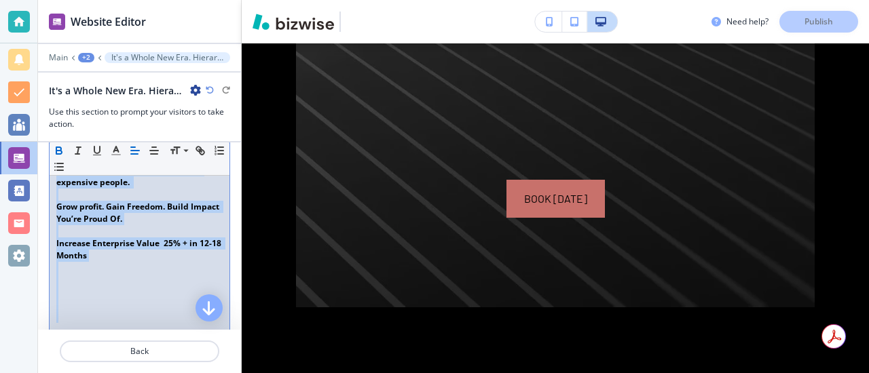
scroll to position [382, 0]
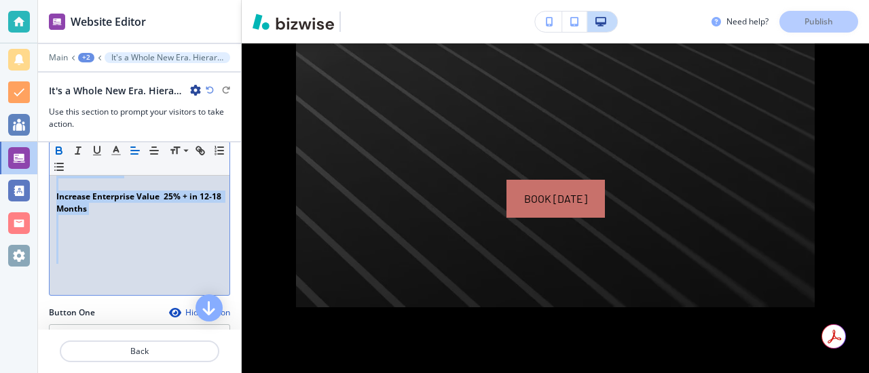
drag, startPoint x: 56, startPoint y: 236, endPoint x: 147, endPoint y: 260, distance: 94.2
click at [147, 260] on div "We help business leaders discover how to do your best work— and help your workf…" at bounding box center [140, 173] width 180 height 246
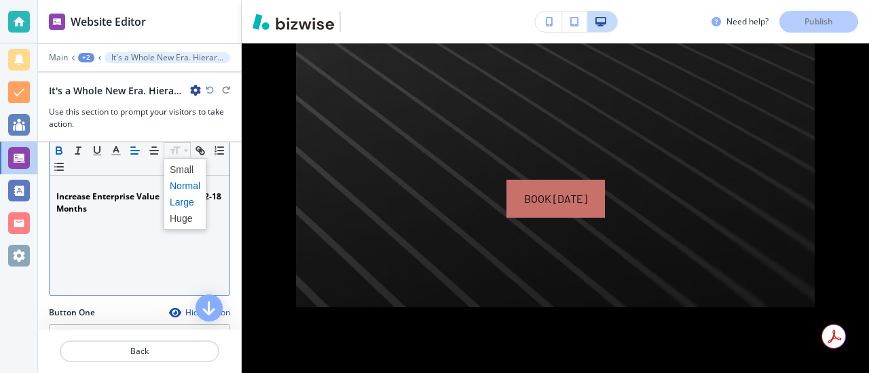
click at [179, 199] on span at bounding box center [185, 202] width 31 height 16
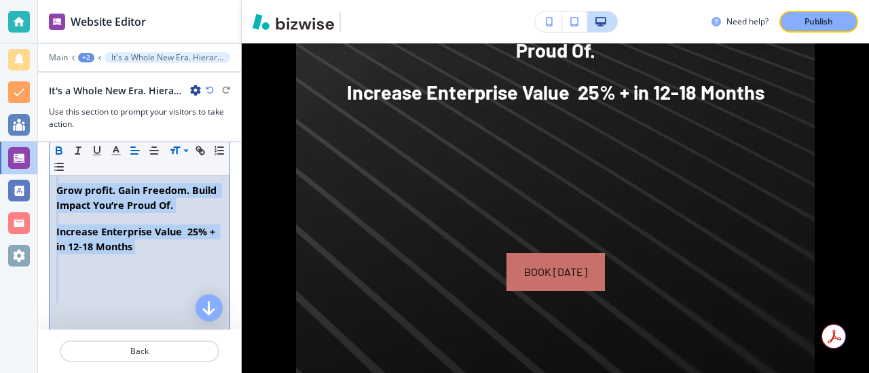
scroll to position [208, 0]
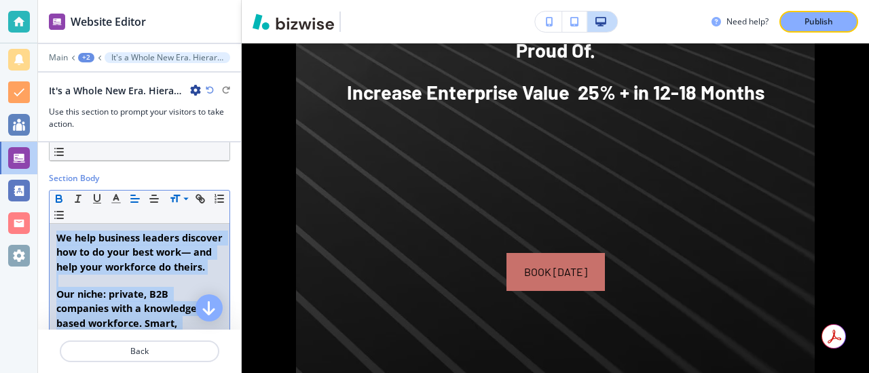
click at [191, 252] on strong "We help business leaders discover how to do your best work— and help your workf…" at bounding box center [140, 253] width 169 height 42
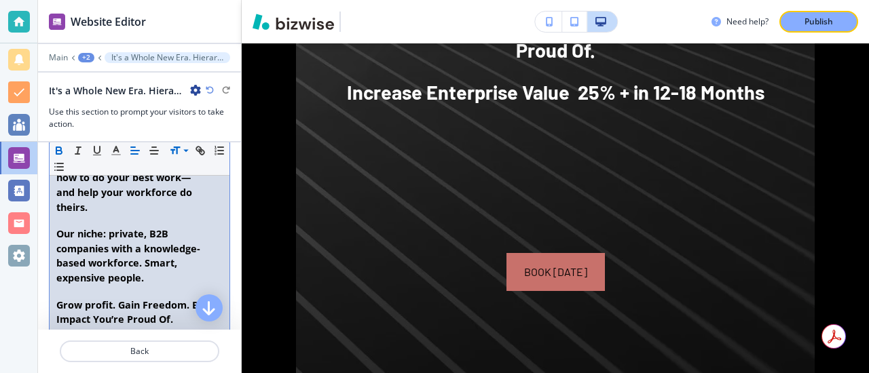
scroll to position [293, 0]
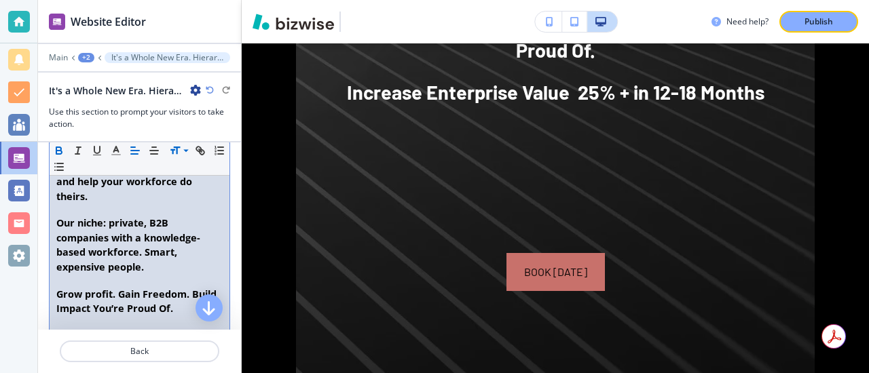
click at [145, 252] on strong "﻿Our niche: private, B2B companies with a knowledge-based workforce. Smart, exp…" at bounding box center [128, 245] width 144 height 57
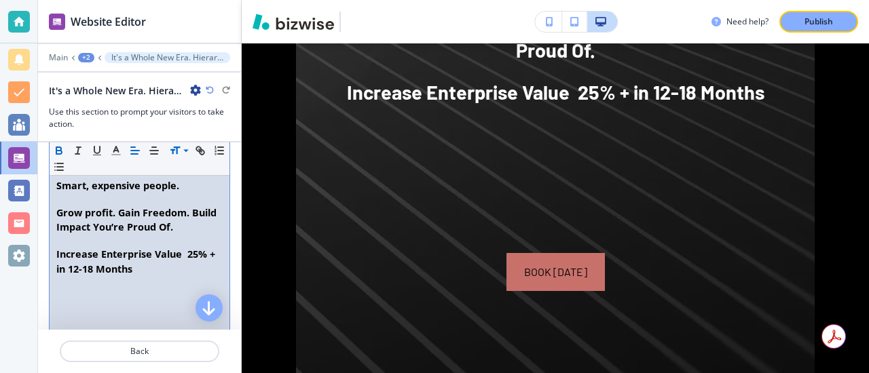
scroll to position [381, 0]
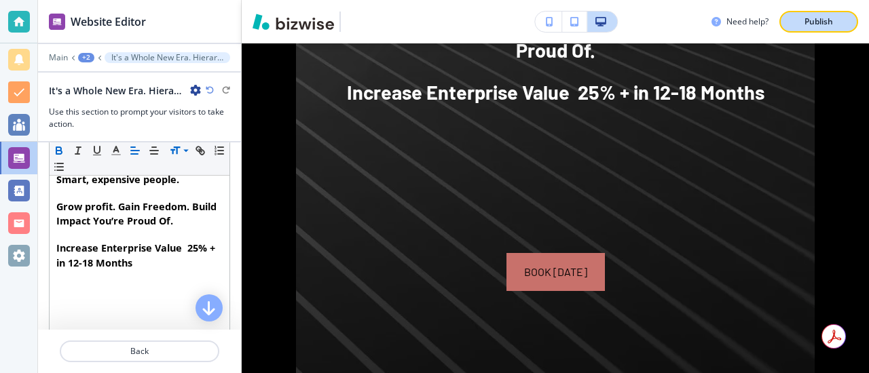
click at [817, 23] on p "Publish" at bounding box center [819, 22] width 29 height 12
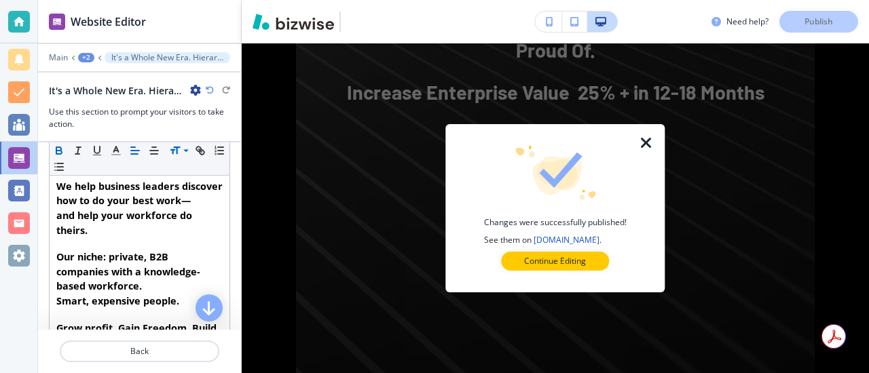
scroll to position [259, 0]
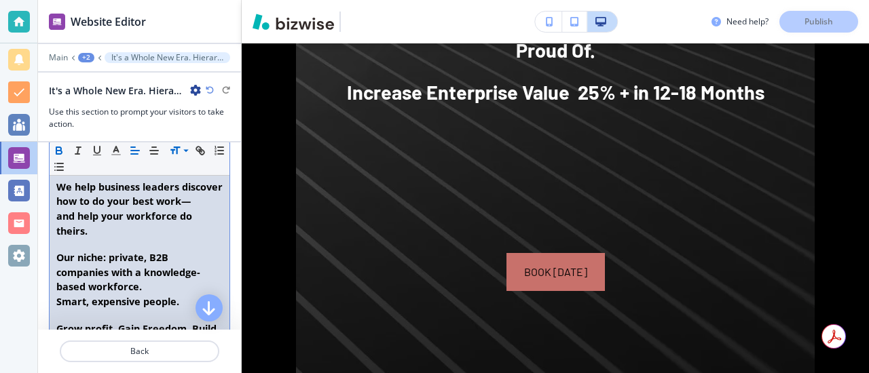
click at [111, 209] on p "and help your workforce do theirs." at bounding box center [139, 223] width 166 height 29
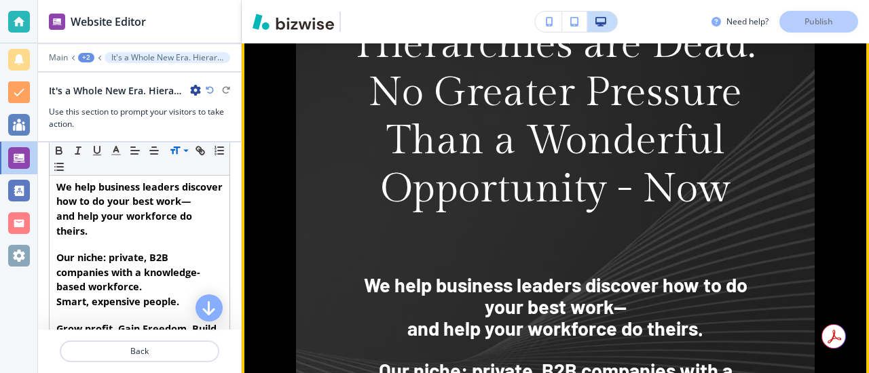
scroll to position [1031, 0]
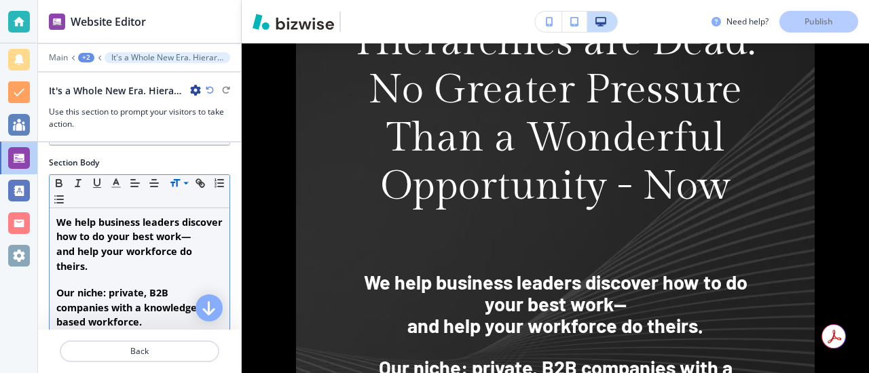
scroll to position [234, 0]
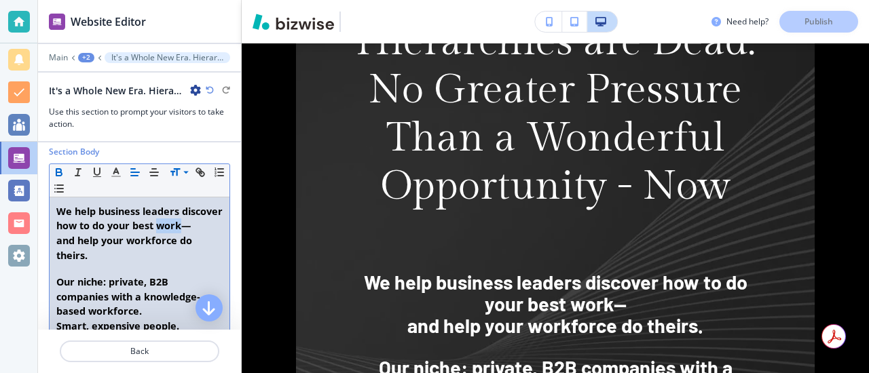
click at [90, 261] on p "and help your workforce do theirs." at bounding box center [139, 248] width 166 height 29
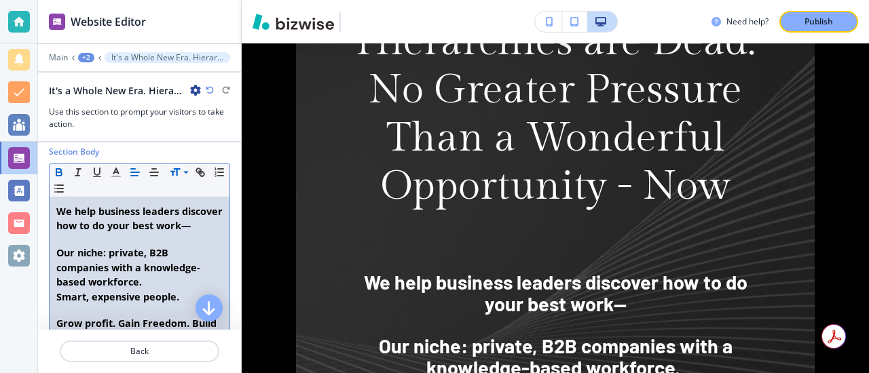
scroll to position [205, 0]
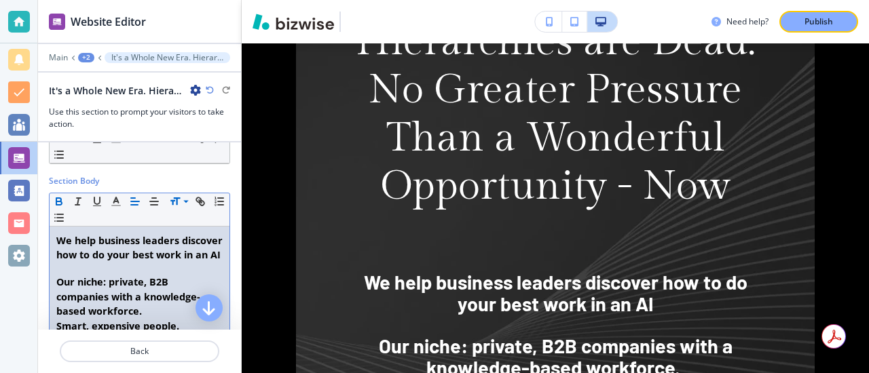
click at [128, 262] on p "We help business leaders discover how to do your best work in an AI" at bounding box center [139, 248] width 166 height 29
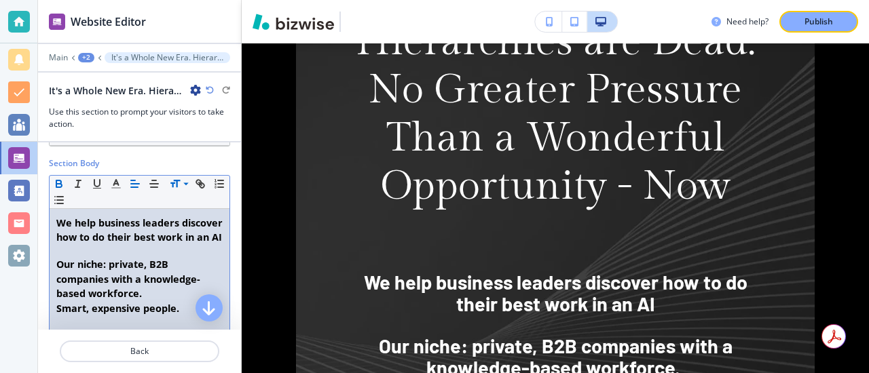
scroll to position [219, 0]
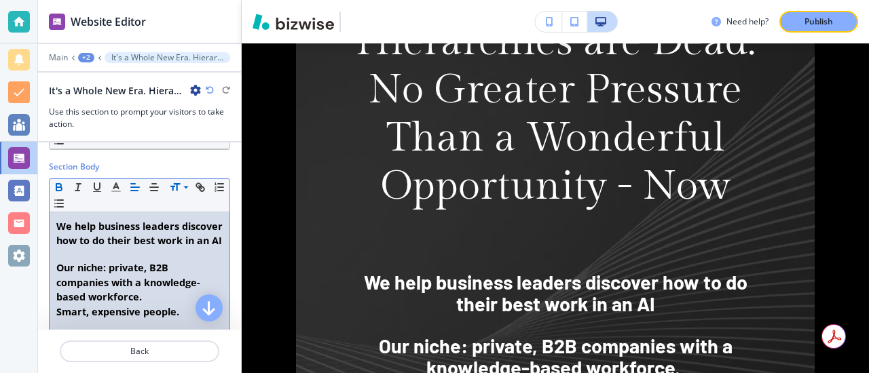
click at [223, 238] on strong "We help business leaders discover how to do their best work in an AI" at bounding box center [140, 234] width 169 height 28
click at [224, 242] on strong "We help business leaders discover how to do their best work in an AI" at bounding box center [140, 234] width 169 height 28
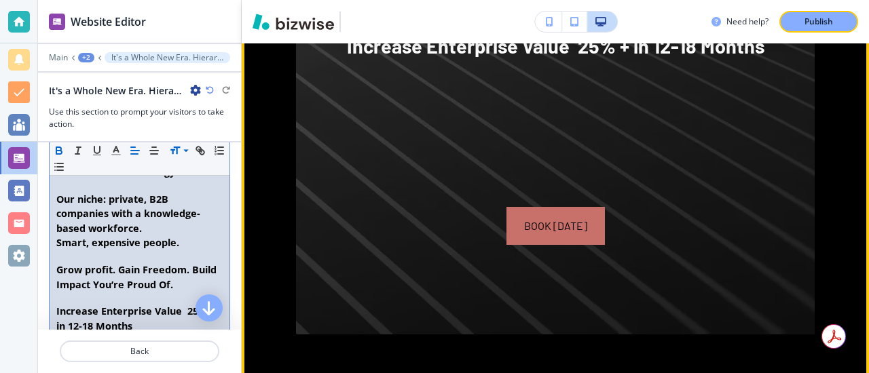
scroll to position [1503, 0]
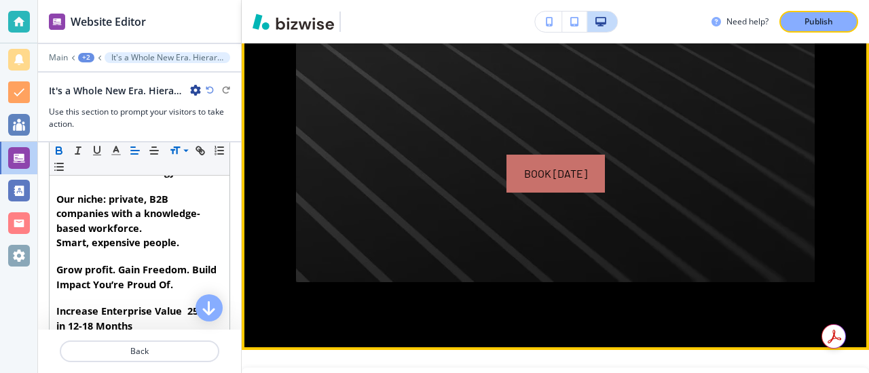
scroll to position [1555, 0]
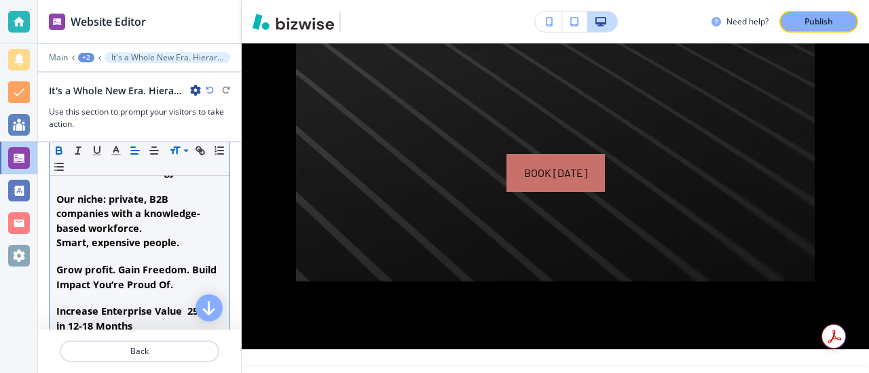
click at [179, 244] on strong "Smart, expensive people." at bounding box center [117, 242] width 123 height 13
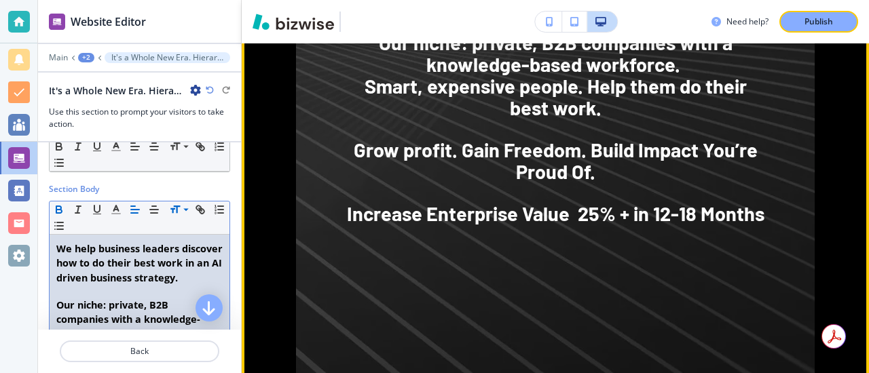
scroll to position [1348, 0]
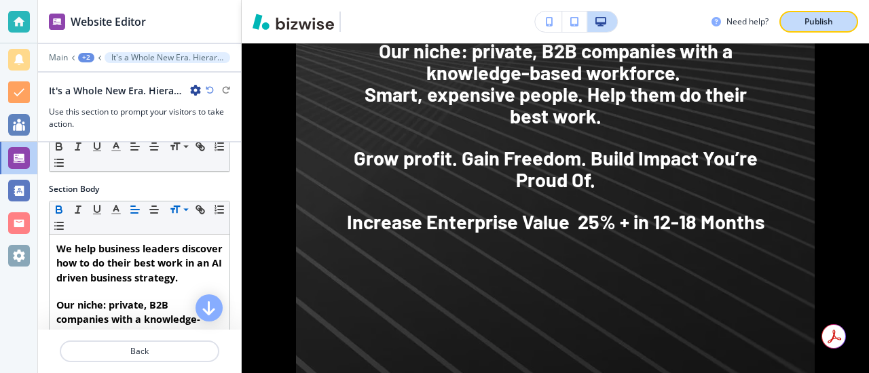
click at [818, 22] on p "Publish" at bounding box center [819, 22] width 29 height 12
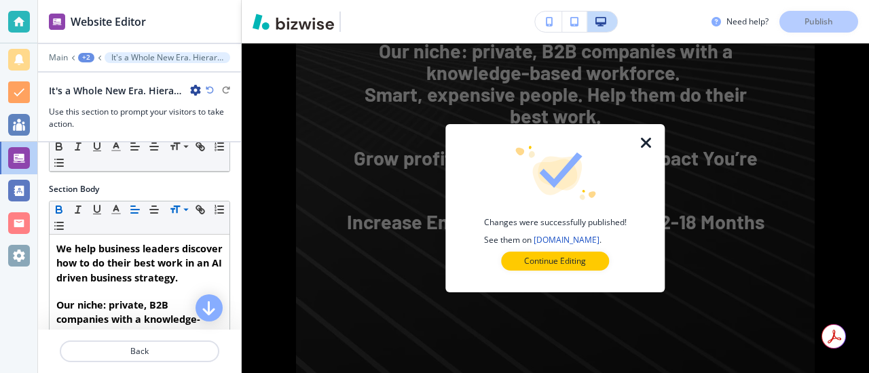
click at [540, 181] on img at bounding box center [555, 173] width 83 height 54
click at [823, 21] on div "Need help? Publish Changes were successfully published! See them on netgoodbusi…" at bounding box center [791, 22] width 158 height 22
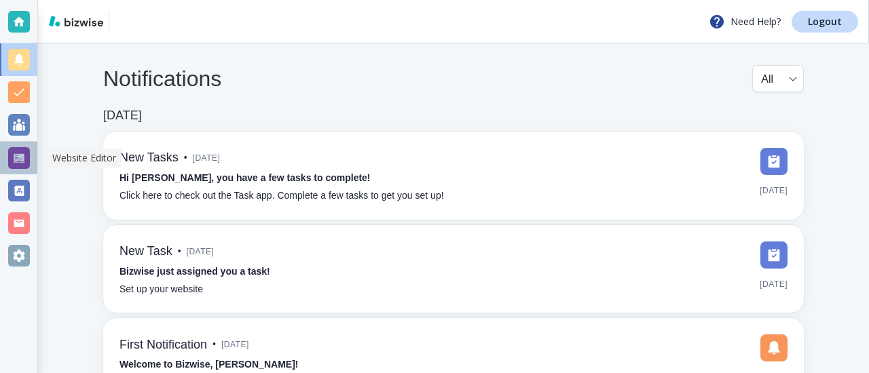
click at [14, 161] on div at bounding box center [19, 158] width 22 height 22
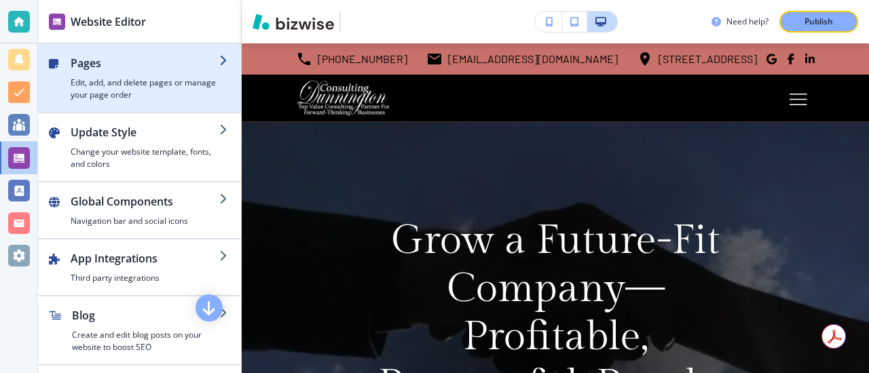
click at [76, 74] on div "button" at bounding box center [145, 73] width 149 height 5
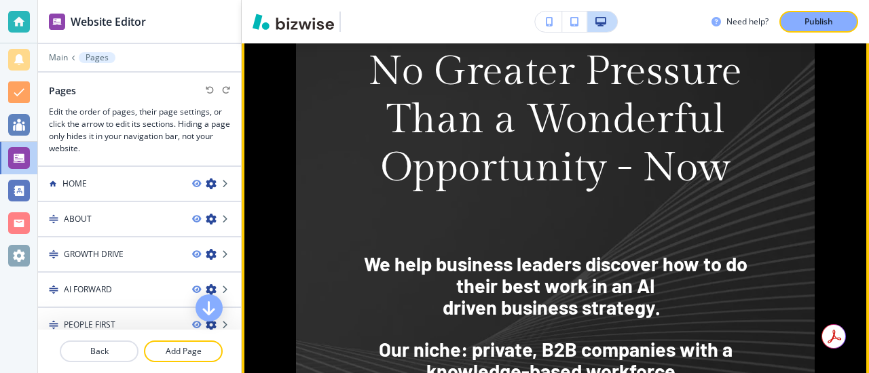
scroll to position [1048, 0]
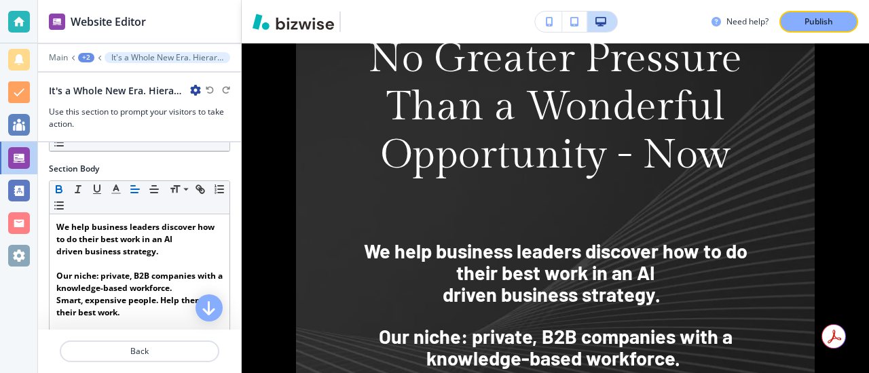
scroll to position [225, 0]
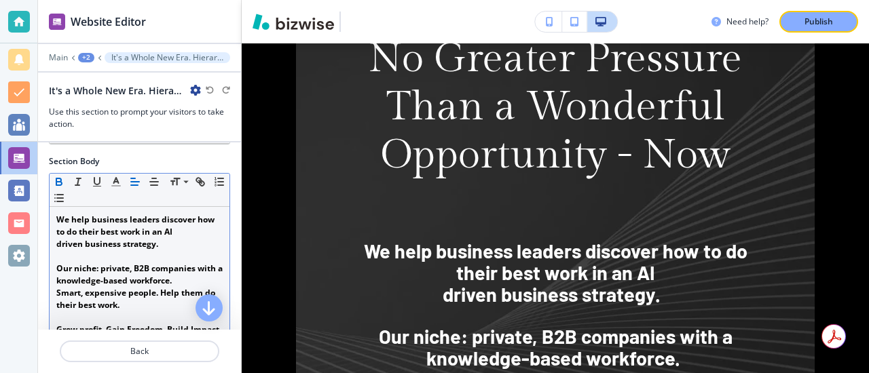
click at [141, 236] on strong "We help business leaders discover how to do their best work in an AI" at bounding box center [136, 226] width 160 height 24
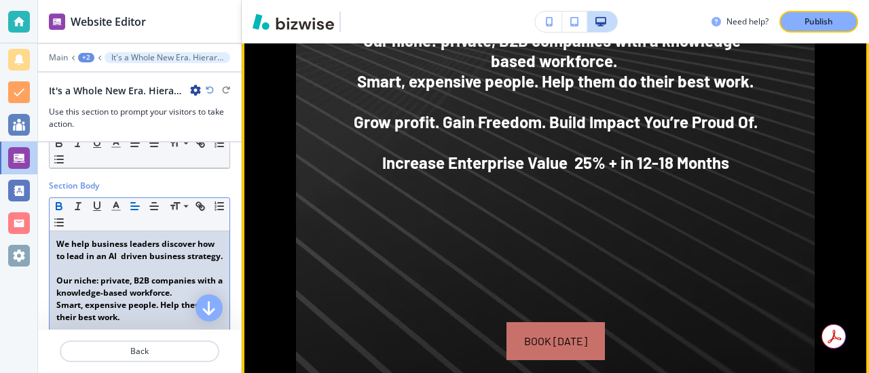
scroll to position [1335, 0]
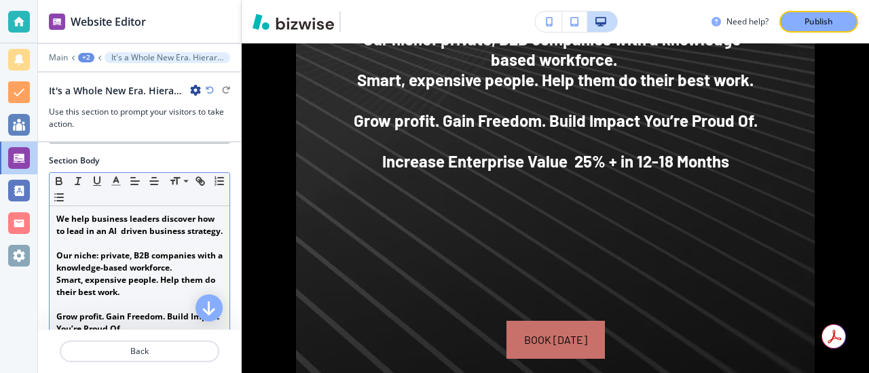
scroll to position [227, 0]
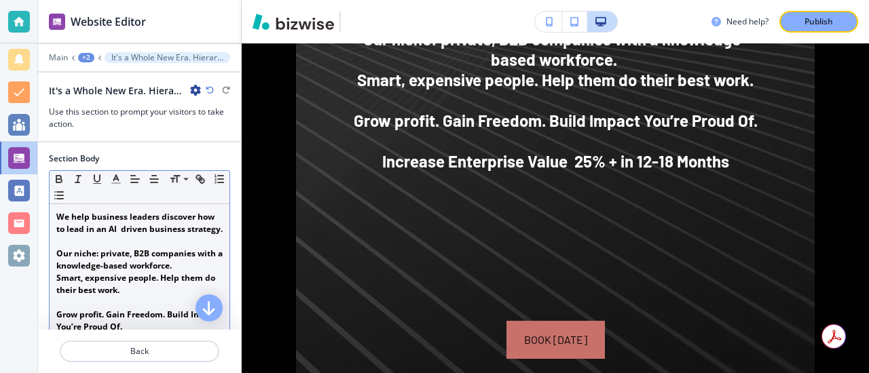
click at [109, 236] on p "We help business leaders discover how to lead in an AI driven business strategy." at bounding box center [139, 223] width 166 height 24
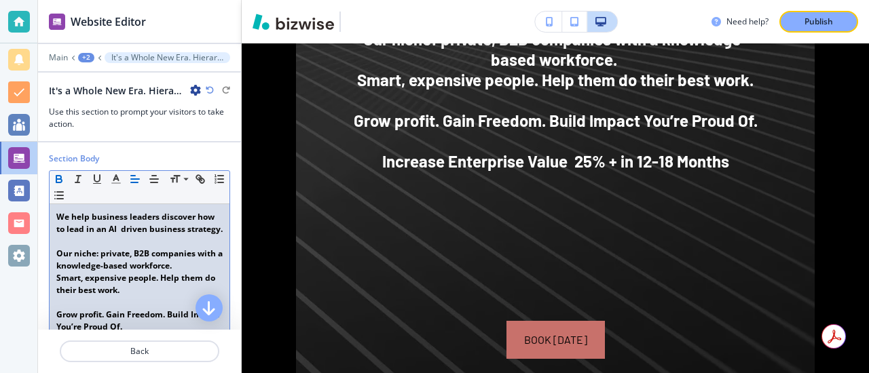
click at [109, 232] on strong "We help business leaders discover how to lead in an AI driven business strategy." at bounding box center [139, 223] width 166 height 24
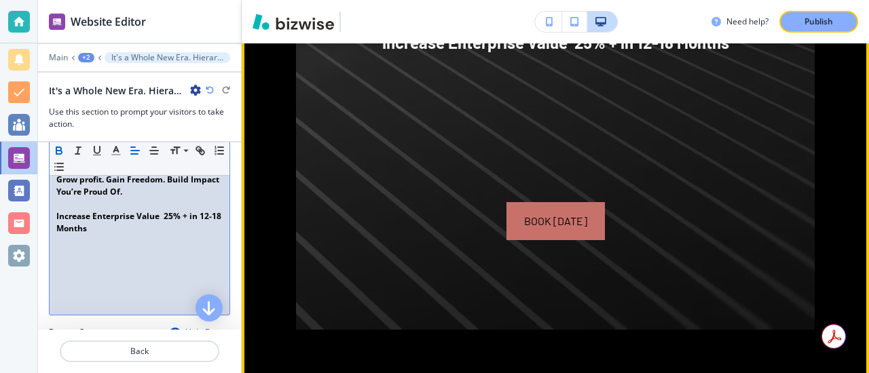
scroll to position [1461, 0]
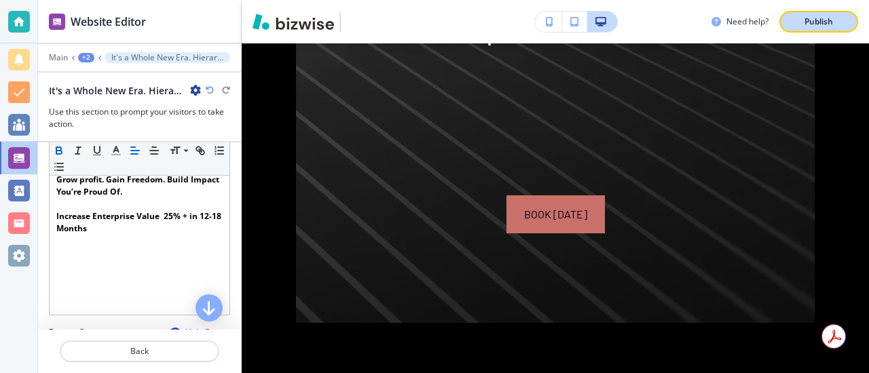
click at [820, 20] on p "Publish" at bounding box center [819, 22] width 29 height 12
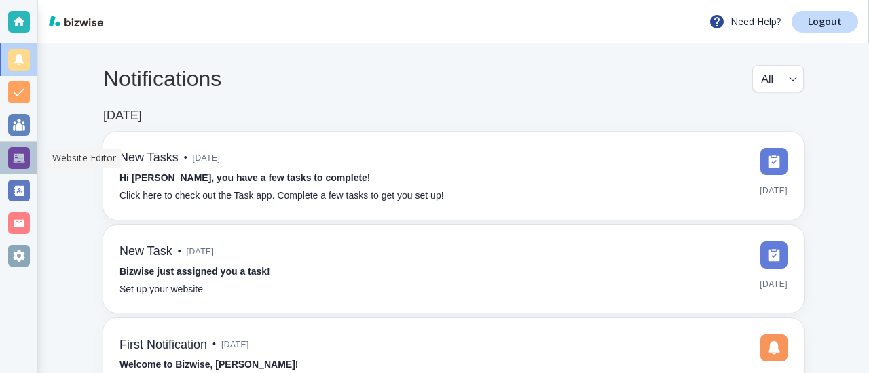
click at [22, 159] on div at bounding box center [19, 158] width 22 height 22
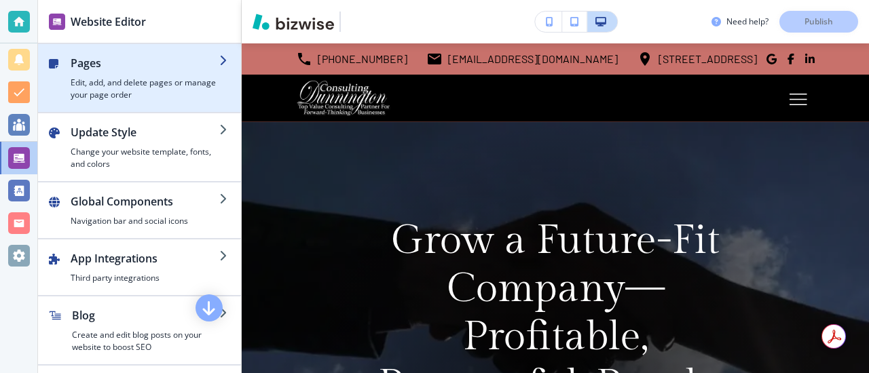
click at [64, 72] on div "Pages Edit, add, and delete pages or manage your page order" at bounding box center [128, 78] width 181 height 46
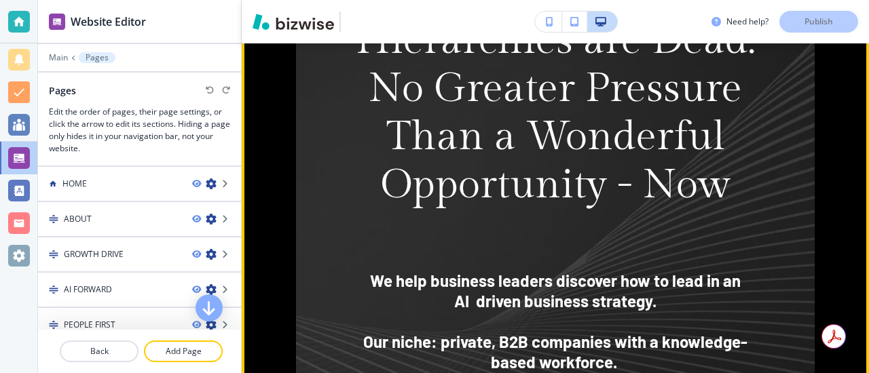
scroll to position [1020, 0]
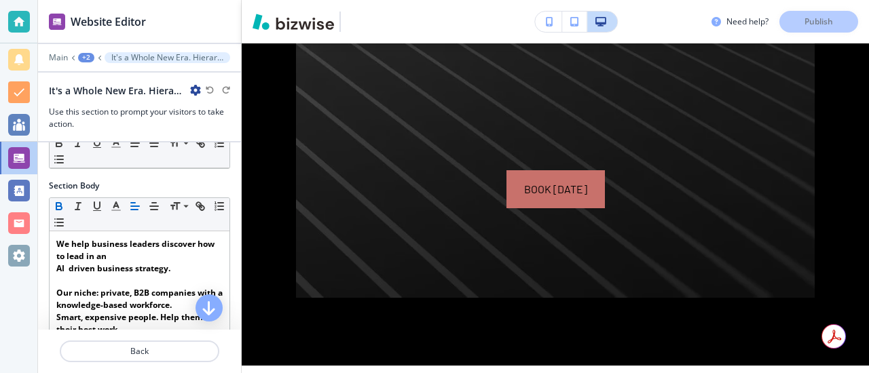
scroll to position [217, 0]
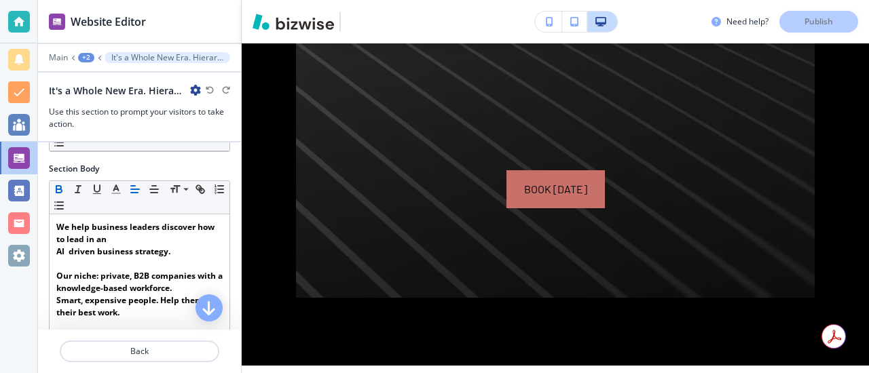
click at [200, 160] on div "Section Subtitle Small Normal Large Huge" at bounding box center [139, 118] width 203 height 89
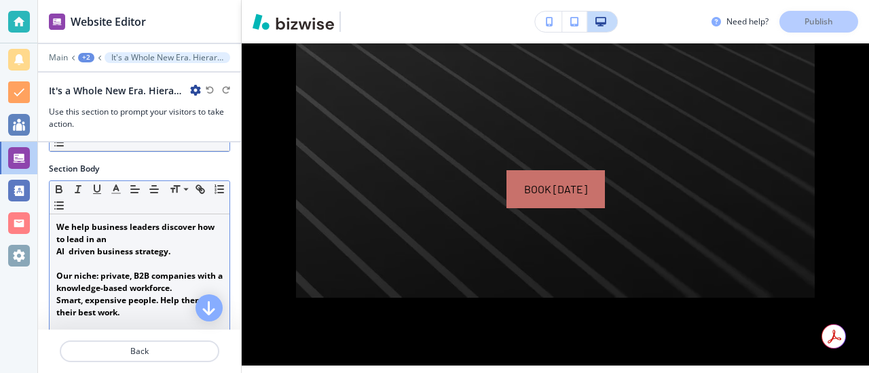
click at [96, 240] on strong "We help business leaders discover how to lead in an" at bounding box center [136, 233] width 160 height 24
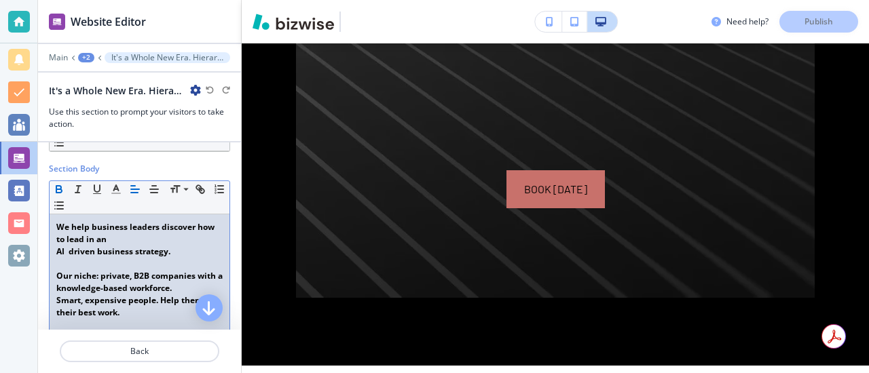
click at [92, 246] on strong "AI driven business strategy." at bounding box center [113, 252] width 114 height 12
click at [92, 246] on strong "AI drivenn business strategy." at bounding box center [115, 252] width 119 height 12
click at [95, 239] on strong "We help business leaders discover how to lead in an" at bounding box center [136, 233] width 160 height 24
click at [56, 253] on div "We help business leaders discover how to lead an AI driven business strategy. ﻿…" at bounding box center [140, 344] width 180 height 258
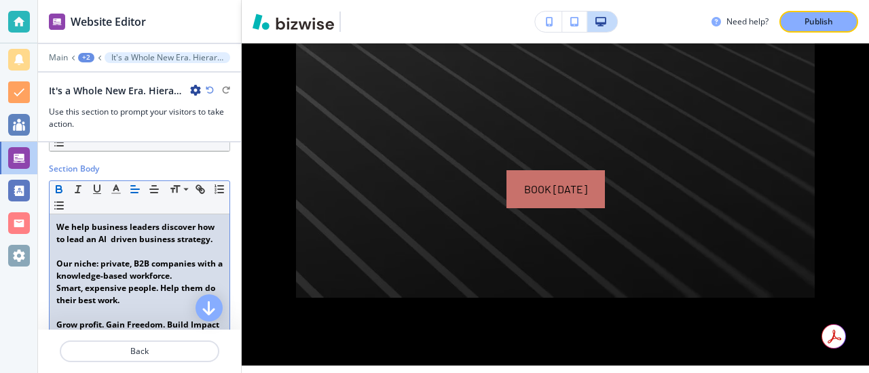
scroll to position [193, 0]
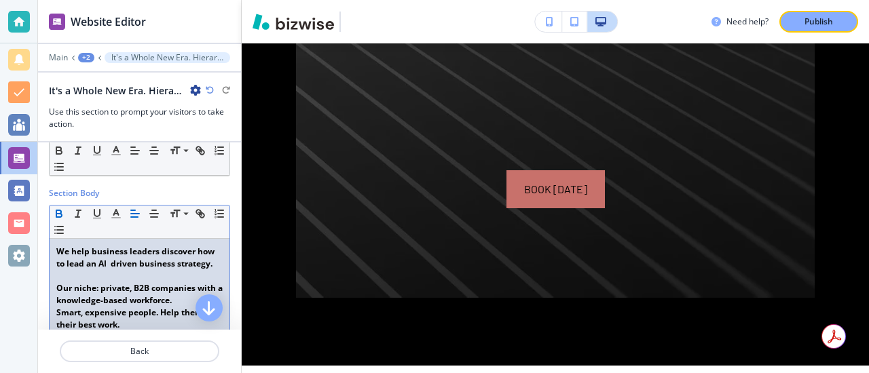
click at [208, 267] on strong "We help business leaders discover how to lead an AI driven business strategy." at bounding box center [136, 258] width 160 height 24
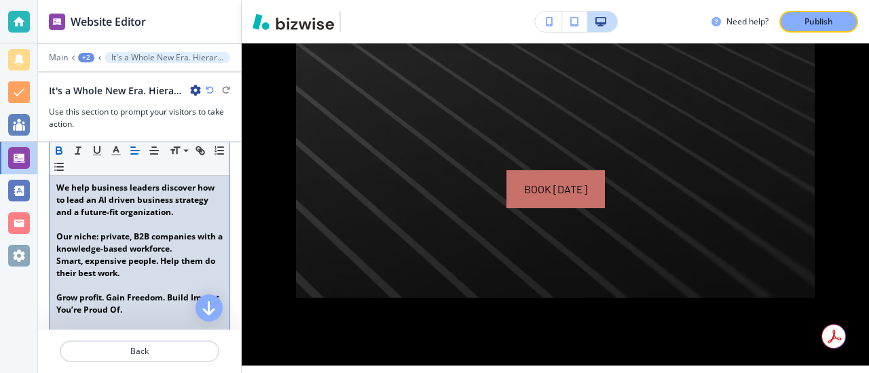
scroll to position [260, 0]
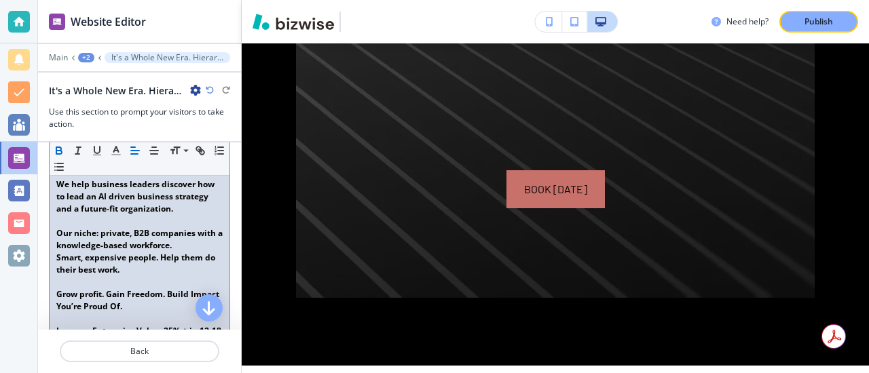
click at [208, 270] on p "Smart, expensive people. Help them do their best work." at bounding box center [139, 264] width 166 height 24
click at [119, 274] on strong "Smart, expensive people. Help them do their best work." at bounding box center [136, 264] width 161 height 24
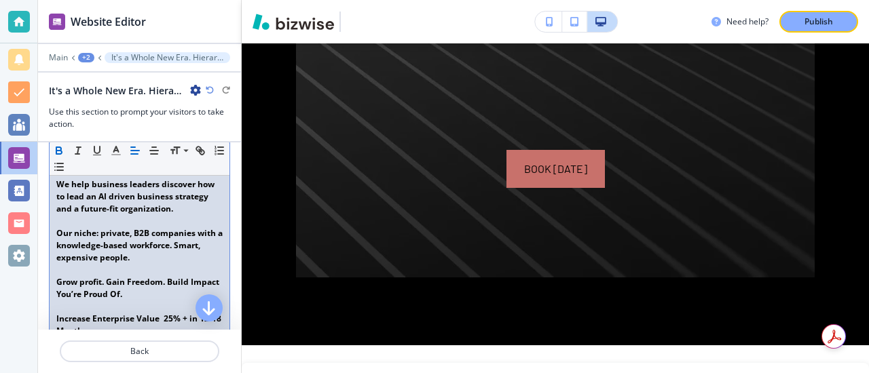
click at [76, 209] on strong "We help business leaders discover how to lead an AI driven business strategy an…" at bounding box center [136, 197] width 160 height 36
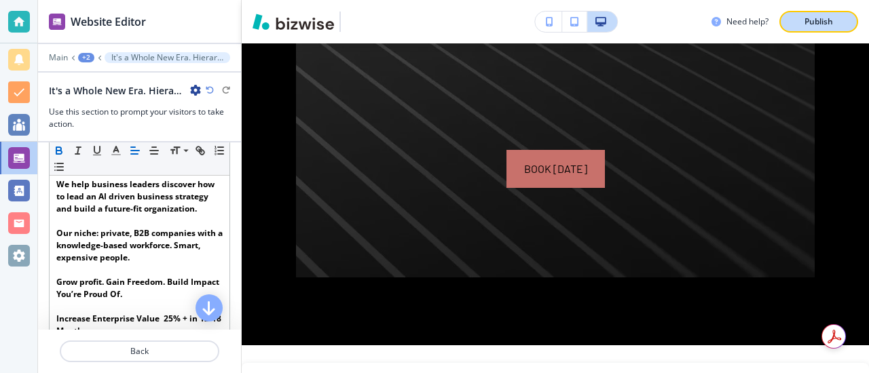
click at [814, 22] on p "Publish" at bounding box center [819, 22] width 29 height 12
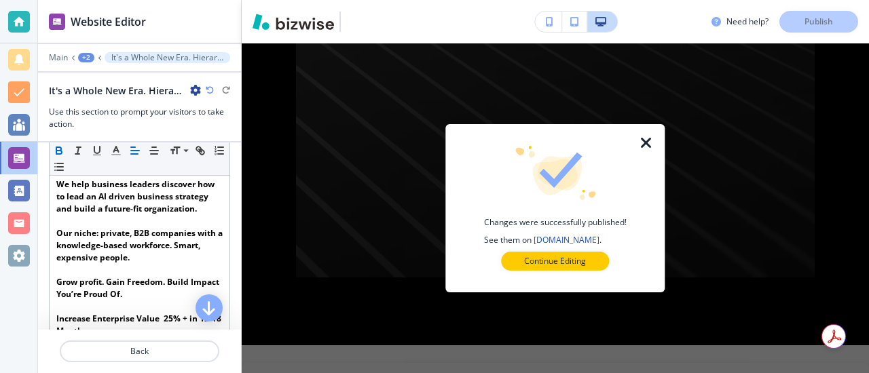
click at [646, 141] on icon "button" at bounding box center [646, 143] width 16 height 16
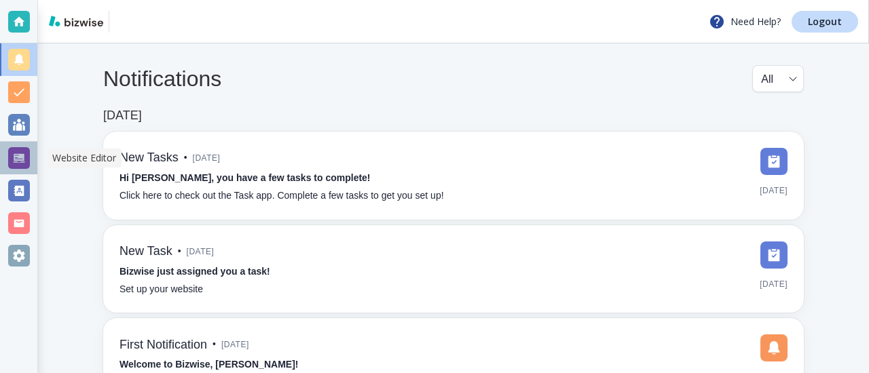
click at [16, 153] on div at bounding box center [19, 158] width 22 height 22
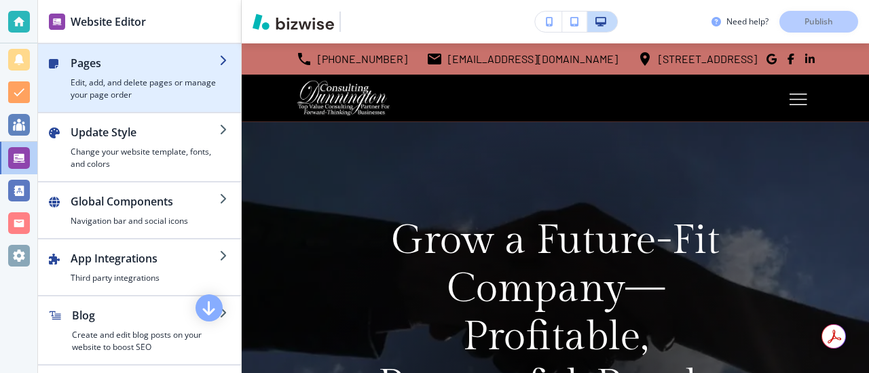
click at [92, 58] on h2 "Pages" at bounding box center [145, 63] width 149 height 16
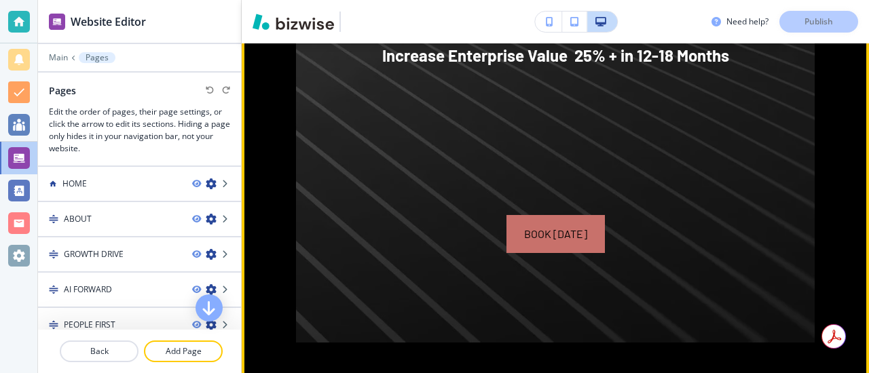
scroll to position [1437, 0]
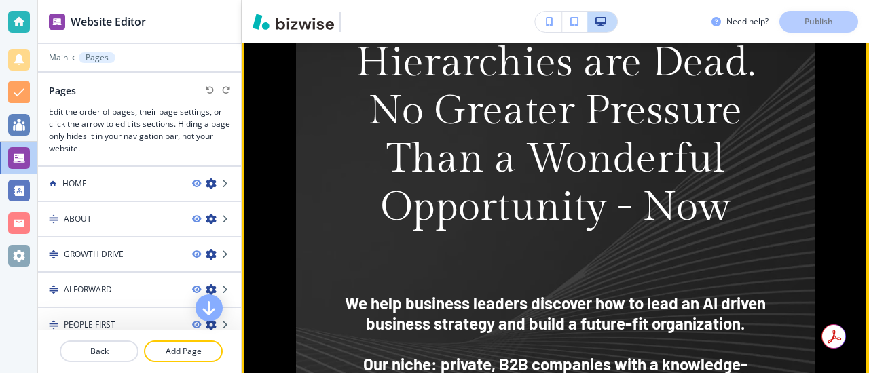
scroll to position [978, 0]
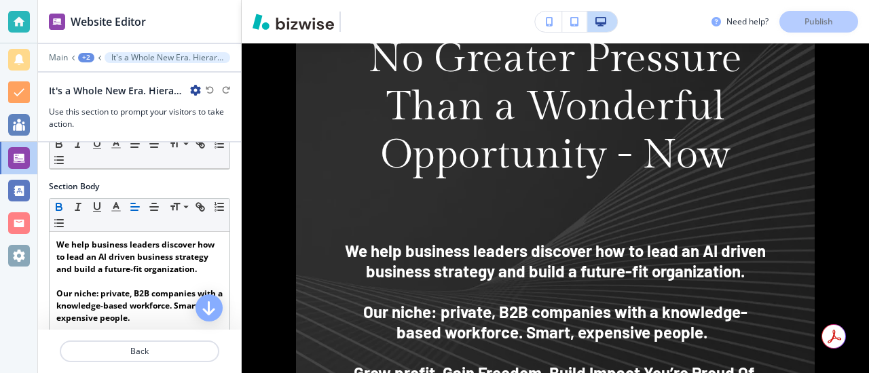
scroll to position [212, 0]
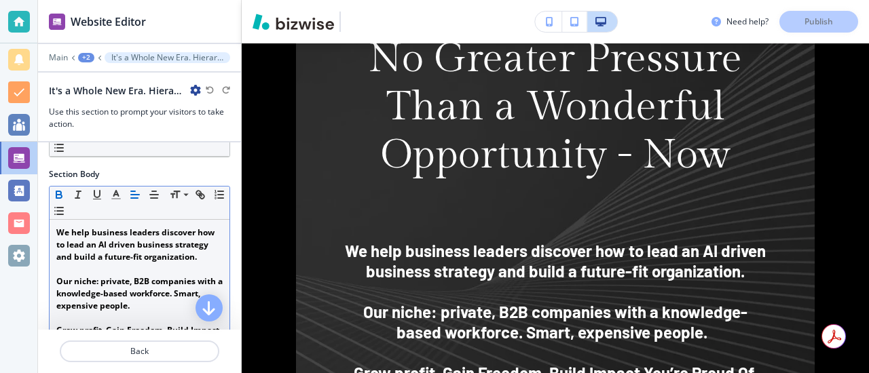
click at [134, 310] on p "﻿Our niche: private, B2B companies with a knowledge-based workforce. Smart, exp…" at bounding box center [139, 294] width 166 height 37
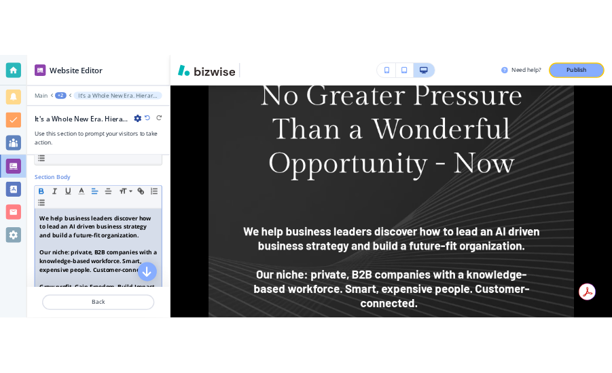
scroll to position [213, 0]
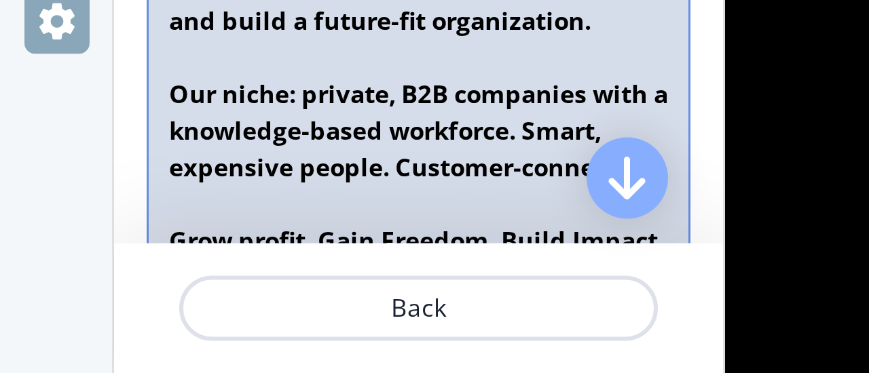
click at [158, 309] on strong "﻿Our niche: private, B2B companies with a knowledge-based workforce. Smart, exp…" at bounding box center [140, 292] width 168 height 36
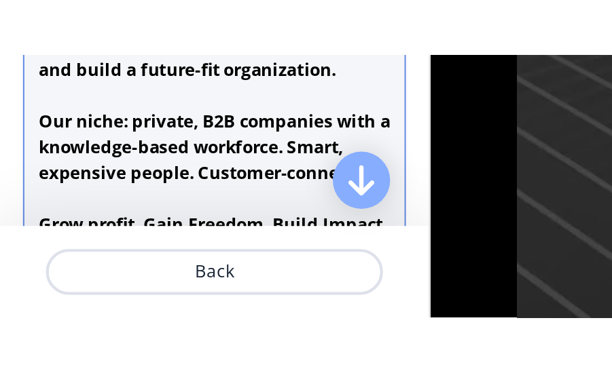
scroll to position [1121, 0]
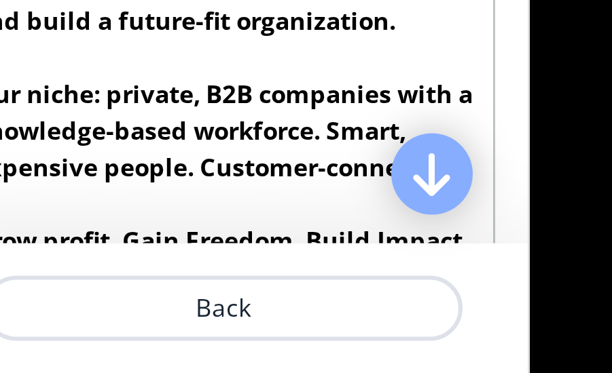
click at [168, 310] on icon "button" at bounding box center [171, 307] width 16 height 16
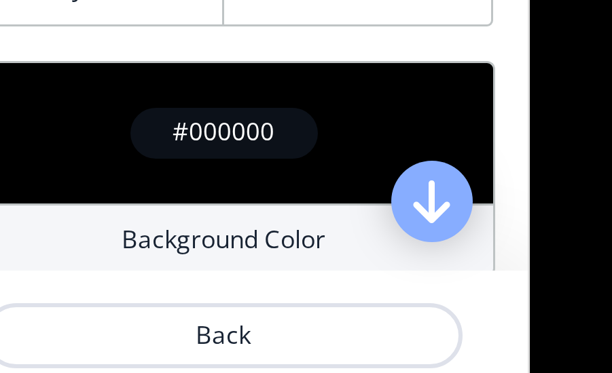
scroll to position [795, 0]
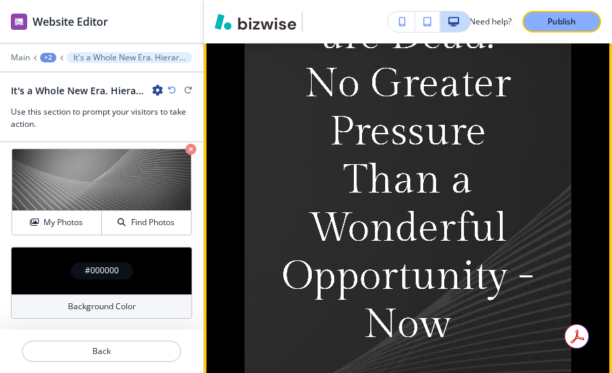
click at [495, 60] on p "Hierarchies are Dead." at bounding box center [407, 11] width 283 height 96
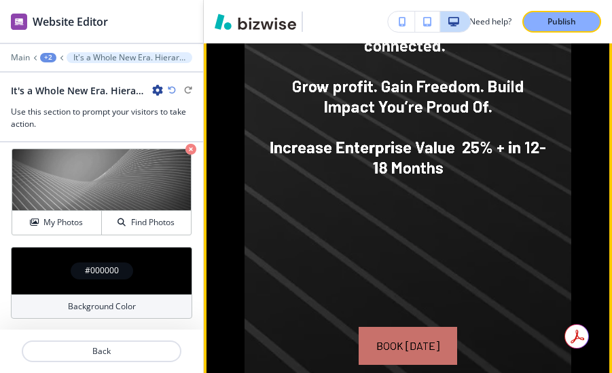
scroll to position [1654, 0]
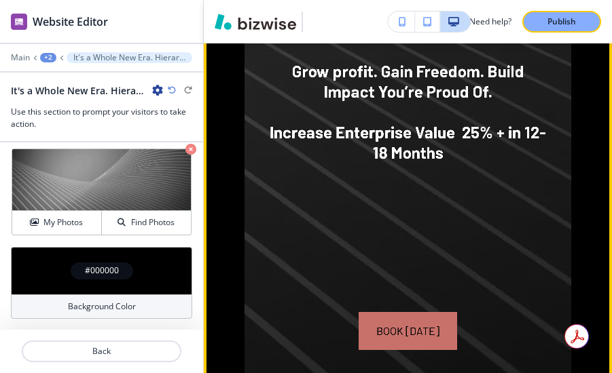
click at [455, 41] on p "﻿Our niche: private, B2B companies with a knowledge-based workforce. Smart, exp…" at bounding box center [407, -1] width 283 height 81
click at [447, 40] on strong "﻿Our niche: private, B2B companies with a knowledge-based workforce. Smart, exp…" at bounding box center [409, -1] width 287 height 81
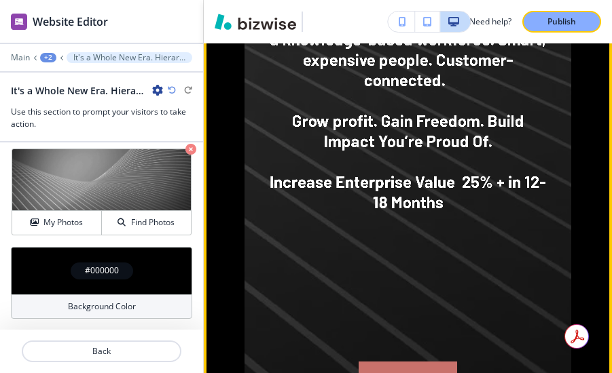
scroll to position [1599, 0]
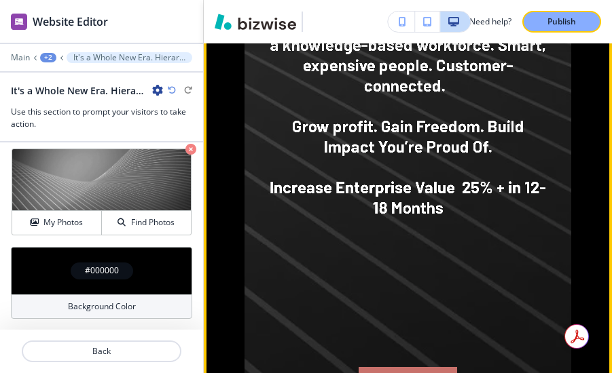
click at [453, 96] on p "﻿Our niche: private, B2B companies with a knowledge-based workforce. Smart, exp…" at bounding box center [407, 54] width 283 height 81
click at [449, 95] on strong "﻿Our niche: private, B2B companies with a knowledge-based workforce. Smart, exp…" at bounding box center [409, 54] width 287 height 81
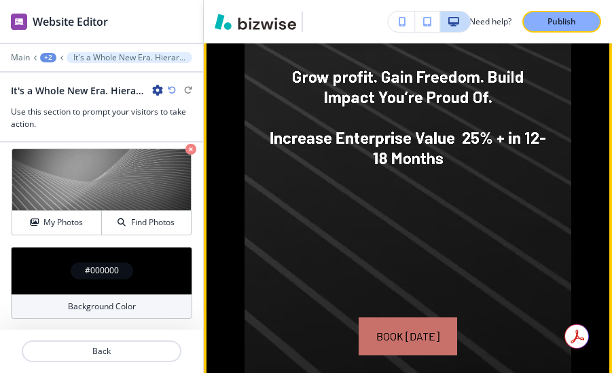
scroll to position [1651, 0]
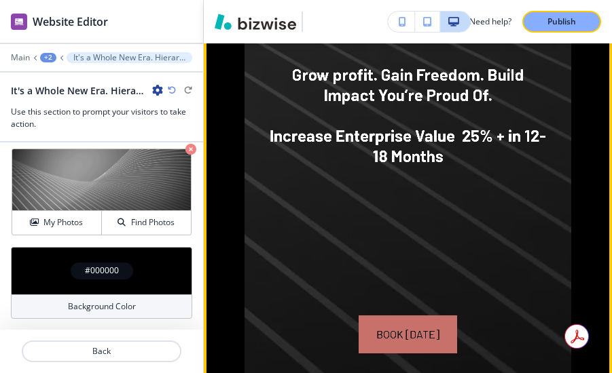
click at [456, 44] on p "﻿Our niche: private, B2B companies with a knowledge-based workforce. Smart, exp…" at bounding box center [407, 3] width 283 height 81
click at [442, 43] on strong "﻿Our niche: private, B2B companies with a knowledge-based workforce. Smart, exp…" at bounding box center [409, 3] width 287 height 81
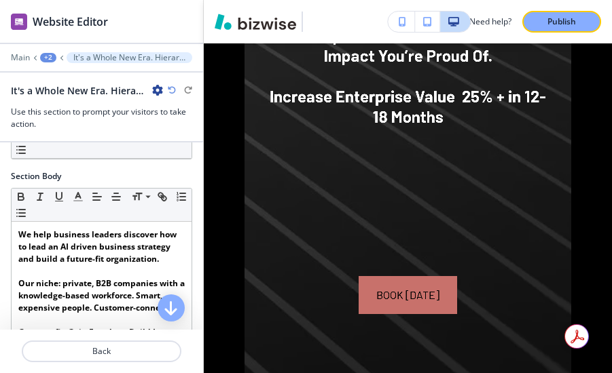
scroll to position [204, 0]
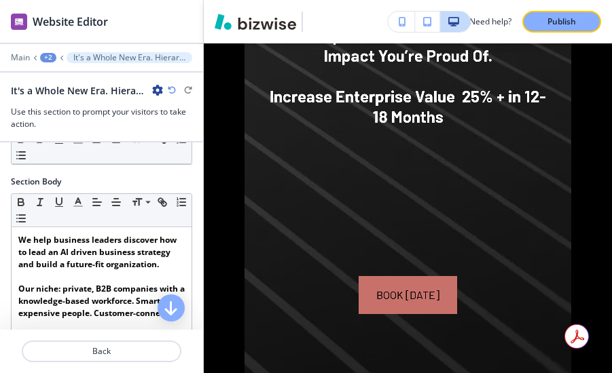
click at [94, 188] on div at bounding box center [101, 190] width 181 height 5
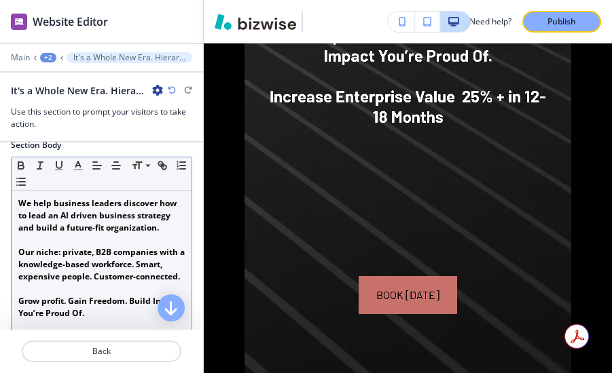
scroll to position [242, 0]
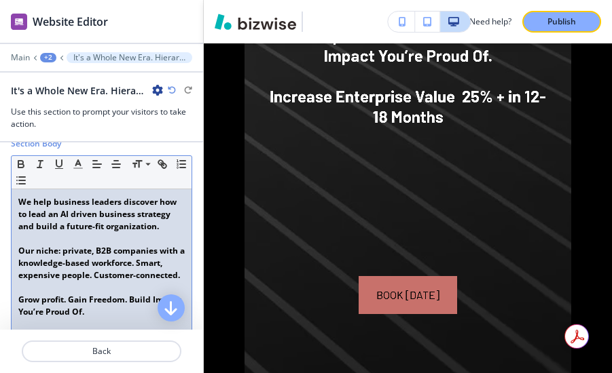
click at [178, 277] on strong "﻿Our niche: private, B2B companies with a knowledge-based workforce. Smart, exp…" at bounding box center [102, 263] width 168 height 36
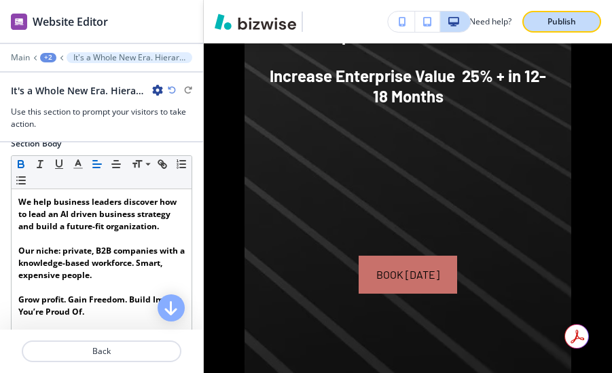
click at [569, 18] on p "Publish" at bounding box center [561, 22] width 29 height 12
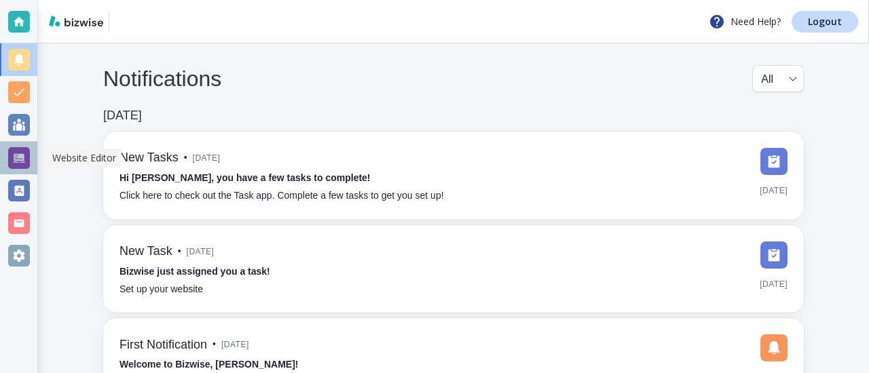
click at [14, 156] on div at bounding box center [19, 158] width 22 height 22
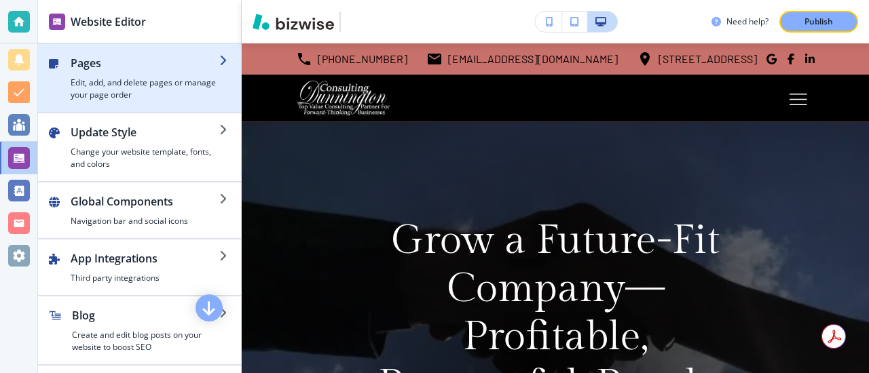
click at [104, 49] on div "button" at bounding box center [139, 49] width 203 height 11
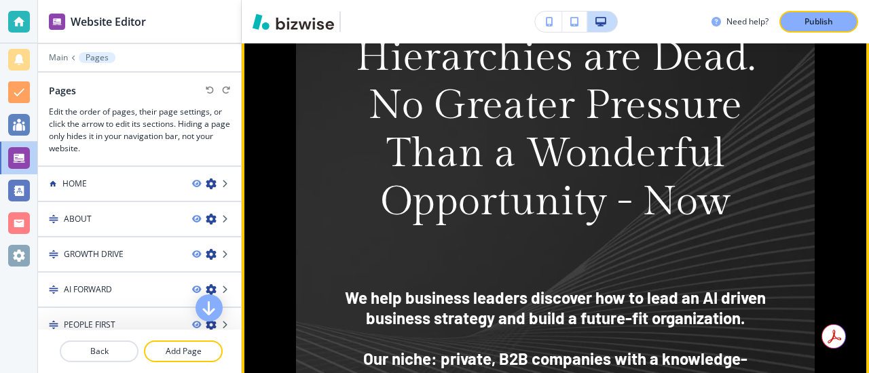
scroll to position [975, 0]
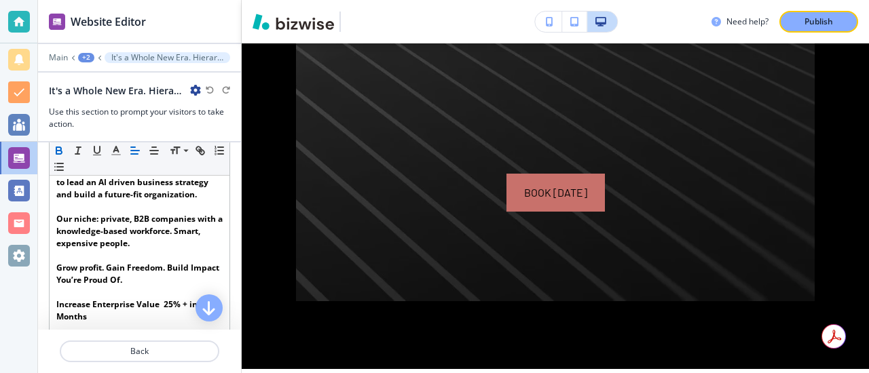
scroll to position [277, 0]
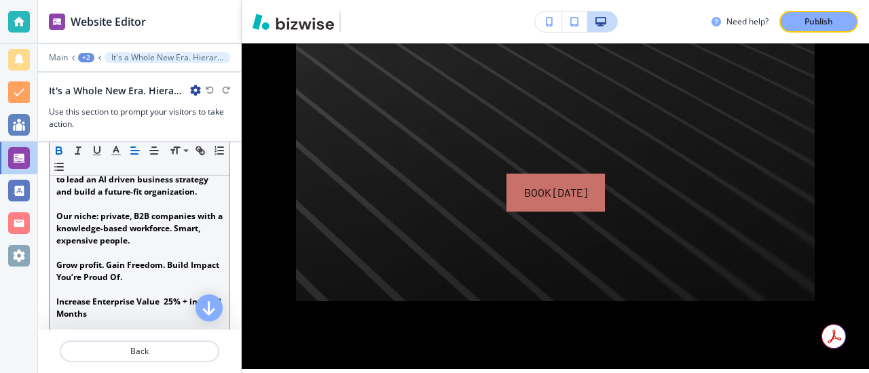
click at [131, 246] on strong "﻿Our niche: private, B2B companies with a knowledge-based workforce. Smart, exp…" at bounding box center [140, 228] width 168 height 36
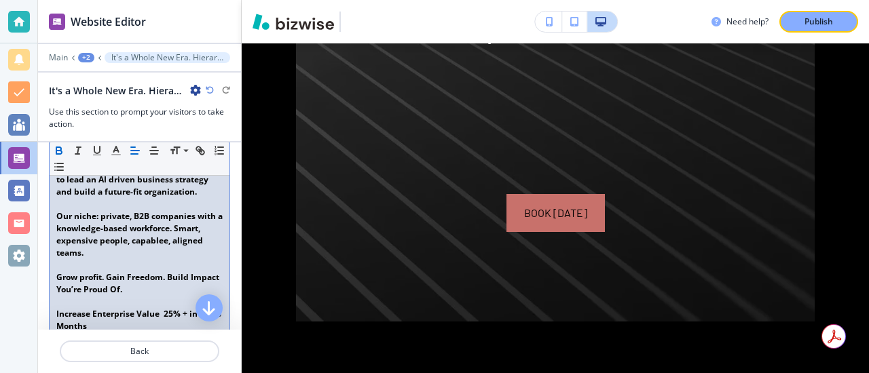
click at [162, 242] on strong "﻿Our niche: private, B2B companies with a knowledge-based workforce. Smart, exp…" at bounding box center [140, 234] width 168 height 48
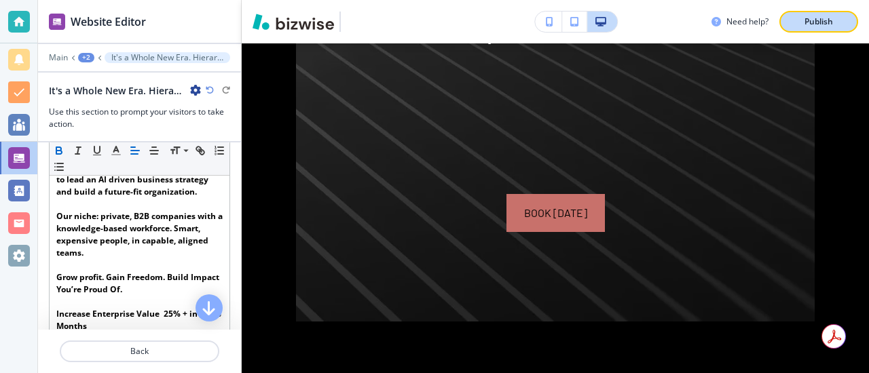
click at [815, 22] on p "Publish" at bounding box center [819, 22] width 29 height 12
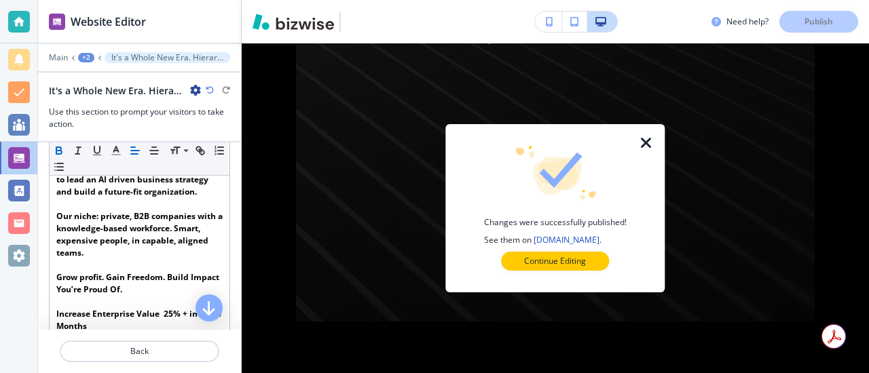
click at [644, 143] on icon "button" at bounding box center [646, 143] width 16 height 16
